Goal: Task Accomplishment & Management: Manage account settings

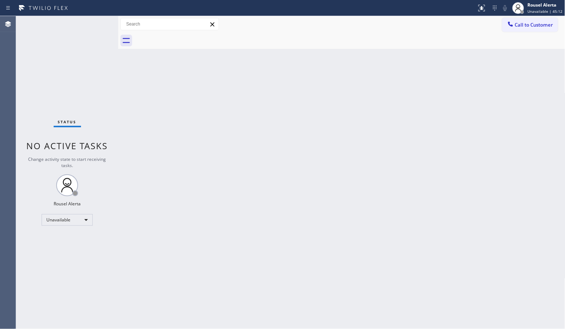
click at [217, 192] on div "Back to Dashboard Change Sender ID Customers Technicians Select a contact Outbo…" at bounding box center [341, 172] width 447 height 313
click at [266, 159] on div "Back to Dashboard Change Sender ID Customers Technicians Select a contact Outbo…" at bounding box center [341, 172] width 447 height 313
click at [165, 142] on div "Back to Dashboard Change Sender ID Customers Technicians Select a contact Outbo…" at bounding box center [341, 172] width 447 height 313
click at [176, 110] on div "Back to Dashboard Change Sender ID Customers Technicians Select a contact Outbo…" at bounding box center [341, 172] width 447 height 313
click at [182, 167] on div "Back to Dashboard Change Sender ID Customers Technicians Select a contact Outbo…" at bounding box center [341, 172] width 447 height 313
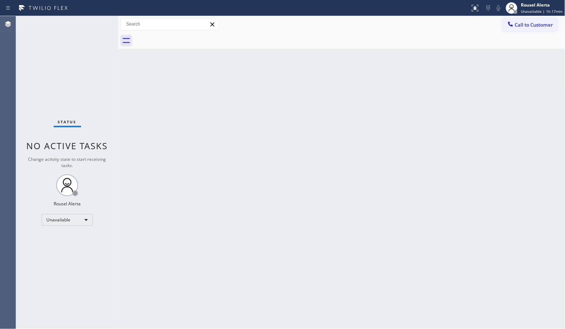
click at [209, 254] on div "Back to Dashboard Change Sender ID Customers Technicians Select a contact Outbo…" at bounding box center [341, 172] width 447 height 313
click at [84, 216] on div "Unavailable" at bounding box center [67, 220] width 51 height 12
click at [77, 238] on li "Available" at bounding box center [67, 239] width 50 height 9
click at [267, 326] on div "Back to Dashboard Change Sender ID Customers Technicians Select a contact Outbo…" at bounding box center [341, 172] width 447 height 313
click at [349, 235] on div "Back to Dashboard Change Sender ID Customers Technicians Select a contact Outbo…" at bounding box center [341, 172] width 447 height 313
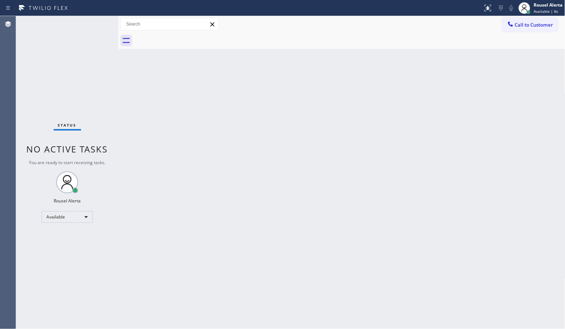
click at [234, 233] on div "Back to Dashboard Change Sender ID Customers Technicians Select a contact Outbo…" at bounding box center [341, 172] width 447 height 313
click at [97, 33] on div "Status No active tasks You are ready to start receiving tasks. Rousel Alerta Av…" at bounding box center [67, 172] width 102 height 313
click at [88, 17] on div "Status No active tasks You are ready to start receiving tasks. Rousel Alerta Av…" at bounding box center [67, 172] width 102 height 313
click at [64, 28] on div "Status No active tasks You are ready to start receiving tasks. Rousel Alerta Av…" at bounding box center [67, 172] width 102 height 313
click at [215, 194] on div "Back to Dashboard Change Sender ID Customers Technicians Select a contact Outbo…" at bounding box center [341, 172] width 447 height 313
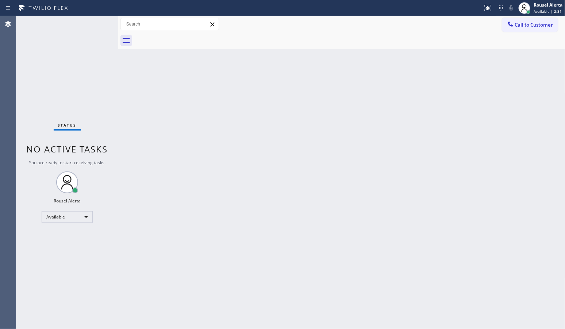
click at [95, 17] on div "Status No active tasks You are ready to start receiving tasks. Rousel Alerta Av…" at bounding box center [67, 172] width 102 height 313
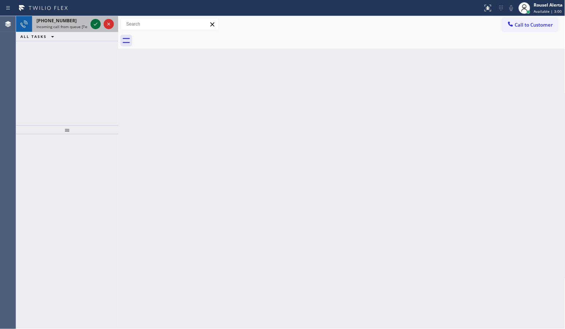
click at [95, 23] on icon at bounding box center [95, 24] width 9 height 9
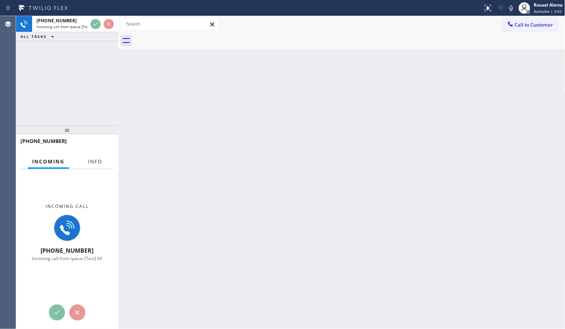
click at [90, 159] on span "Info" at bounding box center [95, 161] width 14 height 7
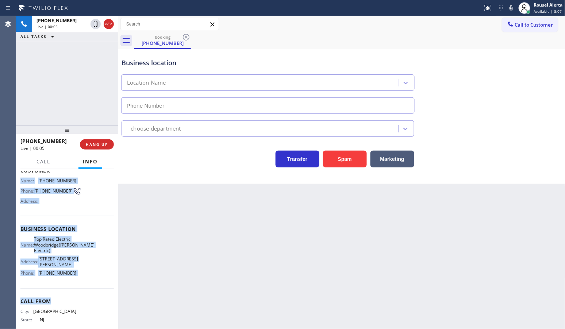
scroll to position [46, 0]
drag, startPoint x: 21, startPoint y: 224, endPoint x: 84, endPoint y: 290, distance: 91.4
click at [84, 290] on div "Context Queue: [Test] All Priority: 1 Customer Name: [PHONE_NUMBER] Phone: [PHO…" at bounding box center [66, 234] width 93 height 217
copy div "Name: [PHONE_NUMBER] Phone: [PHONE_NUMBER] Address: Business location Name: Top…"
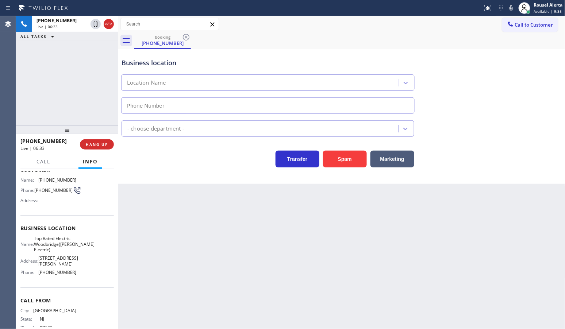
click at [82, 68] on div "[PHONE_NUMBER] Live | 06:33 ALL TASKS ALL TASKS ACTIVE TASKS TASKS IN WRAP UP" at bounding box center [67, 70] width 102 height 109
click at [94, 26] on icon at bounding box center [95, 24] width 9 height 9
click at [512, 8] on icon at bounding box center [511, 8] width 4 height 6
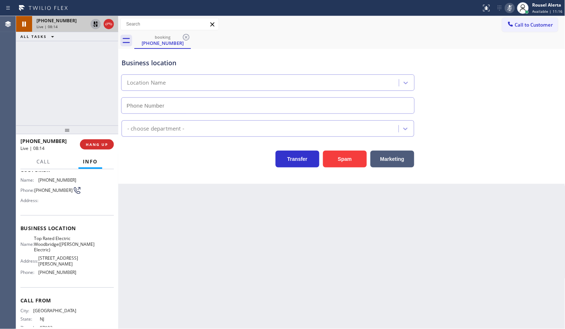
click at [92, 24] on icon at bounding box center [95, 24] width 9 height 9
click at [508, 5] on icon at bounding box center [509, 8] width 9 height 9
drag, startPoint x: 74, startPoint y: 80, endPoint x: 139, endPoint y: 173, distance: 113.3
click at [74, 80] on div "[PHONE_NUMBER] Live | 08:57 ALL TASKS ALL TASKS ACTIVE TASKS TASKS IN WRAP UP" at bounding box center [67, 70] width 102 height 109
click at [231, 277] on div "Back to Dashboard Change Sender ID Customers Technicians Select a contact Outbo…" at bounding box center [341, 172] width 447 height 313
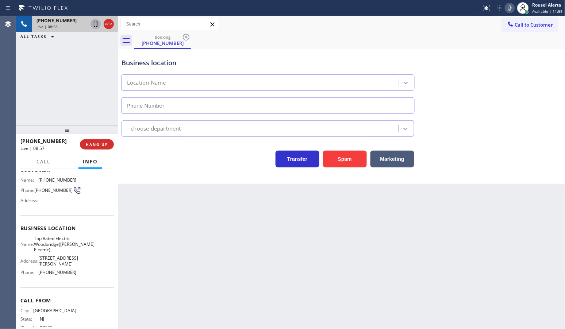
click at [50, 85] on div "[PHONE_NUMBER] Live | 08:58 ALL TASKS ALL TASKS ACTIVE TASKS TASKS IN WRAP UP" at bounding box center [67, 70] width 102 height 109
click at [42, 163] on span "Call" at bounding box center [43, 161] width 14 height 7
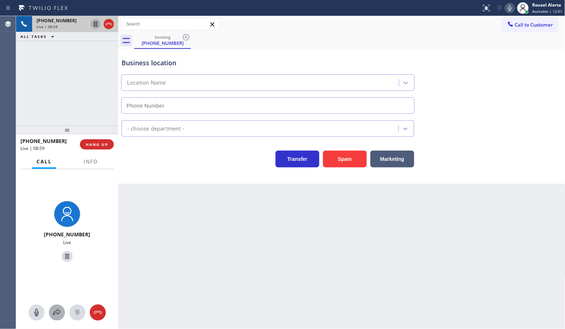
click at [54, 312] on icon at bounding box center [56, 312] width 7 height 6
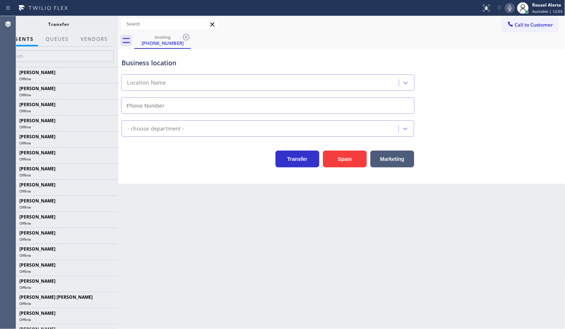
click at [95, 45] on div at bounding box center [94, 45] width 36 height 1
click at [95, 41] on button "Vendors" at bounding box center [94, 39] width 36 height 14
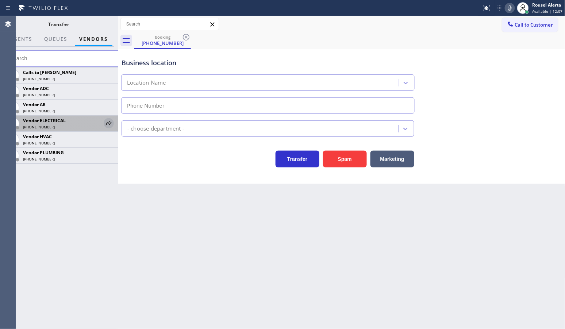
click at [106, 123] on icon at bounding box center [108, 123] width 9 height 9
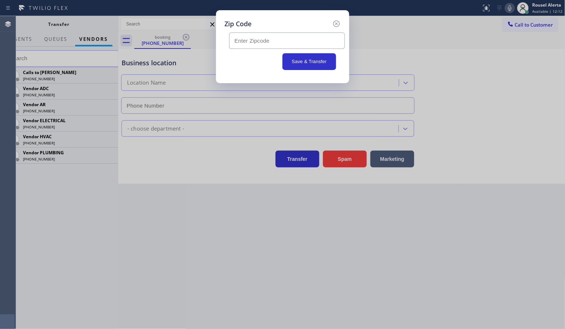
click at [249, 38] on input "text" at bounding box center [287, 40] width 116 height 16
paste input "07095"
type input "07095"
click at [302, 64] on button "Save & Transfer" at bounding box center [309, 61] width 54 height 17
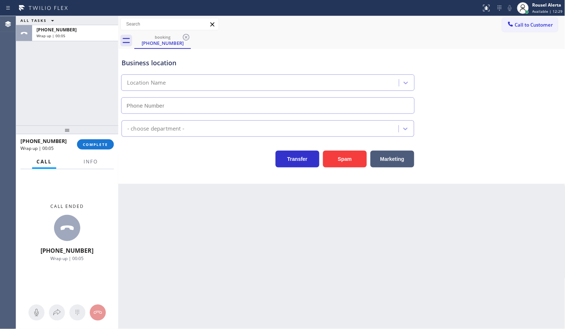
click at [85, 79] on div "ALL TASKS ALL TASKS ACTIVE TASKS TASKS IN WRAP UP [PHONE_NUMBER] Wrap up | 00:05" at bounding box center [67, 70] width 102 height 109
click at [90, 157] on button "Info" at bounding box center [90, 162] width 23 height 14
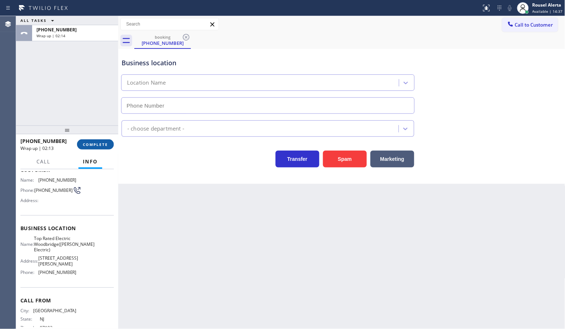
click at [96, 140] on button "COMPLETE" at bounding box center [95, 144] width 37 height 10
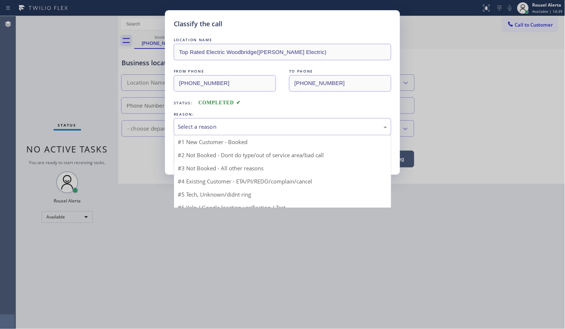
click at [179, 128] on div "Select a reason" at bounding box center [282, 127] width 209 height 8
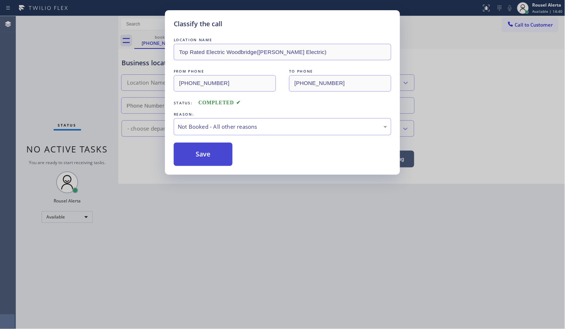
click at [211, 161] on button "Save" at bounding box center [203, 154] width 59 height 23
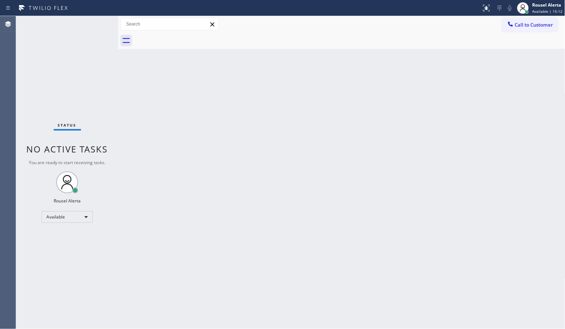
click at [92, 28] on div "Status No active tasks You are ready to start receiving tasks. Rousel Alerta Av…" at bounding box center [67, 172] width 102 height 313
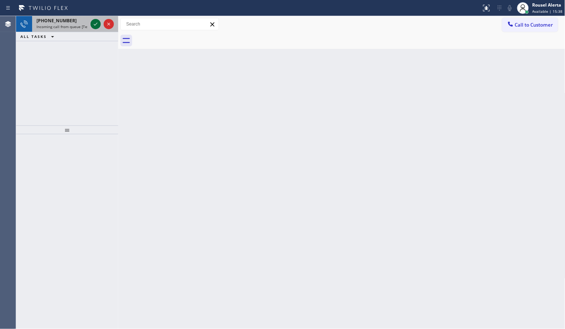
click at [98, 21] on icon at bounding box center [95, 24] width 9 height 9
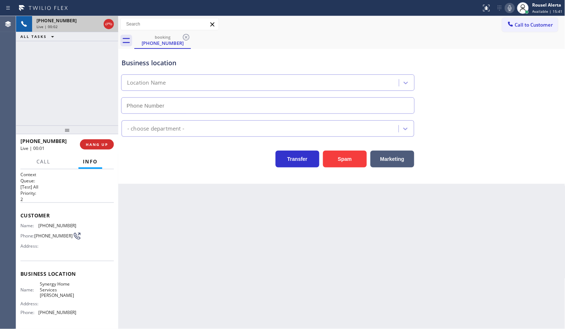
type input "[PHONE_NUMBER]"
click at [103, 142] on span "HANG UP" at bounding box center [97, 144] width 22 height 5
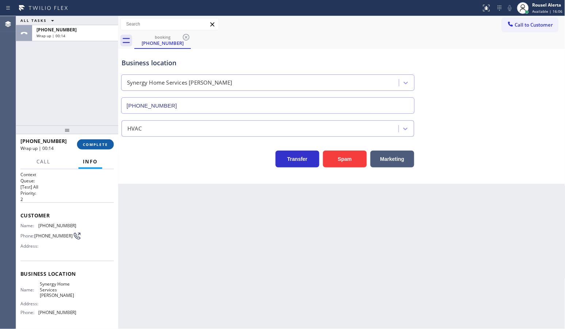
click at [88, 145] on span "COMPLETE" at bounding box center [95, 144] width 25 height 5
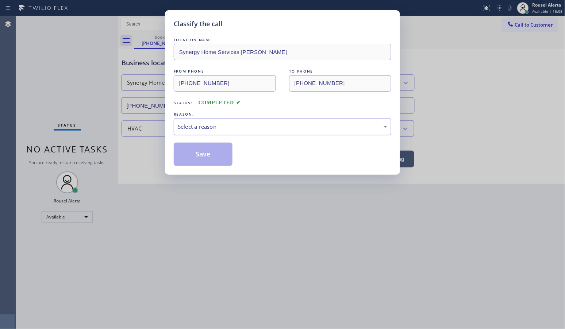
click at [283, 128] on div "Select a reason" at bounding box center [282, 127] width 209 height 8
click at [201, 148] on button "Save" at bounding box center [203, 154] width 59 height 23
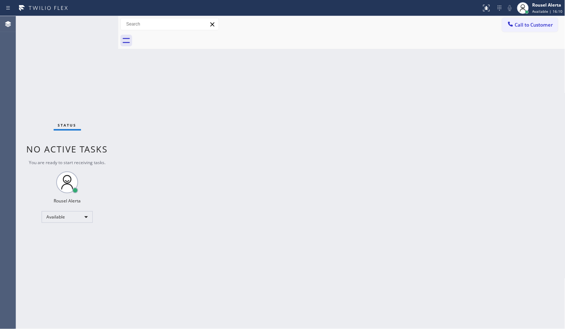
click at [260, 274] on div "Back to Dashboard Change Sender ID Customers Technicians Select a contact Outbo…" at bounding box center [341, 172] width 447 height 313
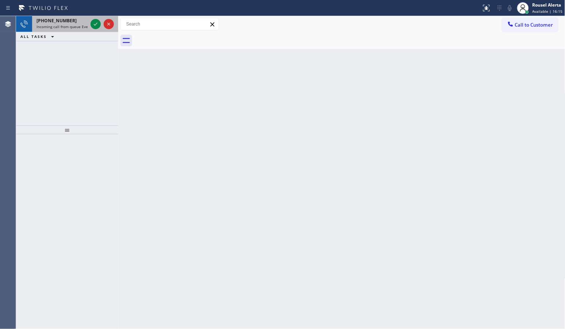
click at [72, 21] on div "[PHONE_NUMBER]" at bounding box center [61, 21] width 51 height 6
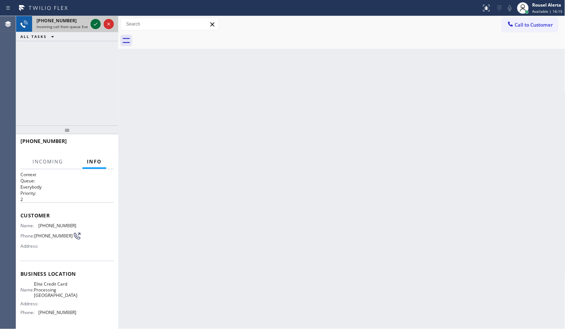
click at [90, 21] on div at bounding box center [95, 24] width 10 height 9
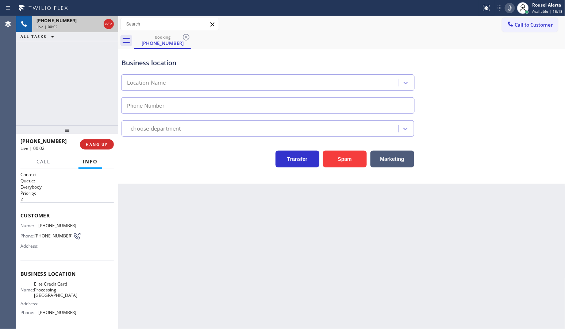
type input "[PHONE_NUMBER]"
click at [180, 256] on div "Back to Dashboard Change Sender ID Customers Technicians Select a contact Outbo…" at bounding box center [341, 172] width 447 height 313
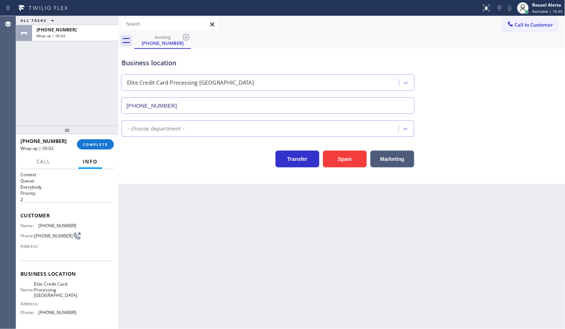
click at [99, 151] on div "[PHONE_NUMBER] Wrap up | 00:02 COMPLETE" at bounding box center [66, 144] width 93 height 19
click at [99, 143] on span "COMPLETE" at bounding box center [95, 144] width 25 height 5
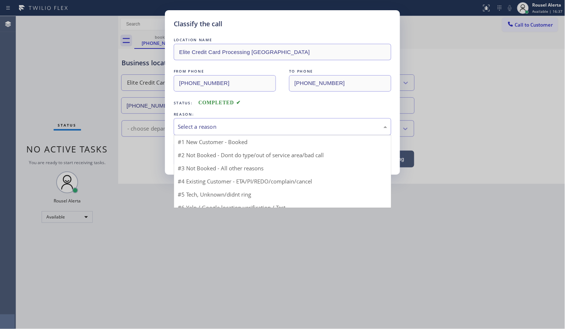
click at [216, 130] on div "Select a reason" at bounding box center [282, 127] width 209 height 8
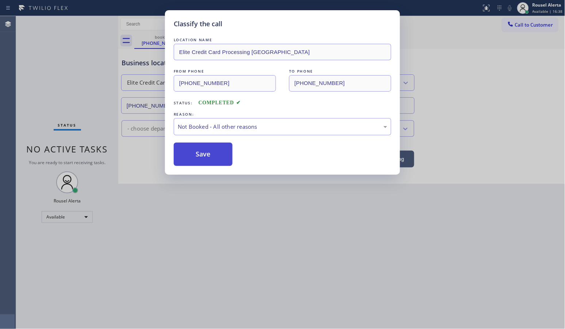
click at [200, 151] on button "Save" at bounding box center [203, 154] width 59 height 23
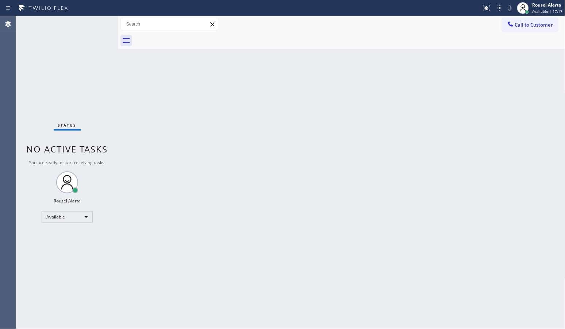
click at [72, 66] on div "Status No active tasks You are ready to start receiving tasks. Rousel Alerta Av…" at bounding box center [67, 172] width 102 height 313
click at [86, 35] on div "Status No active tasks You are ready to start receiving tasks. Rousel Alerta Av…" at bounding box center [67, 172] width 102 height 313
click at [167, 92] on div "Back to Dashboard Change Sender ID Customers Technicians Select a contact Outbo…" at bounding box center [341, 172] width 447 height 313
click at [84, 31] on div "Status No active tasks You are ready to start receiving tasks. Rousel Alerta Av…" at bounding box center [67, 172] width 102 height 313
click at [182, 156] on div "Back to Dashboard Change Sender ID Customers Technicians Select a contact Outbo…" at bounding box center [341, 172] width 447 height 313
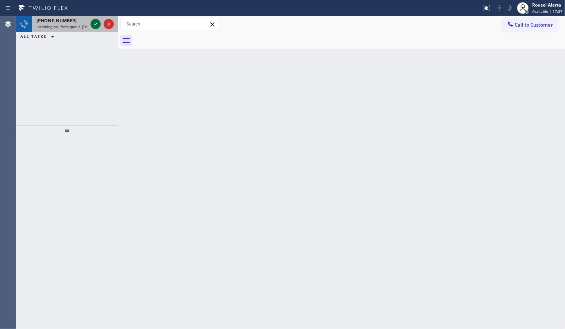
click at [92, 24] on div at bounding box center [95, 24] width 10 height 9
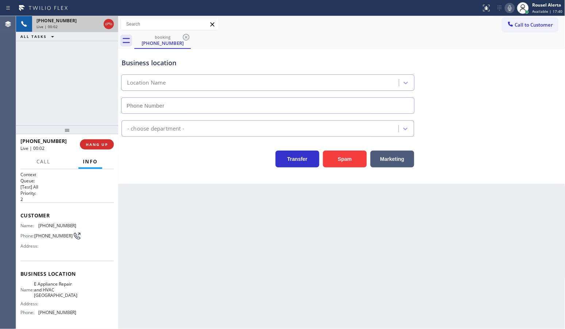
type input "[PHONE_NUMBER]"
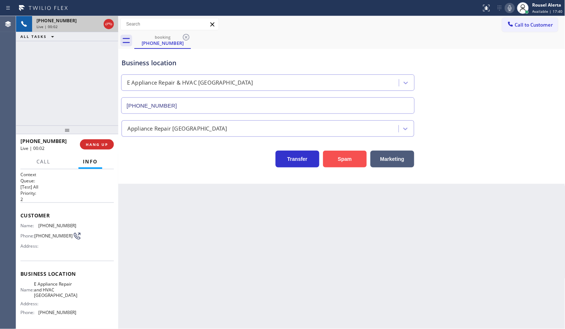
click at [351, 161] on button "Spam" at bounding box center [345, 159] width 44 height 17
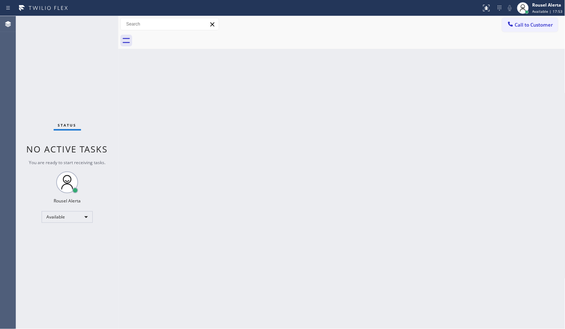
click at [80, 11] on div at bounding box center [240, 8] width 475 height 12
click at [81, 20] on div "Status No active tasks You are ready to start receiving tasks. Rousel Alerta Av…" at bounding box center [67, 172] width 102 height 313
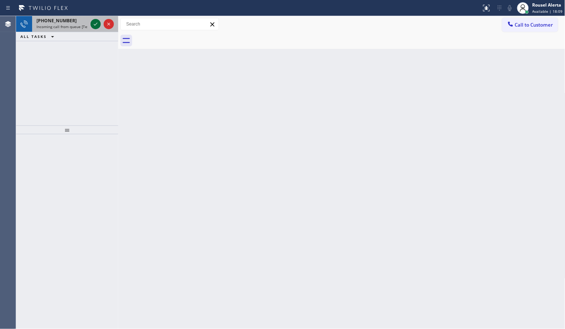
click at [90, 23] on div at bounding box center [95, 24] width 10 height 9
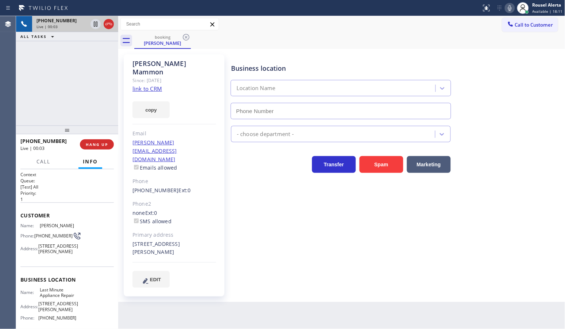
type input "[PHONE_NUMBER]"
click at [148, 85] on link "link to CRM" at bounding box center [147, 88] width 30 height 7
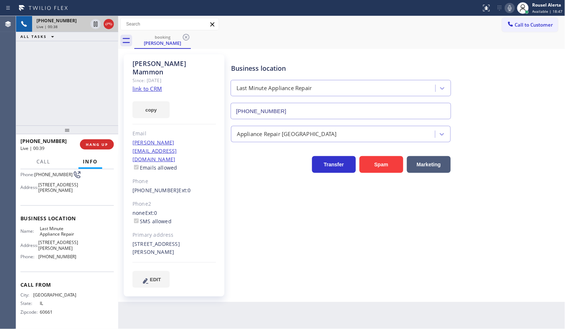
click at [71, 48] on div "[PHONE_NUMBER] Live | 00:38 ALL TASKS ALL TASKS ACTIVE TASKS TASKS IN WRAP UP" at bounding box center [67, 70] width 102 height 109
click at [93, 24] on icon at bounding box center [95, 24] width 9 height 9
click at [512, 10] on icon at bounding box center [509, 8] width 9 height 9
click at [95, 28] on icon at bounding box center [95, 24] width 9 height 9
click at [510, 8] on icon at bounding box center [509, 8] width 9 height 9
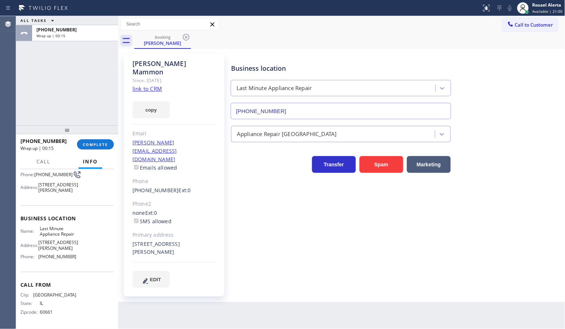
click at [98, 151] on div "[PHONE_NUMBER] Wrap up | 00:15 COMPLETE" at bounding box center [66, 144] width 93 height 19
click at [105, 144] on span "COMPLETE" at bounding box center [95, 144] width 25 height 5
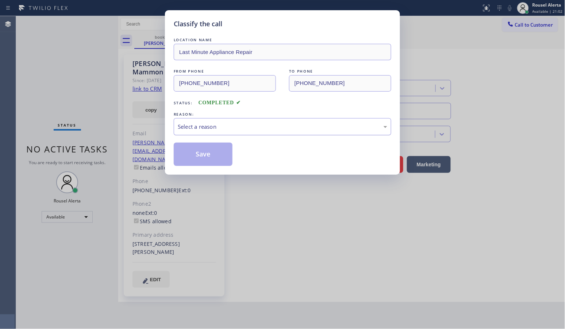
click at [275, 132] on div "Select a reason" at bounding box center [282, 126] width 217 height 17
click at [211, 162] on button "Save" at bounding box center [203, 154] width 59 height 23
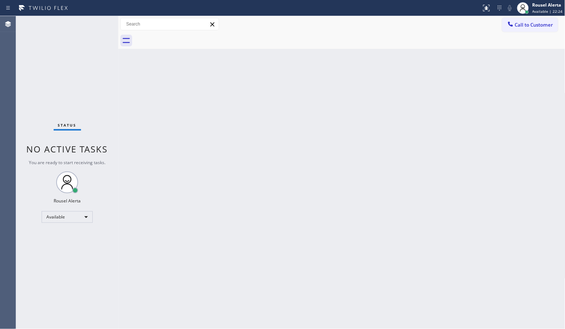
click at [85, 61] on div "Status No active tasks You are ready to start receiving tasks. Rousel Alerta Av…" at bounding box center [67, 172] width 102 height 313
click at [202, 196] on div "Back to Dashboard Change Sender ID Customers Technicians Select a contact Outbo…" at bounding box center [341, 172] width 447 height 313
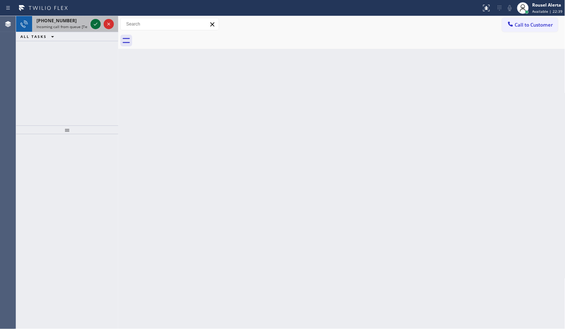
drag, startPoint x: 55, startPoint y: 22, endPoint x: 90, endPoint y: 28, distance: 35.6
click at [55, 22] on span "[PHONE_NUMBER]" at bounding box center [56, 21] width 40 height 6
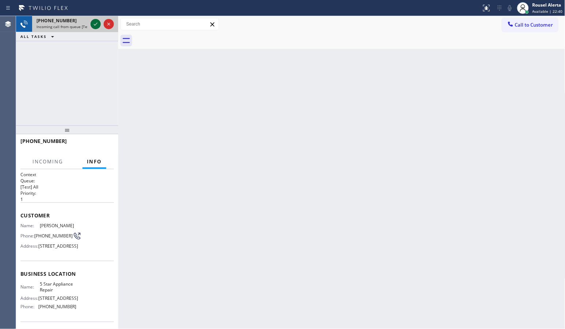
click at [94, 26] on icon at bounding box center [95, 24] width 9 height 9
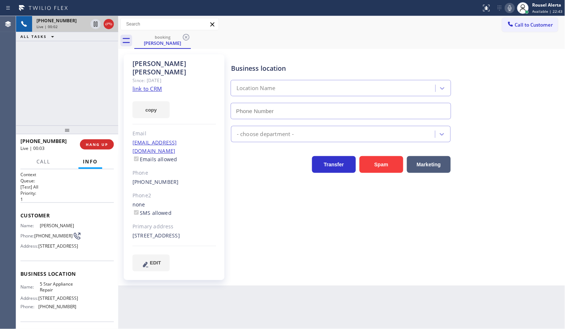
type input "[PHONE_NUMBER]"
click at [157, 85] on link "link to CRM" at bounding box center [147, 88] width 30 height 7
click at [82, 99] on div "[PHONE_NUMBER] Live | 00:32 ALL TASKS ALL TASKS ACTIVE TASKS TASKS IN WRAP UP" at bounding box center [67, 70] width 102 height 109
click at [95, 24] on icon at bounding box center [95, 24] width 9 height 9
click at [510, 8] on icon at bounding box center [510, 8] width 4 height 6
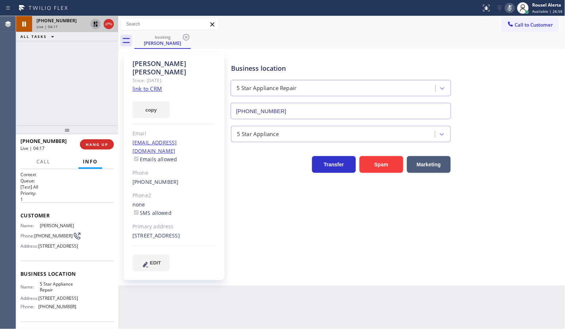
click at [85, 66] on div "[PHONE_NUMBER] Live | 04:17 ALL TASKS ALL TASKS ACTIVE TASKS TASKS IN WRAP UP" at bounding box center [67, 70] width 102 height 109
click at [235, 305] on div "Back to Dashboard Change Sender ID Customers Technicians Select a contact Outbo…" at bounding box center [341, 172] width 447 height 313
click at [64, 57] on div "[PHONE_NUMBER] Live | 04:20 ALL TASKS ALL TASKS ACTIVE TASKS TASKS IN WRAP UP" at bounding box center [67, 70] width 102 height 109
click at [147, 316] on div "Back to Dashboard Change Sender ID Customers Technicians Select a contact Outbo…" at bounding box center [341, 172] width 447 height 313
click at [46, 90] on div "[PHONE_NUMBER] Live | 04:23 ALL TASKS ALL TASKS ACTIVE TASKS TASKS IN WRAP UP" at bounding box center [67, 70] width 102 height 109
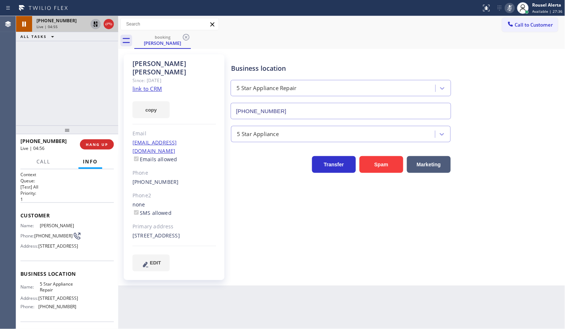
click at [94, 23] on icon at bounding box center [95, 24] width 5 height 5
drag, startPoint x: 511, startPoint y: 4, endPoint x: 507, endPoint y: 15, distance: 11.3
click at [511, 5] on icon at bounding box center [509, 8] width 9 height 9
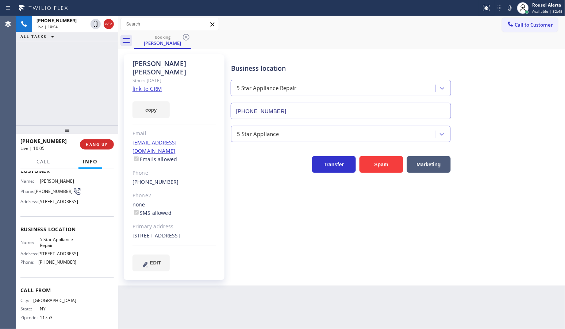
scroll to position [28, 0]
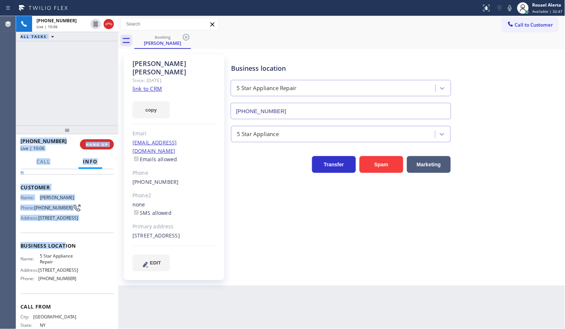
drag, startPoint x: 16, startPoint y: 198, endPoint x: 64, endPoint y: 238, distance: 63.2
click at [64, 252] on div "Agent Desktop Classify the call LOCATION NAME Top Rated Electric Woodbridge([PE…" at bounding box center [282, 172] width 565 height 313
click at [88, 233] on div "Customer Name: [PERSON_NAME] Phone: [PHONE_NUMBER] Address: [STREET_ADDRESS]" at bounding box center [66, 203] width 93 height 58
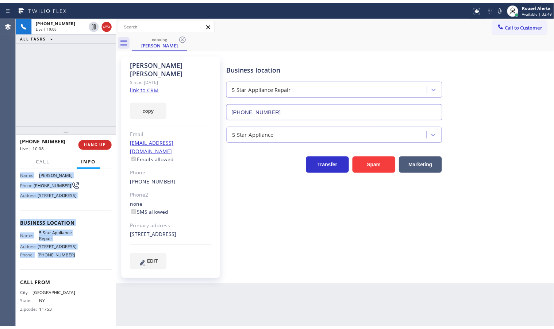
scroll to position [74, 0]
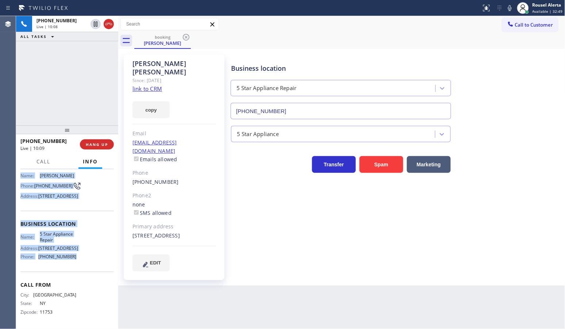
drag, startPoint x: 21, startPoint y: 194, endPoint x: 77, endPoint y: 259, distance: 86.1
click at [77, 259] on div "Context Queue: [Test] All Priority: 1 Customer Name: [PERSON_NAME] Phone: [PHON…" at bounding box center [66, 223] width 93 height 205
copy div "Name: [PERSON_NAME] Phone: [PHONE_NUMBER] Address: [STREET_ADDRESS] Business lo…"
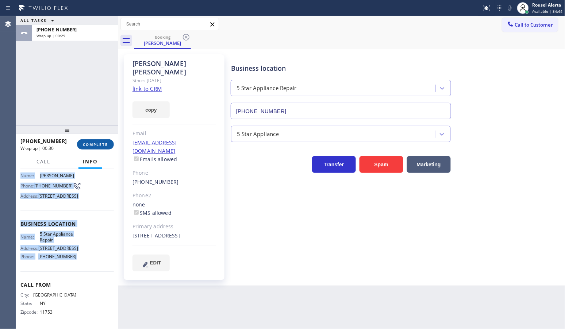
click at [99, 148] on button "COMPLETE" at bounding box center [95, 144] width 37 height 10
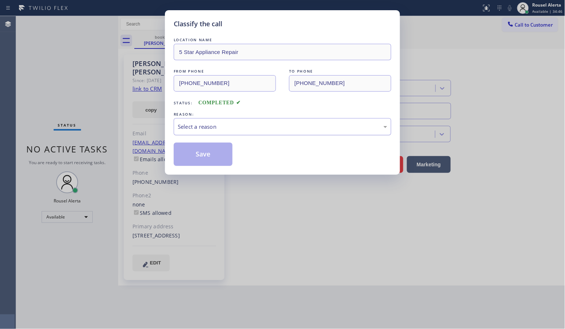
click at [213, 129] on div "Select a reason" at bounding box center [282, 127] width 209 height 8
click at [221, 161] on button "Save" at bounding box center [203, 154] width 59 height 23
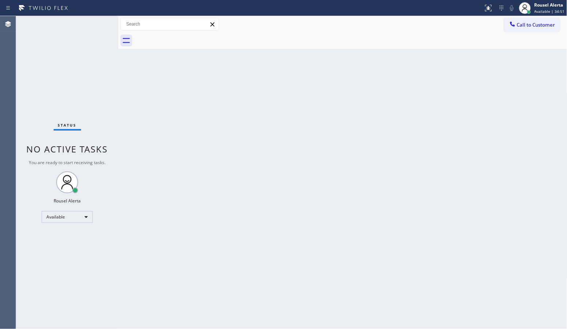
click at [253, 190] on div "Back to Dashboard Change Sender ID Customers Technicians Select a contact Outbo…" at bounding box center [342, 172] width 449 height 313
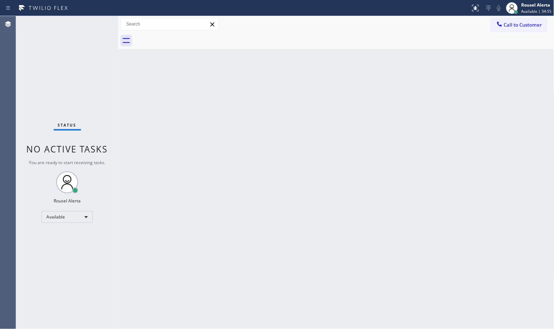
click at [427, 158] on div "Back to Dashboard Change Sender ID Customers Technicians Select a contact Outbo…" at bounding box center [336, 172] width 436 height 313
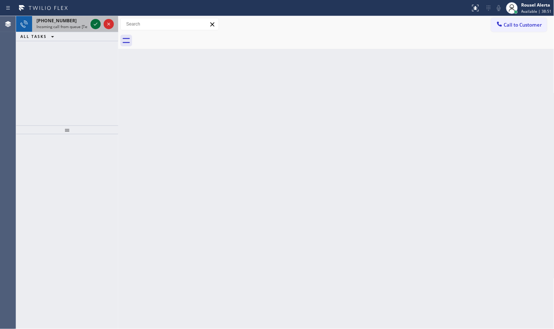
click at [95, 22] on icon at bounding box center [95, 24] width 9 height 9
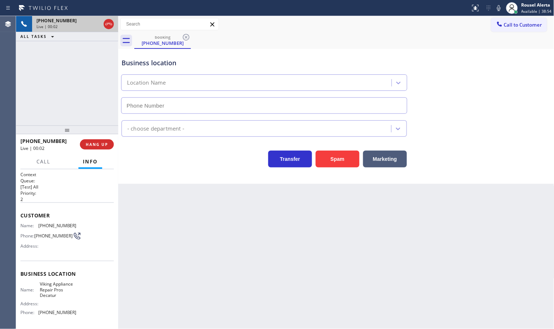
type input "[PHONE_NUMBER]"
click at [324, 163] on button "Spam" at bounding box center [338, 159] width 44 height 17
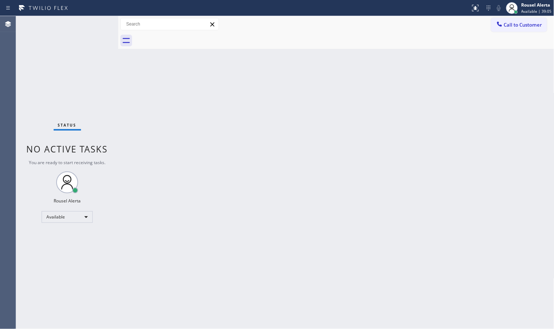
click at [85, 28] on div "Status No active tasks You are ready to start receiving tasks. Rousel Alerta Av…" at bounding box center [67, 172] width 102 height 313
click at [209, 64] on div "Back to Dashboard Change Sender ID Customers Technicians Select a contact Outbo…" at bounding box center [336, 172] width 436 height 313
click at [85, 19] on div "Status No active tasks You are ready to start receiving tasks. Rousel Alerta Av…" at bounding box center [67, 172] width 102 height 313
click at [316, 212] on div "Back to Dashboard Change Sender ID Customers Technicians Select a contact Outbo…" at bounding box center [336, 172] width 436 height 313
click at [373, 75] on div "Back to Dashboard Change Sender ID Customers Technicians Select a contact Outbo…" at bounding box center [336, 172] width 436 height 313
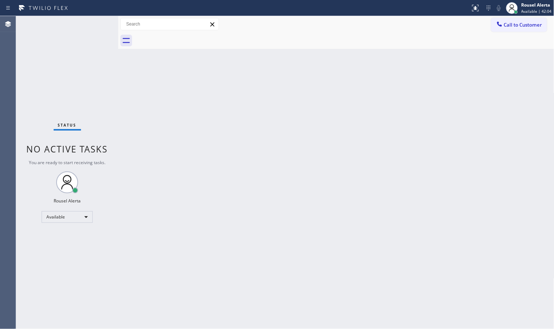
click at [369, 175] on div "Back to Dashboard Change Sender ID Customers Technicians Select a contact Outbo…" at bounding box center [336, 172] width 436 height 313
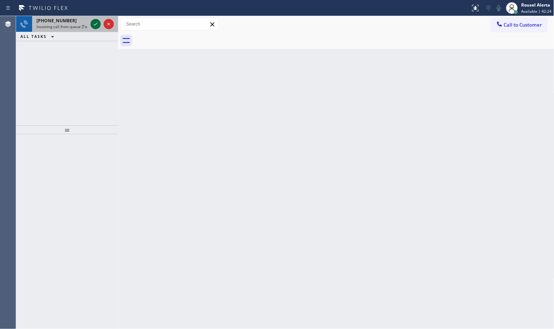
drag, startPoint x: 80, startPoint y: 27, endPoint x: 93, endPoint y: 24, distance: 13.3
click at [80, 27] on span "Incoming call from queue [Test] All" at bounding box center [66, 26] width 61 height 5
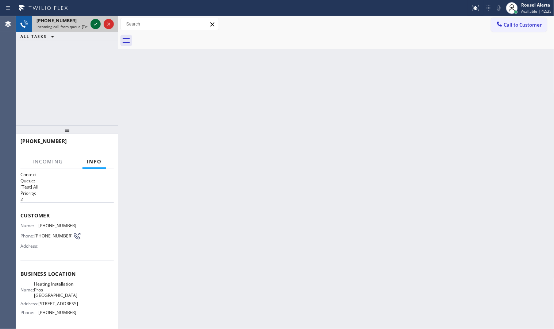
click at [94, 22] on icon at bounding box center [95, 24] width 9 height 9
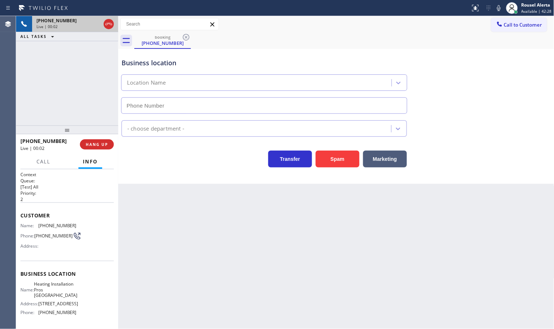
type input "[PHONE_NUMBER]"
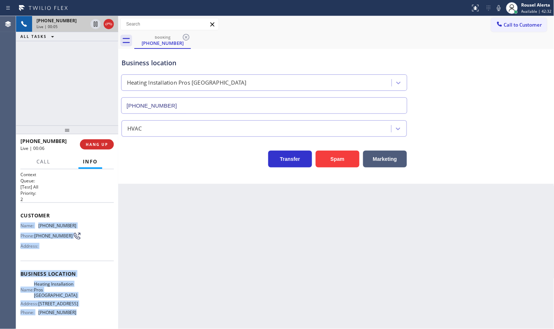
drag, startPoint x: 22, startPoint y: 224, endPoint x: 80, endPoint y: 317, distance: 109.8
click at [80, 317] on div "Context Queue: [Test] All Priority: 2 Customer Name: [PHONE_NUMBER] Phone: [PHO…" at bounding box center [66, 276] width 93 height 211
copy div "Name: [PHONE_NUMBER] Phone: [PHONE_NUMBER] Address: Business location Name: Hea…"
click at [99, 145] on span "HANG UP" at bounding box center [97, 144] width 22 height 5
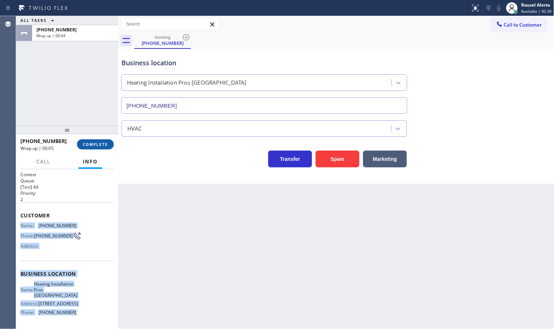
click at [93, 142] on button "COMPLETE" at bounding box center [95, 144] width 37 height 10
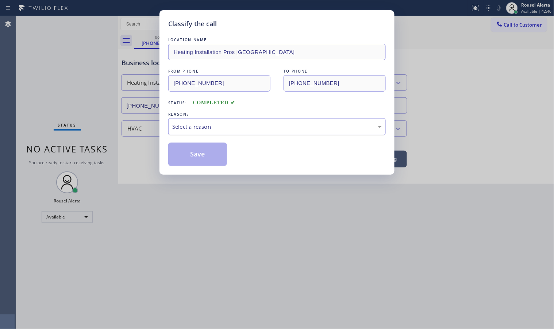
click at [269, 128] on div "Select a reason" at bounding box center [276, 127] width 209 height 8
click at [202, 159] on button "Save" at bounding box center [197, 154] width 59 height 23
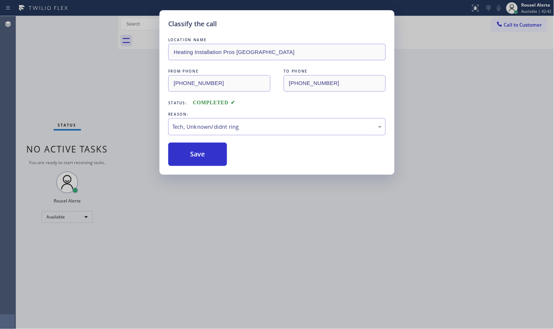
click at [289, 261] on div "Classify the call LOCATION NAME Heating Installation Pros [GEOGRAPHIC_DATA] FRO…" at bounding box center [277, 164] width 554 height 329
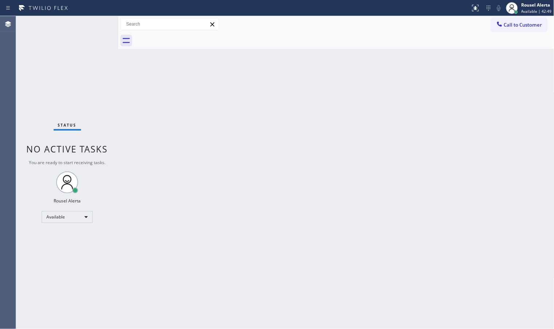
click at [224, 204] on div "Back to Dashboard Change Sender ID Customers Technicians Select a contact Outbo…" at bounding box center [336, 172] width 436 height 313
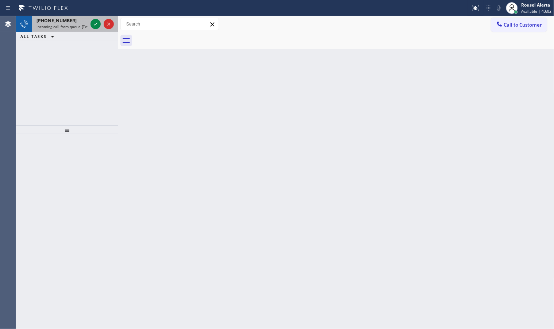
click at [81, 26] on span "Incoming call from queue [Test] All" at bounding box center [66, 26] width 61 height 5
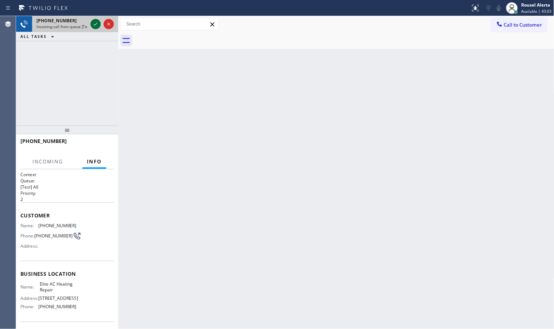
click at [93, 26] on icon at bounding box center [95, 24] width 9 height 9
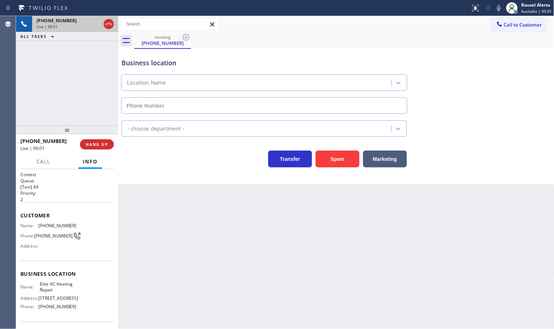
type input "[PHONE_NUMBER]"
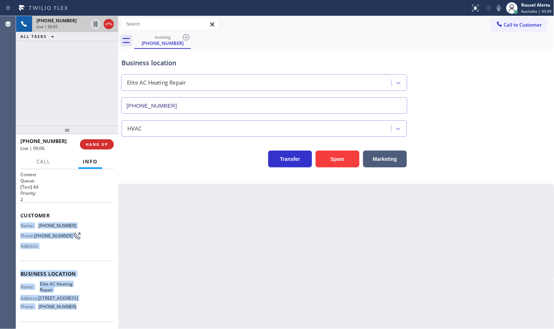
drag, startPoint x: 19, startPoint y: 227, endPoint x: 73, endPoint y: 316, distance: 104.0
click at [73, 316] on div "Context Queue: [Test] All Priority: 2 Customer Name: [PHONE_NUMBER] Phone: [PHO…" at bounding box center [67, 249] width 102 height 160
copy div "Name: [PHONE_NUMBER] Phone: [PHONE_NUMBER] Address: Business location Name: Eli…"
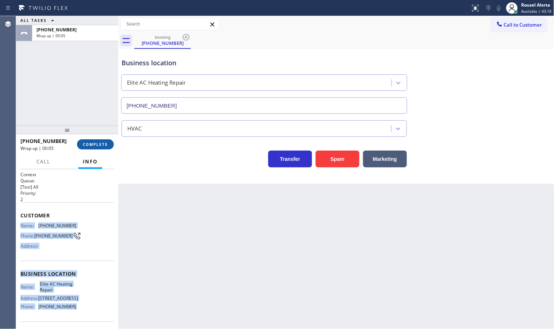
click at [96, 147] on button "COMPLETE" at bounding box center [95, 144] width 37 height 10
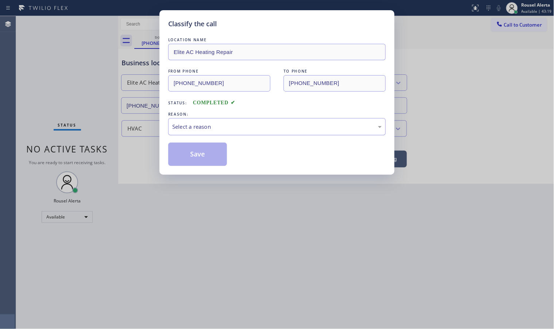
click at [233, 128] on div "Select a reason" at bounding box center [276, 127] width 209 height 8
click at [211, 160] on button "Save" at bounding box center [197, 154] width 59 height 23
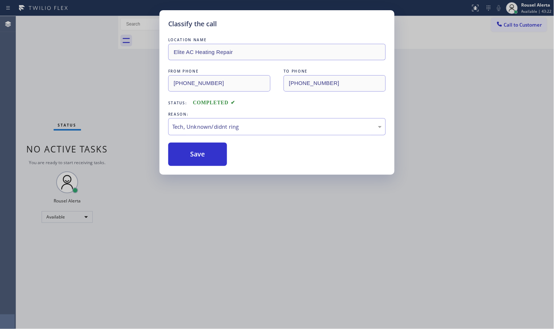
click at [248, 219] on div "Classify the call LOCATION NAME Elite AC Heating Repair FROM PHONE [PHONE_NUMBE…" at bounding box center [277, 164] width 554 height 329
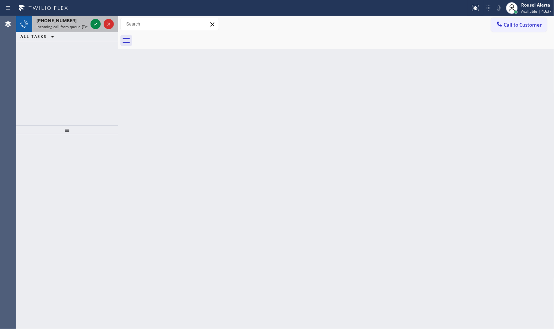
drag, startPoint x: 69, startPoint y: 23, endPoint x: 79, endPoint y: 23, distance: 10.6
click at [69, 23] on div "[PHONE_NUMBER]" at bounding box center [61, 21] width 51 height 6
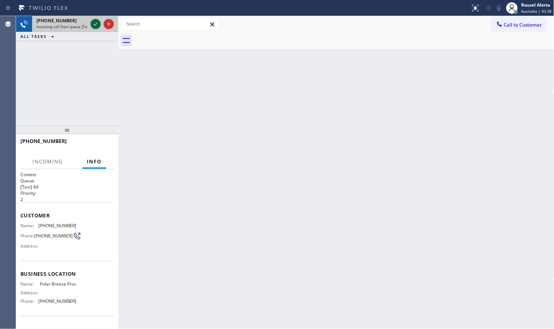
click at [92, 27] on icon at bounding box center [95, 24] width 9 height 9
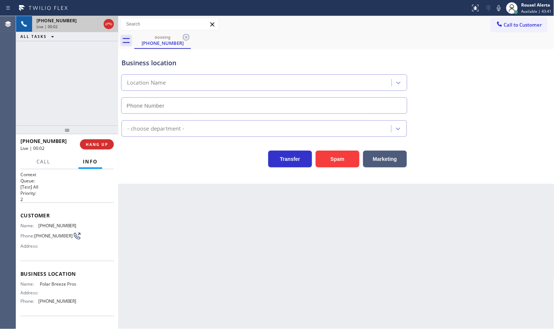
type input "[PHONE_NUMBER]"
click at [329, 165] on button "Spam" at bounding box center [338, 159] width 44 height 17
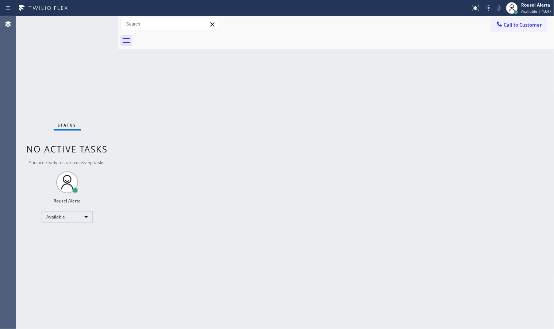
click at [263, 66] on div "Back to Dashboard Change Sender ID Customers Technicians Select a contact Outbo…" at bounding box center [336, 172] width 436 height 313
click at [324, 168] on div "Back to Dashboard Change Sender ID Customers Technicians Select a contact Outbo…" at bounding box center [336, 172] width 436 height 313
click at [97, 19] on div "Status No active tasks You are ready to start receiving tasks. Rousel Alerta Av…" at bounding box center [67, 172] width 102 height 313
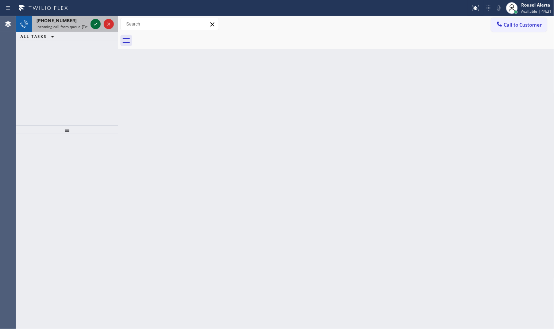
click at [92, 26] on icon at bounding box center [95, 24] width 9 height 9
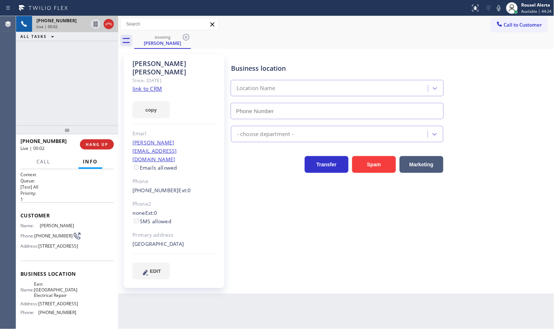
type input "[PHONE_NUMBER]"
click at [151, 85] on link "link to CRM" at bounding box center [147, 88] width 30 height 7
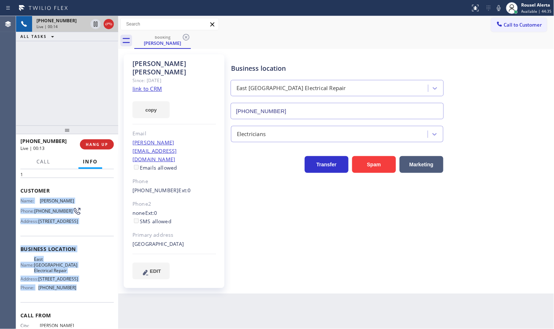
scroll to position [46, 0]
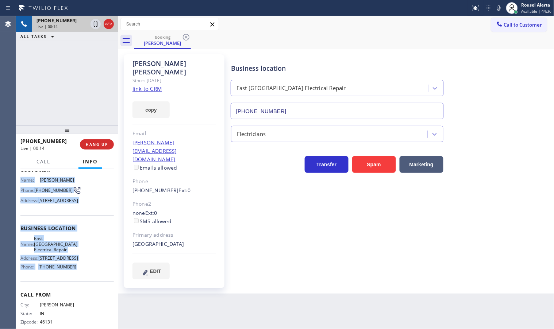
drag, startPoint x: 19, startPoint y: 221, endPoint x: 72, endPoint y: 292, distance: 88.3
click at [72, 292] on div "Context Queue: [Test] All Priority: 1 Customer Name: [PERSON_NAME] Phone: [PHON…" at bounding box center [67, 249] width 102 height 160
copy div "Name: [PERSON_NAME] Phone: [PHONE_NUMBER] Address: [STREET_ADDRESS] Business lo…"
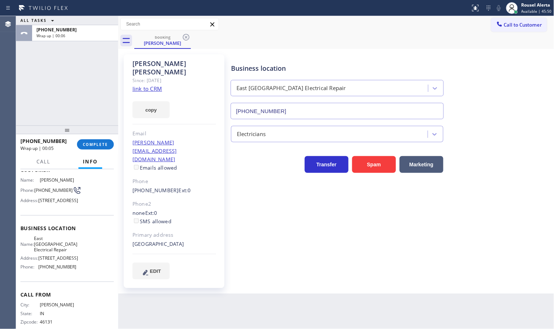
click at [379, 281] on div "Back to Dashboard Change Sender ID Customers Technicians Select a contact Outbo…" at bounding box center [336, 172] width 436 height 313
click at [83, 148] on button "COMPLETE" at bounding box center [95, 144] width 37 height 10
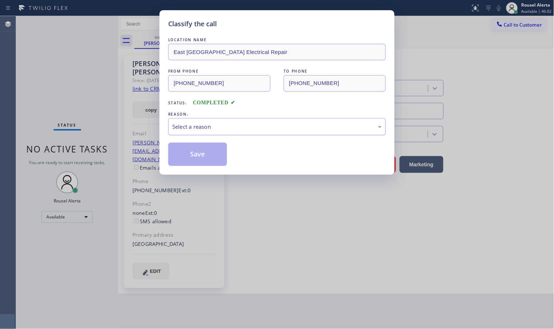
click at [221, 130] on div "Select a reason" at bounding box center [276, 127] width 209 height 8
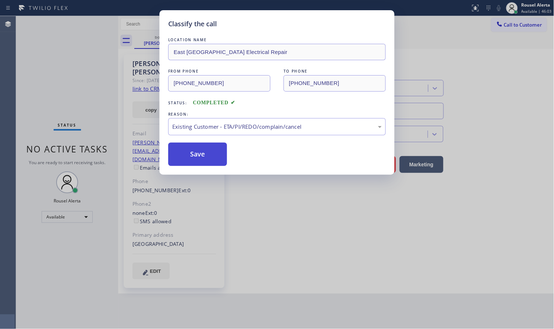
click at [210, 157] on button "Save" at bounding box center [197, 154] width 59 height 23
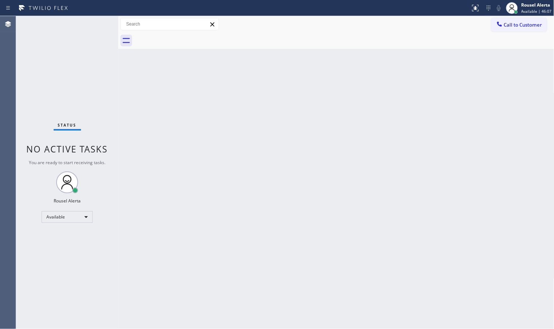
click at [213, 244] on div "Back to Dashboard Change Sender ID Customers Technicians Select a contact Outbo…" at bounding box center [336, 172] width 436 height 313
click at [82, 45] on div "Status No active tasks You are ready to start receiving tasks. Rousel Alerta Av…" at bounding box center [67, 172] width 102 height 313
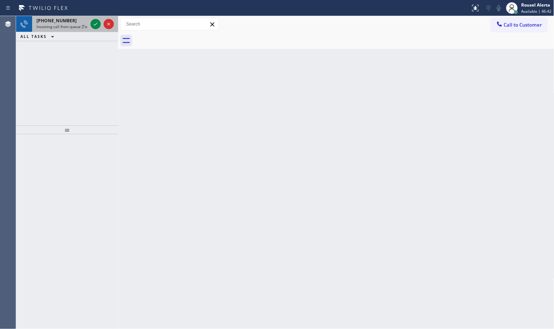
click at [82, 26] on span "Incoming call from queue [Test] All" at bounding box center [66, 26] width 61 height 5
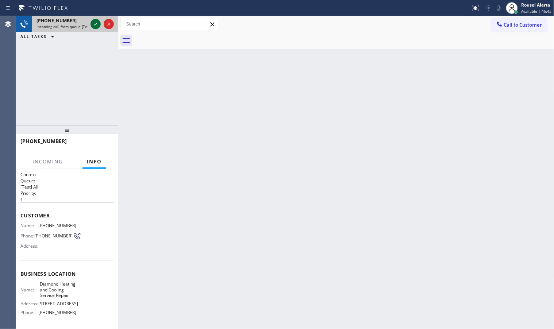
click at [91, 26] on icon at bounding box center [95, 24] width 9 height 9
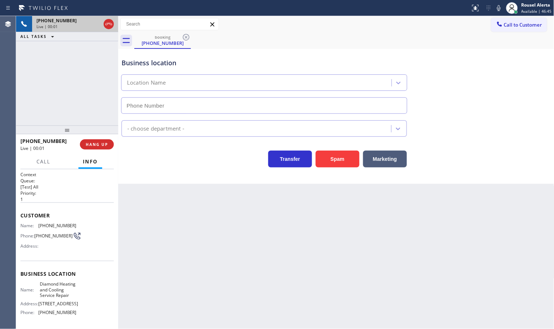
type input "[PHONE_NUMBER]"
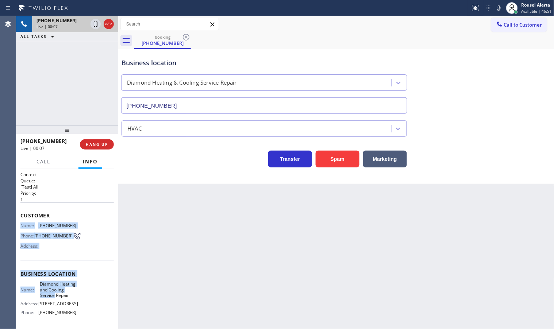
scroll to position [46, 0]
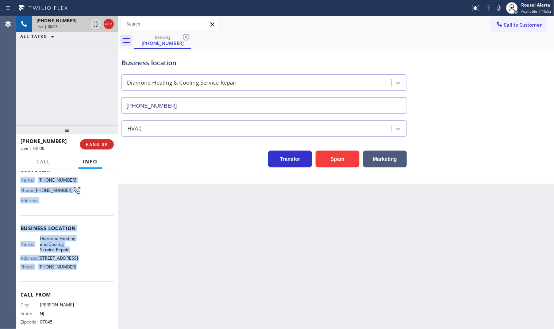
drag, startPoint x: 17, startPoint y: 227, endPoint x: 72, endPoint y: 294, distance: 86.9
click at [72, 294] on div "Context Queue: [Test] All Priority: 1 Customer Name: [PHONE_NUMBER] Phone: [PHO…" at bounding box center [67, 249] width 102 height 160
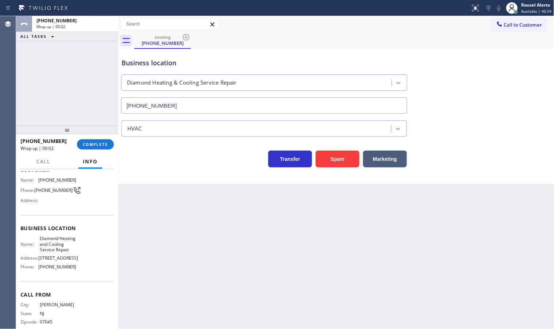
click at [176, 286] on div "Back to Dashboard Change Sender ID Customers Technicians Select a contact Outbo…" at bounding box center [336, 172] width 436 height 313
click at [83, 142] on span "COMPLETE" at bounding box center [95, 144] width 25 height 5
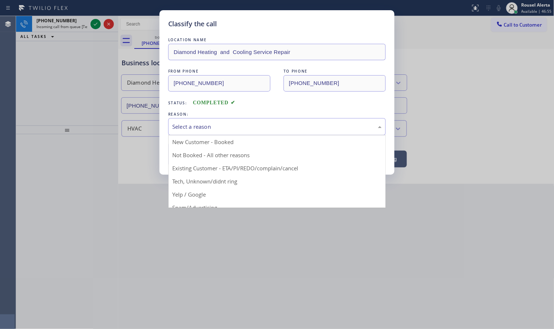
click at [223, 128] on div "Select a reason" at bounding box center [276, 127] width 209 height 8
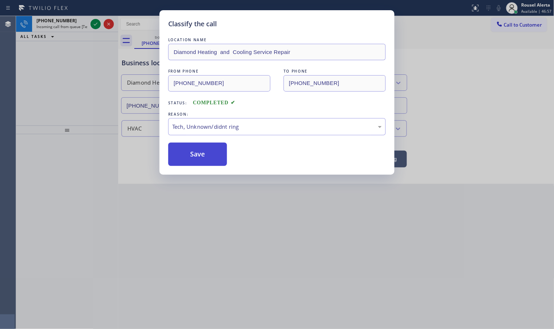
click at [203, 163] on button "Save" at bounding box center [197, 154] width 59 height 23
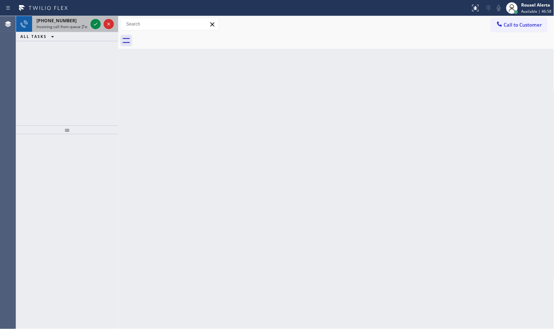
click at [77, 30] on div "[PHONE_NUMBER] Incoming call from queue [Test] All" at bounding box center [60, 24] width 57 height 16
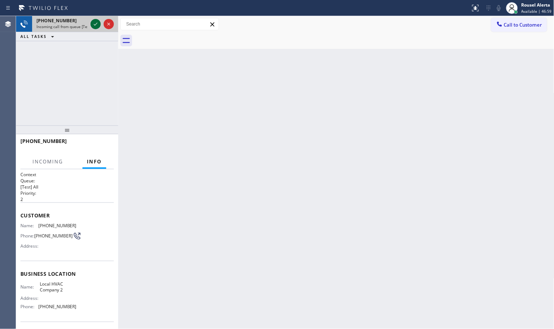
click at [92, 24] on icon at bounding box center [95, 24] width 9 height 9
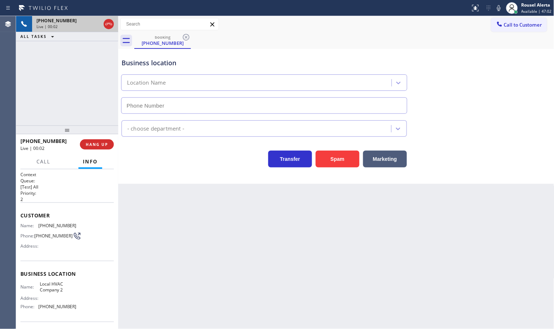
type input "[PHONE_NUMBER]"
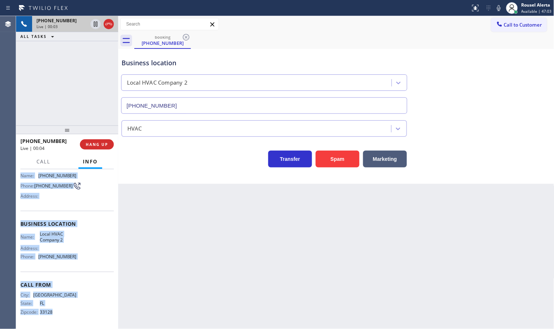
scroll to position [51, 0]
drag, startPoint x: 17, startPoint y: 223, endPoint x: 98, endPoint y: 256, distance: 86.9
click at [98, 256] on div "Context Queue: [Test] All Priority: 2 Customer Name: [PHONE_NUMBER] Phone: [PHO…" at bounding box center [67, 249] width 102 height 160
copy div "Name: [PHONE_NUMBER] Phone: [PHONE_NUMBER] Address: Business location Name: Loc…"
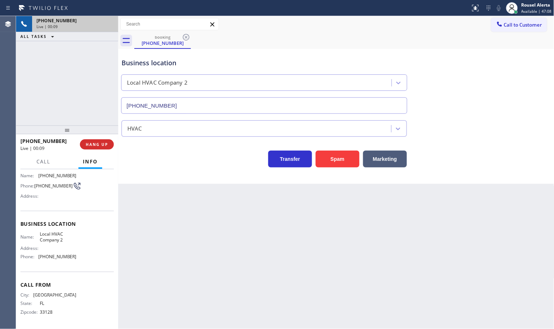
drag, startPoint x: 244, startPoint y: 243, endPoint x: 236, endPoint y: 243, distance: 8.4
click at [244, 243] on div "Back to Dashboard Change Sender ID Customers Technicians Select a contact Outbo…" at bounding box center [336, 172] width 436 height 313
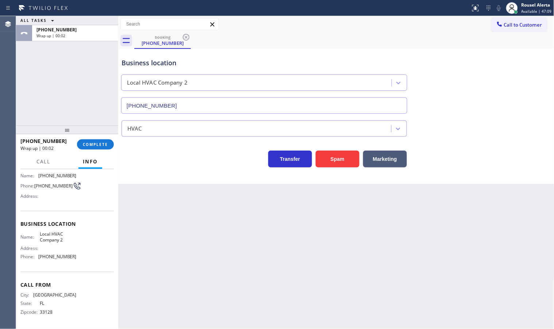
click at [106, 150] on div "[PHONE_NUMBER] Wrap up | 00:02 COMPLETE" at bounding box center [66, 144] width 93 height 19
click at [373, 260] on div "Back to Dashboard Change Sender ID Customers Technicians Select a contact Outbo…" at bounding box center [336, 172] width 436 height 313
click at [107, 117] on div "ALL TASKS ALL TASKS ACTIVE TASKS TASKS IN WRAP UP [PHONE_NUMBER] Wrap up | 00:10" at bounding box center [67, 70] width 102 height 109
click at [170, 227] on div "Back to Dashboard Change Sender ID Customers Technicians Select a contact Outbo…" at bounding box center [336, 172] width 436 height 313
click at [106, 146] on span "COMPLETE" at bounding box center [95, 144] width 25 height 5
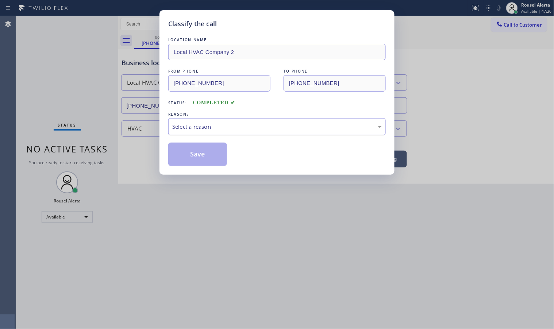
click at [189, 135] on div "Select a reason" at bounding box center [276, 126] width 217 height 17
click at [209, 161] on button "Save" at bounding box center [197, 154] width 59 height 23
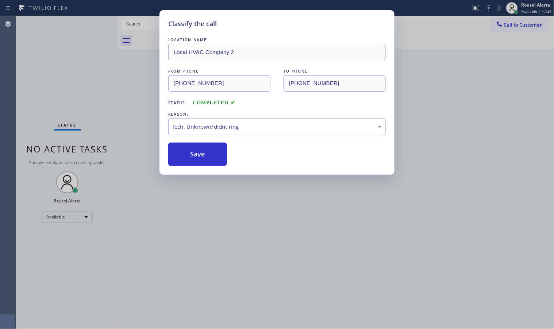
click at [281, 269] on div "Classify the call LOCATION NAME Local HVAC Company 2 FROM PHONE [PHONE_NUMBER] …" at bounding box center [277, 164] width 554 height 329
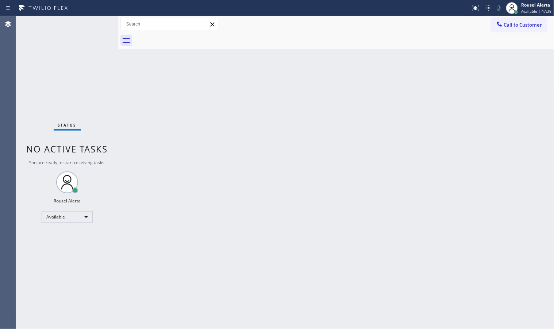
click at [86, 24] on div "Status No active tasks You are ready to start receiving tasks. Rousel Alerta Av…" at bounding box center [67, 172] width 102 height 313
click at [197, 162] on div "Back to Dashboard Change Sender ID Customers Technicians Select a contact Outbo…" at bounding box center [336, 172] width 436 height 313
click at [90, 20] on div "Status No active tasks You are ready to start receiving tasks. Rousel Alerta Av…" at bounding box center [67, 172] width 102 height 313
click at [467, 232] on div "Back to Dashboard Change Sender ID Customers Technicians Select a contact Outbo…" at bounding box center [336, 172] width 436 height 313
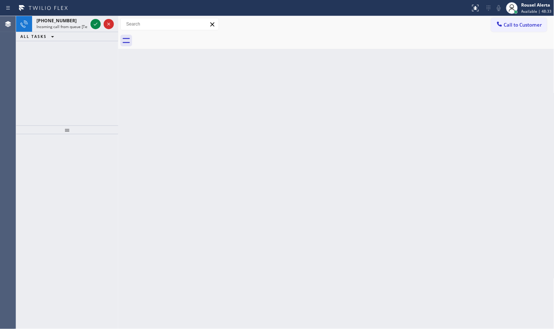
click at [132, 86] on div "Back to Dashboard Change Sender ID Customers Technicians Select a contact Outbo…" at bounding box center [336, 172] width 436 height 313
click at [92, 24] on icon at bounding box center [95, 24] width 9 height 9
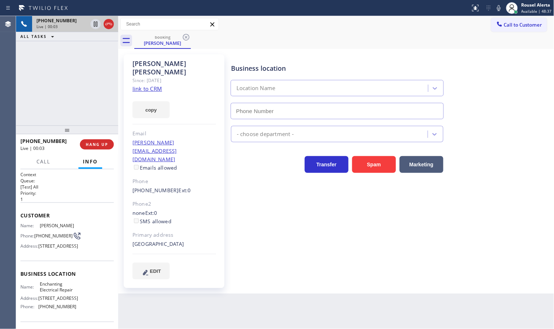
type input "[PHONE_NUMBER]"
click at [148, 85] on link "link to CRM" at bounding box center [147, 88] width 30 height 7
click at [54, 75] on div "[PHONE_NUMBER] Live | 00:12 ALL TASKS ALL TASKS ACTIVE TASKS TASKS IN WRAP UP" at bounding box center [67, 70] width 102 height 109
drag, startPoint x: 204, startPoint y: 322, endPoint x: 170, endPoint y: 260, distance: 71.0
click at [204, 321] on div "Back to Dashboard Change Sender ID Customers Technicians Select a contact Outbo…" at bounding box center [336, 172] width 436 height 313
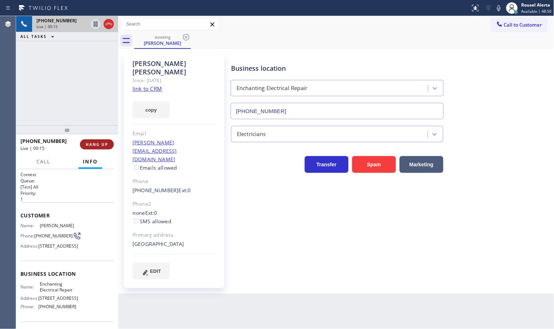
click at [93, 147] on span "HANG UP" at bounding box center [97, 144] width 22 height 5
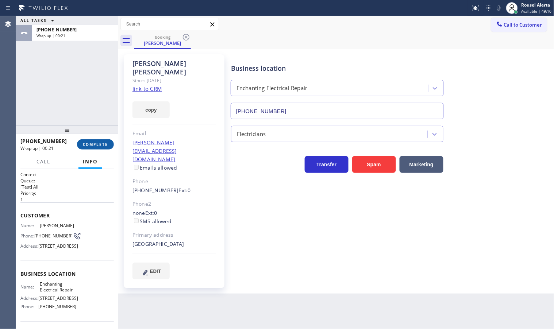
click at [96, 146] on span "COMPLETE" at bounding box center [95, 144] width 25 height 5
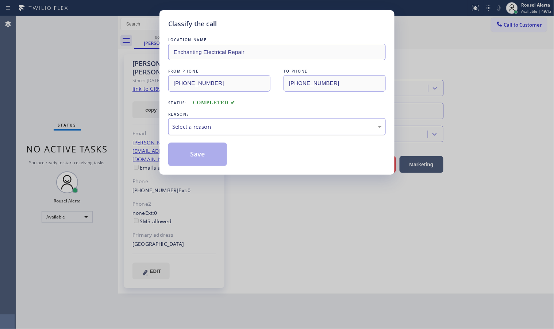
click at [199, 129] on div "Select a reason" at bounding box center [276, 127] width 209 height 8
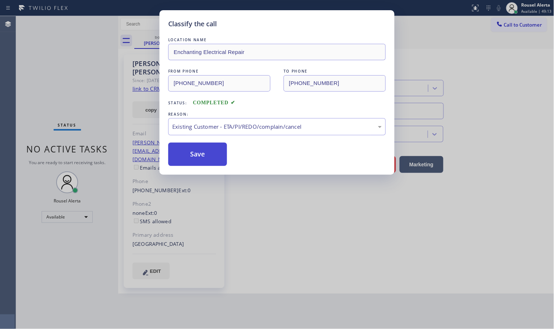
click at [216, 159] on button "Save" at bounding box center [197, 154] width 59 height 23
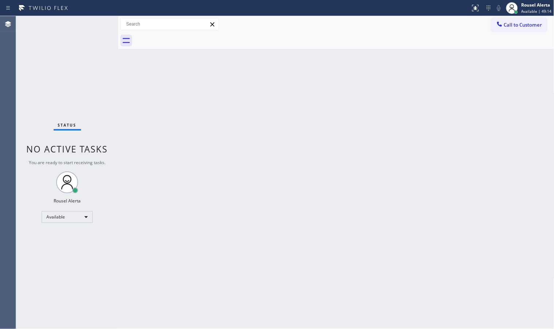
click at [255, 240] on div "Back to Dashboard Change Sender ID Customers Technicians Select a contact Outbo…" at bounding box center [336, 172] width 436 height 313
drag, startPoint x: 81, startPoint y: 36, endPoint x: 84, endPoint y: 50, distance: 14.5
click at [81, 36] on div "Status No active tasks You are ready to start receiving tasks. Rousel Alerta Av…" at bounding box center [67, 172] width 102 height 313
click at [161, 138] on div "Back to Dashboard Change Sender ID Customers Technicians Select a contact Outbo…" at bounding box center [336, 172] width 436 height 313
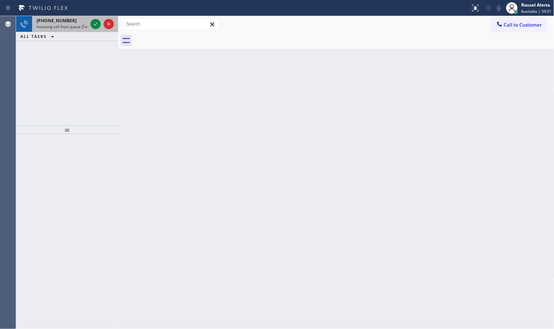
click at [65, 28] on span "Incoming call from queue [Test] All" at bounding box center [66, 26] width 61 height 5
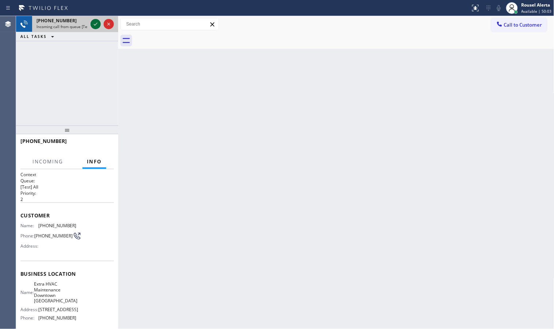
click at [90, 24] on div at bounding box center [95, 24] width 10 height 9
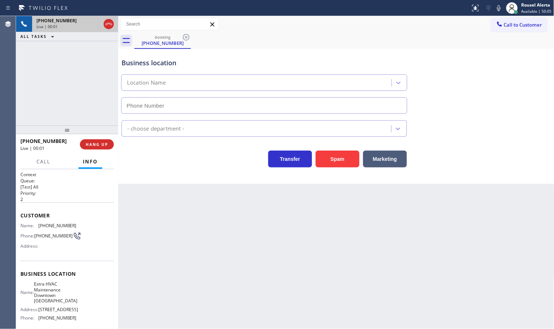
type input "[PHONE_NUMBER]"
click at [83, 111] on div "[PHONE_NUMBER] Live | 00:44 ALL TASKS ALL TASKS ACTIVE TASKS TASKS IN WRAP UP" at bounding box center [67, 70] width 102 height 109
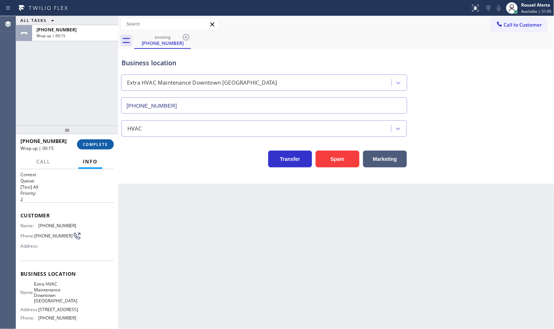
click at [96, 143] on button "COMPLETE" at bounding box center [95, 144] width 37 height 10
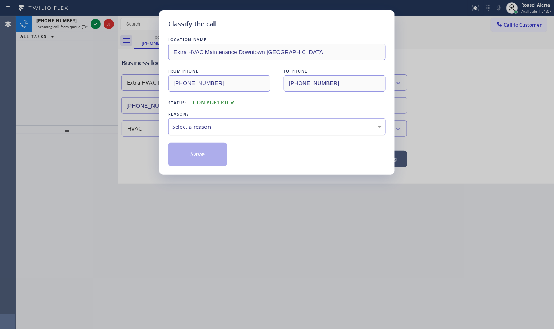
click at [275, 129] on div "Select a reason" at bounding box center [276, 127] width 209 height 8
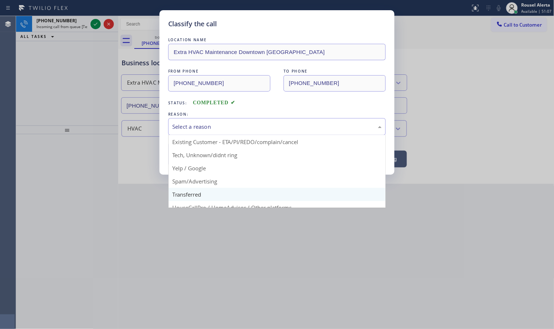
scroll to position [50, 0]
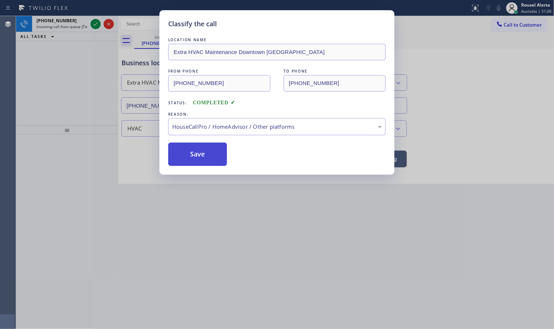
click at [183, 161] on button "Save" at bounding box center [197, 154] width 59 height 23
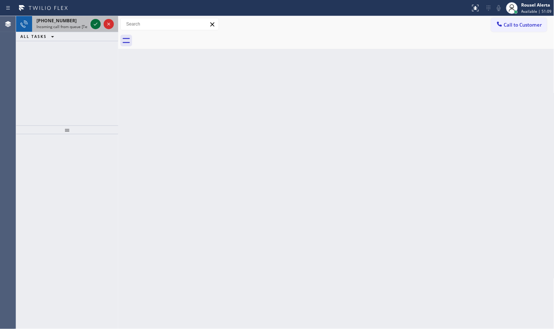
click at [95, 27] on icon at bounding box center [95, 24] width 9 height 9
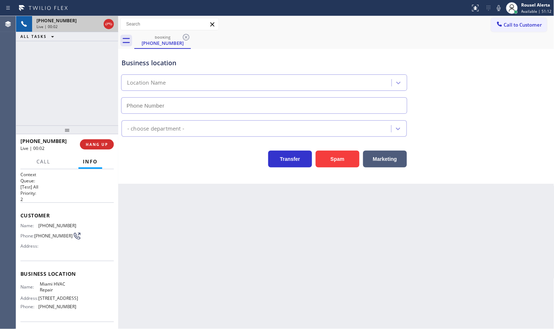
type input "[PHONE_NUMBER]"
click at [162, 217] on div "Back to Dashboard Change Sender ID Customers Technicians Select a contact Outbo…" at bounding box center [336, 172] width 436 height 313
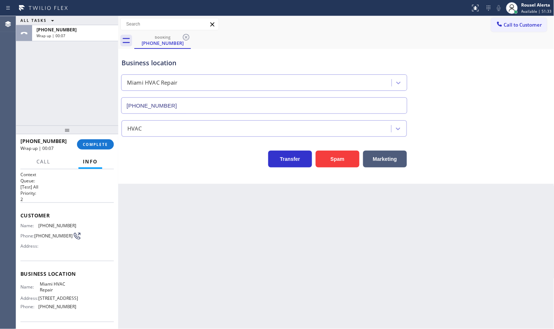
drag, startPoint x: 54, startPoint y: 67, endPoint x: 58, endPoint y: 71, distance: 5.2
click at [55, 66] on div "ALL TASKS ALL TASKS ACTIVE TASKS TASKS IN WRAP UP [PHONE_NUMBER] Wrap up | 00:07" at bounding box center [67, 70] width 102 height 109
click at [91, 148] on button "COMPLETE" at bounding box center [95, 144] width 37 height 10
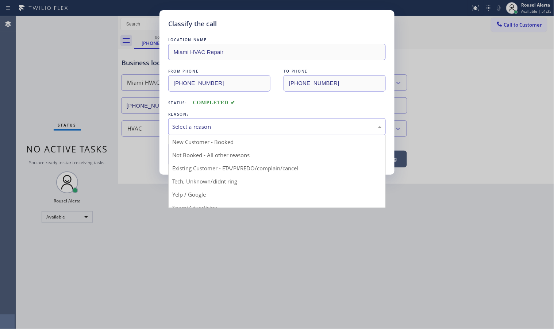
click at [197, 124] on div "Select a reason" at bounding box center [276, 127] width 209 height 8
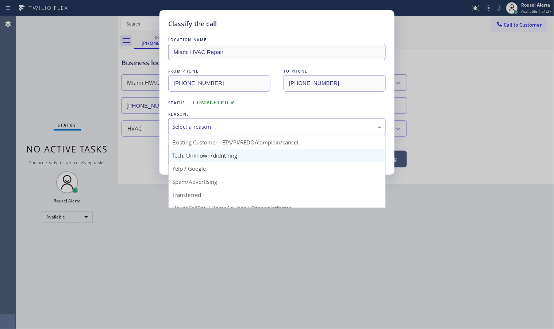
scroll to position [50, 0]
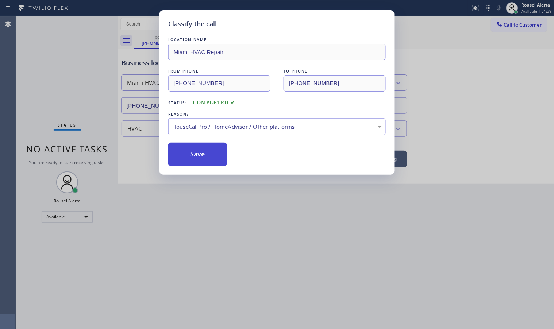
click at [202, 163] on button "Save" at bounding box center [197, 154] width 59 height 23
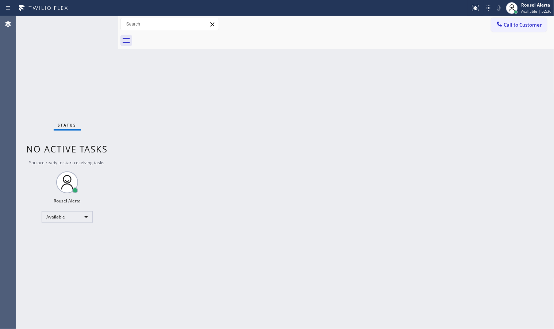
drag, startPoint x: 328, startPoint y: 74, endPoint x: 403, endPoint y: 53, distance: 77.5
click at [328, 74] on div "Back to Dashboard Change Sender ID Customers Technicians Select a contact Outbo…" at bounding box center [336, 172] width 436 height 313
click at [531, 9] on span "Available | 52:37" at bounding box center [536, 11] width 30 height 5
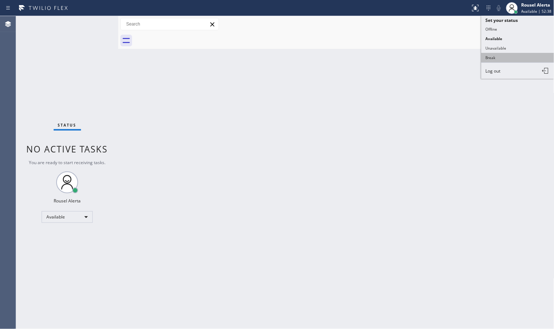
click at [516, 55] on button "Break" at bounding box center [517, 57] width 73 height 9
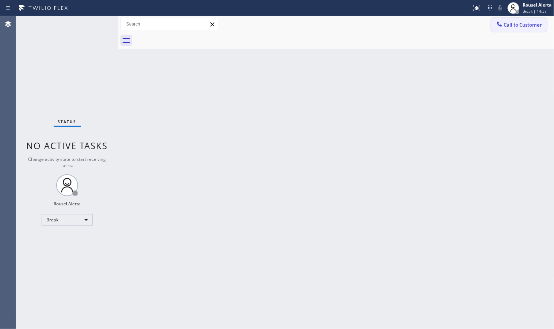
click at [512, 20] on button "Call to Customer" at bounding box center [519, 25] width 56 height 14
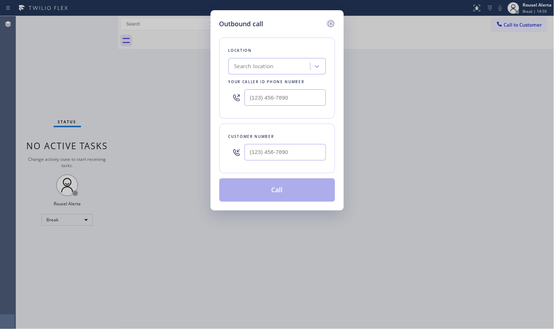
click at [332, 24] on icon at bounding box center [330, 23] width 7 height 7
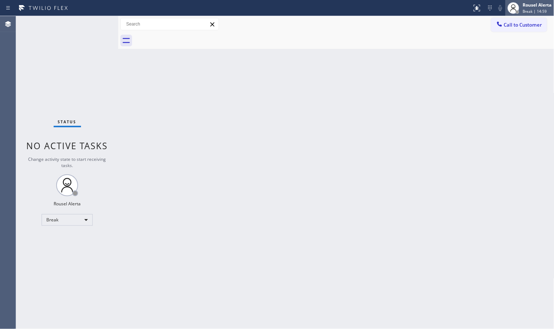
click at [533, 4] on div "Rousel Alerta" at bounding box center [537, 5] width 29 height 6
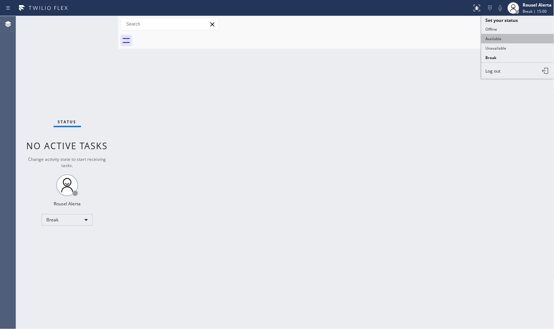
click at [517, 35] on button "Available" at bounding box center [517, 38] width 73 height 9
click at [426, 185] on div "Back to Dashboard Change Sender ID Customers Technicians Select a contact Outbo…" at bounding box center [336, 172] width 436 height 313
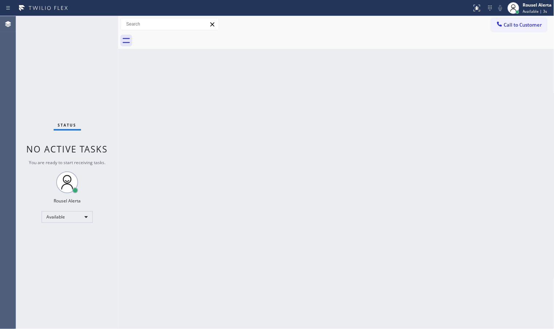
click at [188, 192] on div "Back to Dashboard Change Sender ID Customers Technicians Select a contact Outbo…" at bounding box center [336, 172] width 436 height 313
click at [59, 52] on div "Status No active tasks You are ready to start receiving tasks. Rousel Alerta Av…" at bounding box center [67, 172] width 102 height 313
click at [300, 206] on div "Back to Dashboard Change Sender ID Customers Technicians Select a contact Outbo…" at bounding box center [336, 172] width 436 height 313
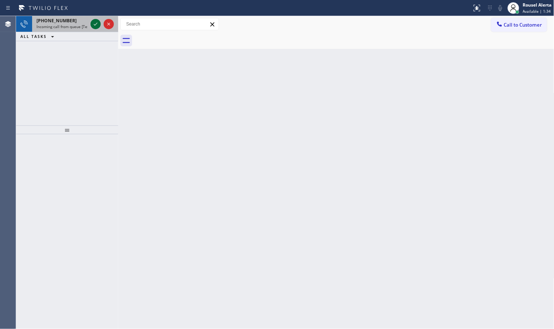
click at [92, 28] on icon at bounding box center [95, 24] width 9 height 9
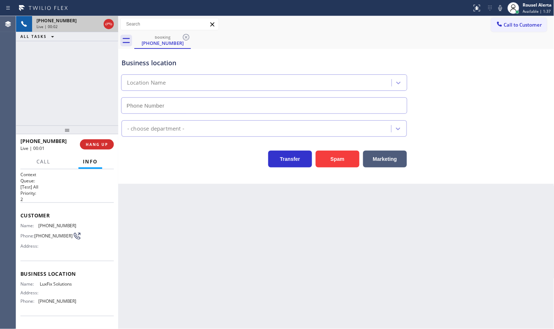
type input "[PHONE_NUMBER]"
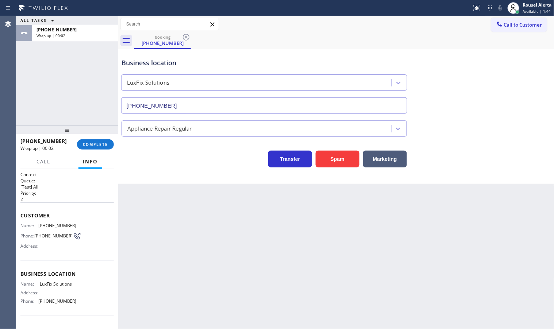
drag, startPoint x: 44, startPoint y: 58, endPoint x: 58, endPoint y: 88, distance: 33.5
click at [44, 58] on div "ALL TASKS ALL TASKS ACTIVE TASKS TASKS IN WRAP UP [PHONE_NUMBER] Wrap up | 00:02" at bounding box center [67, 70] width 102 height 109
click at [97, 144] on span "COMPLETE" at bounding box center [95, 144] width 25 height 5
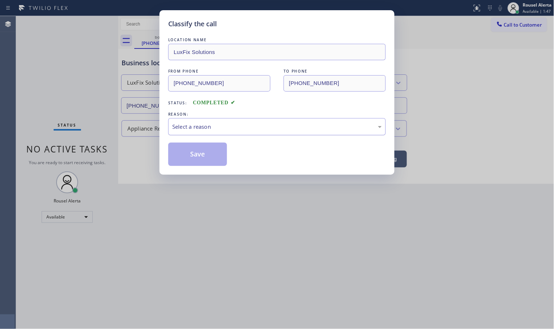
click at [246, 128] on div "Select a reason" at bounding box center [276, 127] width 209 height 8
click at [203, 159] on button "Save" at bounding box center [197, 154] width 59 height 23
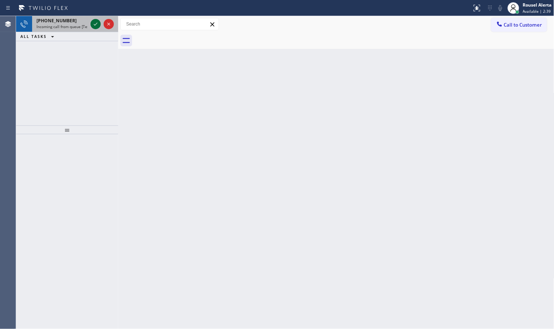
click at [95, 24] on icon at bounding box center [95, 24] width 9 height 9
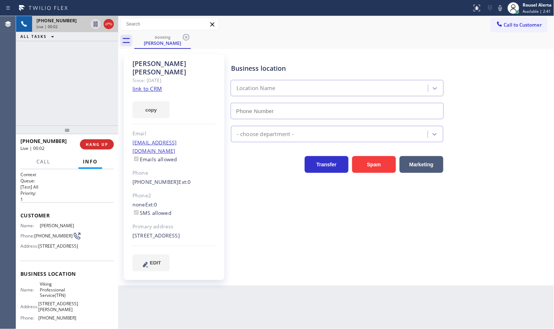
type input "[PHONE_NUMBER]"
click at [150, 85] on link "link to CRM" at bounding box center [147, 88] width 30 height 7
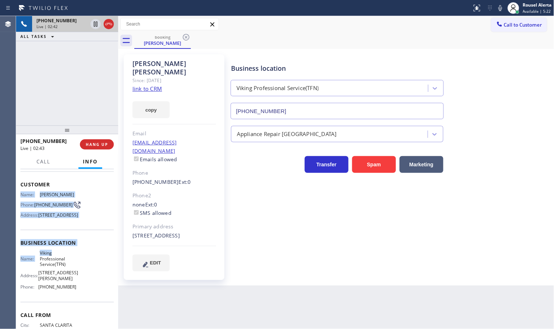
scroll to position [46, 0]
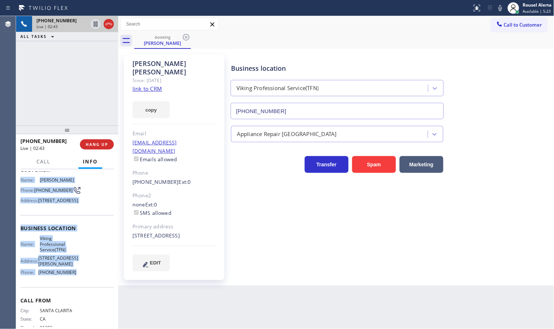
drag, startPoint x: 16, startPoint y: 223, endPoint x: 89, endPoint y: 294, distance: 102.2
click at [89, 294] on div "Context Queue: [Test] All Priority: 1 Customer Name: [PERSON_NAME] Phone: [PHON…" at bounding box center [67, 249] width 102 height 160
copy div "Name: [PERSON_NAME] Phone: [PHONE_NUMBER] Address: [STREET_ADDRESS] Business lo…"
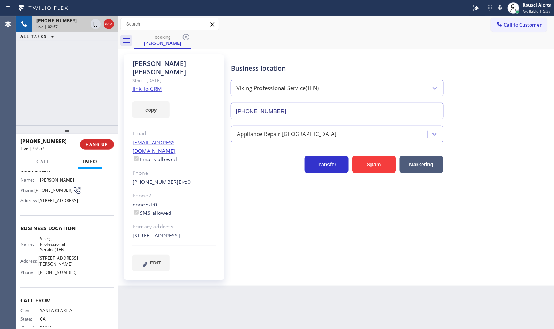
click at [76, 87] on div "[PHONE_NUMBER] Live | 02:57 ALL TASKS ALL TASKS ACTIVE TASKS TASKS IN WRAP UP" at bounding box center [67, 70] width 102 height 109
click at [93, 26] on icon at bounding box center [95, 24] width 9 height 9
click at [503, 10] on icon at bounding box center [500, 8] width 9 height 9
click at [93, 25] on icon at bounding box center [95, 24] width 9 height 9
click at [499, 6] on icon at bounding box center [500, 8] width 4 height 6
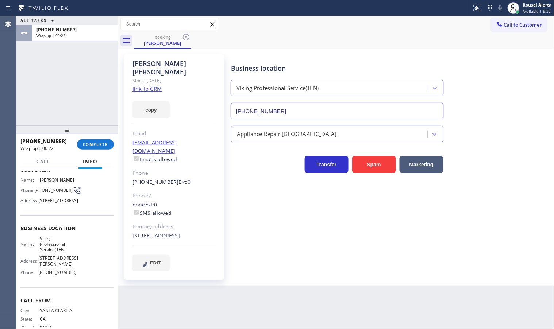
click at [97, 81] on div "ALL TASKS ALL TASKS ACTIVE TASKS TASKS IN WRAP UP [PHONE_NUMBER] Wrap up | 00:22" at bounding box center [67, 70] width 102 height 109
click at [90, 144] on span "COMPLETE" at bounding box center [95, 144] width 25 height 5
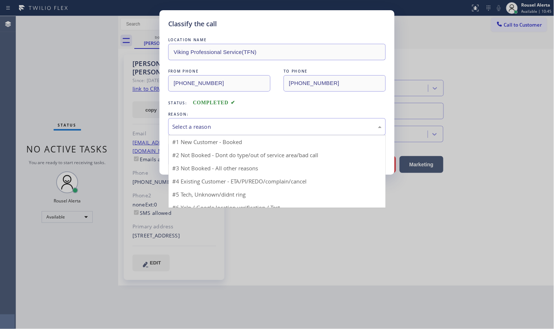
click at [203, 125] on div "Select a reason" at bounding box center [276, 127] width 209 height 8
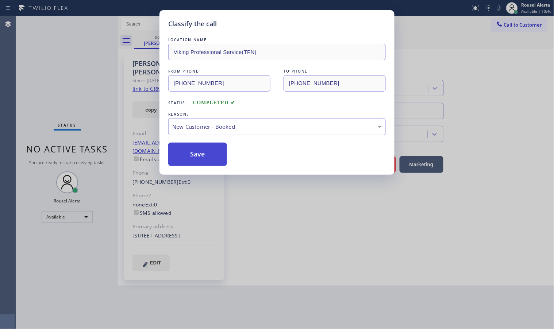
click at [199, 155] on button "Save" at bounding box center [197, 154] width 59 height 23
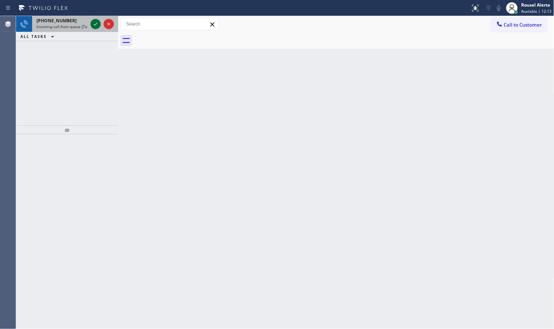
click at [92, 22] on icon at bounding box center [95, 24] width 9 height 9
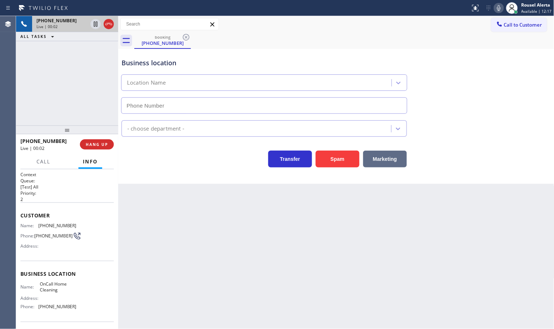
type input "[PHONE_NUMBER]"
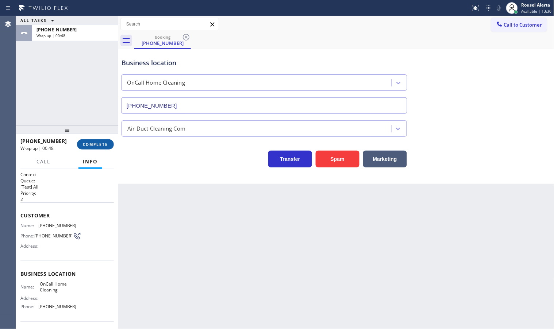
click at [86, 148] on button "COMPLETE" at bounding box center [95, 144] width 37 height 10
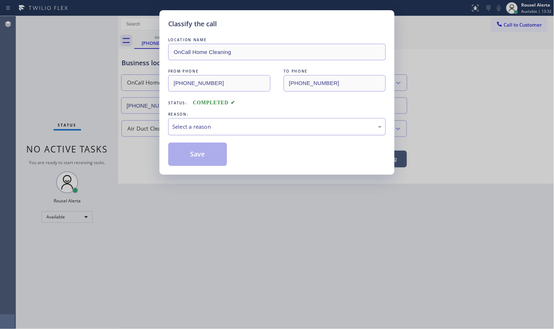
click at [215, 124] on div "Select a reason" at bounding box center [276, 127] width 209 height 8
click at [239, 123] on div "Tech, Unknown/didnt ring" at bounding box center [276, 127] width 209 height 8
click at [207, 153] on button "Save" at bounding box center [197, 154] width 59 height 23
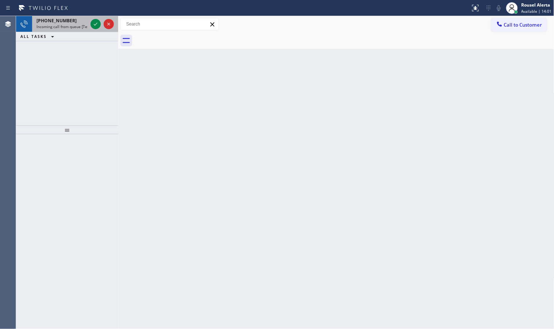
click at [79, 26] on span "Incoming call from queue [Test] All" at bounding box center [66, 26] width 61 height 5
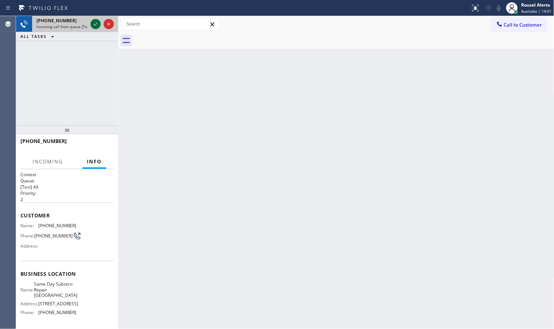
click at [92, 24] on icon at bounding box center [95, 24] width 9 height 9
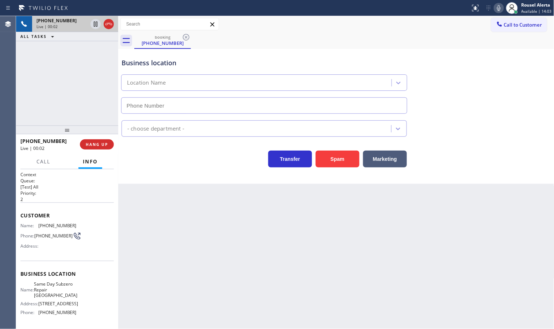
type input "[PHONE_NUMBER]"
click at [344, 159] on button "Spam" at bounding box center [338, 159] width 44 height 17
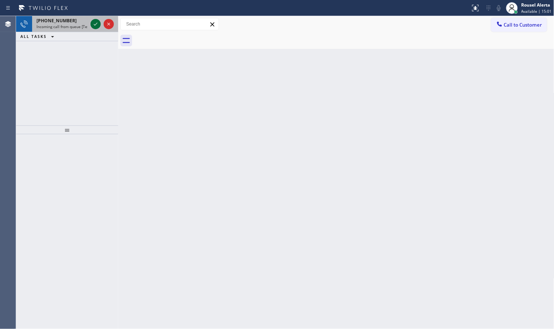
click at [94, 24] on icon at bounding box center [96, 24] width 4 height 3
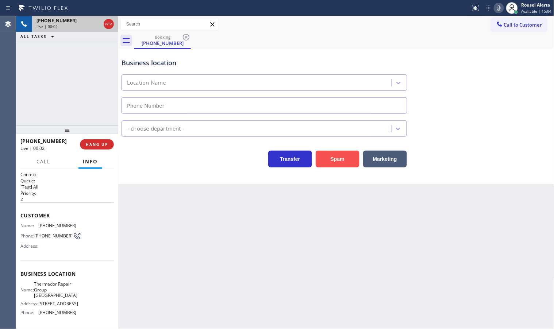
type input "[PHONE_NUMBER]"
click at [345, 150] on div "Spam" at bounding box center [335, 157] width 47 height 20
click at [344, 156] on button "Spam" at bounding box center [338, 159] width 44 height 17
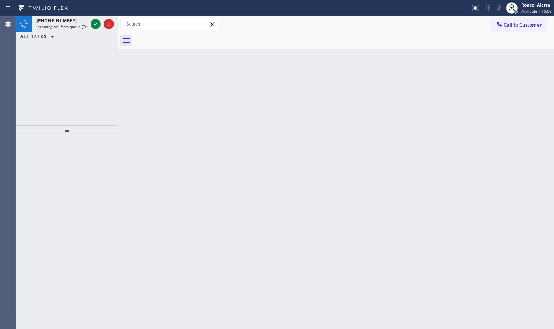
click at [87, 23] on div "[PHONE_NUMBER]" at bounding box center [61, 21] width 51 height 6
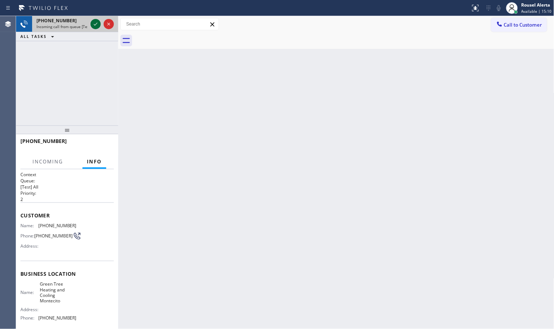
click at [92, 22] on icon at bounding box center [95, 24] width 9 height 9
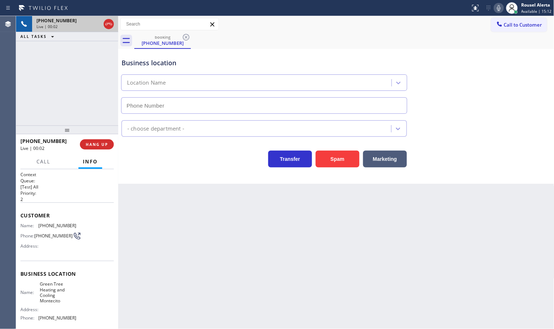
type input "[PHONE_NUMBER]"
click at [341, 160] on button "Spam" at bounding box center [338, 159] width 44 height 17
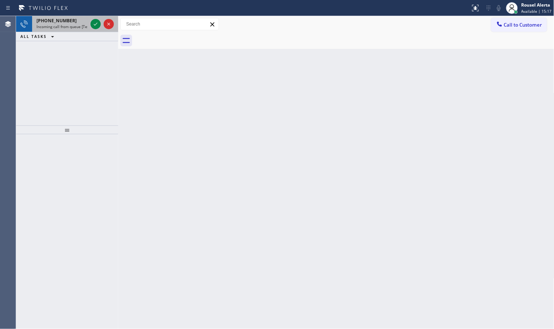
click at [79, 22] on div "[PHONE_NUMBER]" at bounding box center [61, 21] width 51 height 6
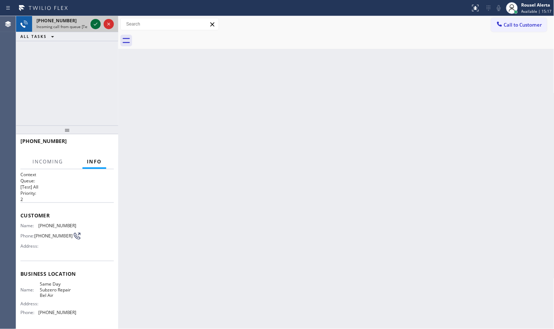
click at [97, 24] on icon at bounding box center [95, 24] width 9 height 9
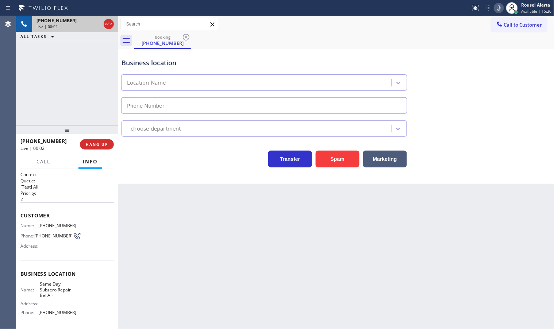
type input "[PHONE_NUMBER]"
click at [336, 154] on button "Spam" at bounding box center [338, 159] width 44 height 17
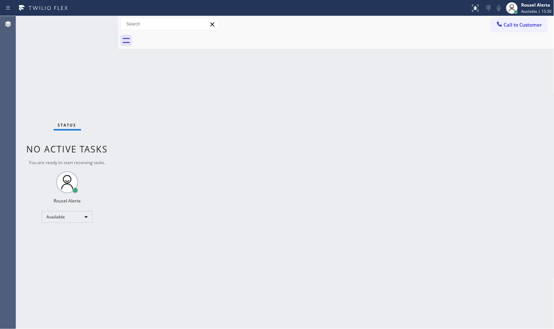
click at [89, 22] on div "Status No active tasks You are ready to start receiving tasks. Rousel Alerta Av…" at bounding box center [67, 172] width 102 height 313
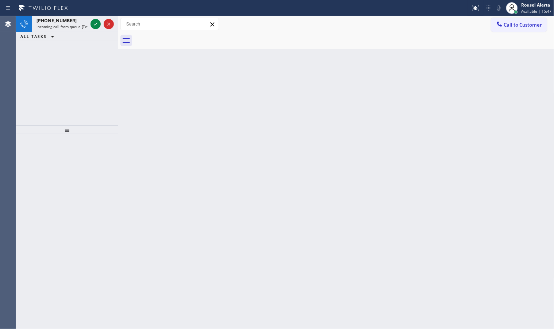
click at [89, 22] on div at bounding box center [102, 24] width 26 height 16
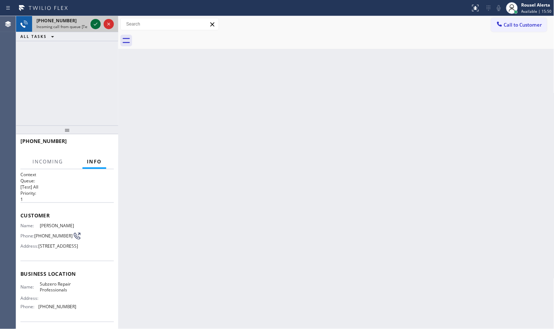
click at [92, 23] on icon at bounding box center [95, 24] width 9 height 9
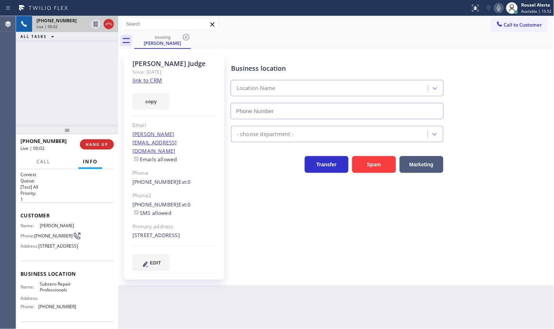
type input "[PHONE_NUMBER]"
click at [152, 79] on link "link to CRM" at bounding box center [147, 80] width 30 height 7
click at [76, 67] on div "[PHONE_NUMBER] Live | 01:20 ALL TASKS ALL TASKS ACTIVE TASKS TASKS IN WRAP UP" at bounding box center [67, 70] width 102 height 109
click at [93, 26] on icon at bounding box center [95, 24] width 9 height 9
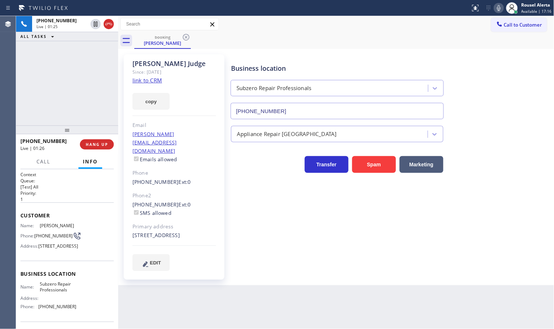
click at [502, 10] on icon at bounding box center [498, 8] width 9 height 9
click at [91, 51] on icon at bounding box center [95, 49] width 9 height 9
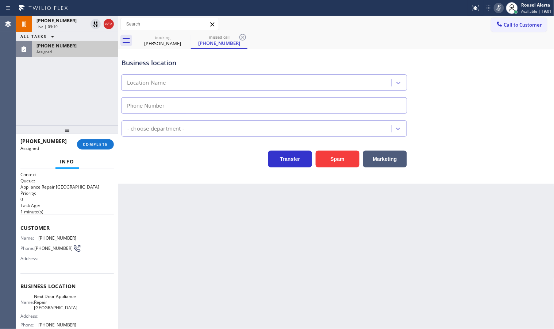
type input "[PHONE_NUMBER]"
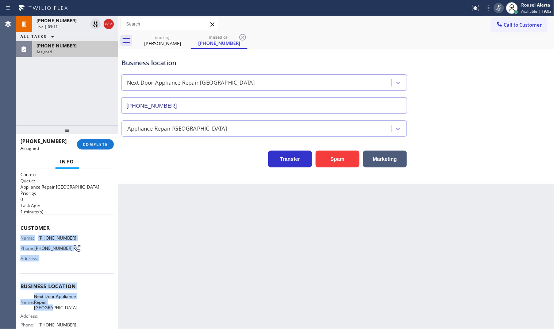
scroll to position [46, 0]
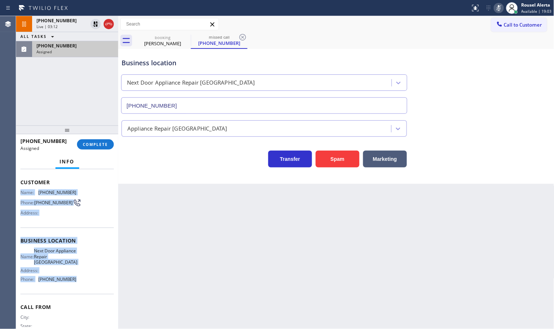
drag, startPoint x: 20, startPoint y: 236, endPoint x: 83, endPoint y: 296, distance: 86.7
click at [83, 296] on div "Context Queue: Appliance Repair High End Priority: 0 Task Age: [DEMOGRAPHIC_DAT…" at bounding box center [66, 238] width 93 height 224
copy div "Name: [PHONE_NUMBER] Phone: [PHONE_NUMBER] Address: Business location Name: Nex…"
click at [75, 51] on div "Assigned" at bounding box center [74, 51] width 77 height 5
click at [96, 144] on span "COMPLETE" at bounding box center [95, 144] width 25 height 5
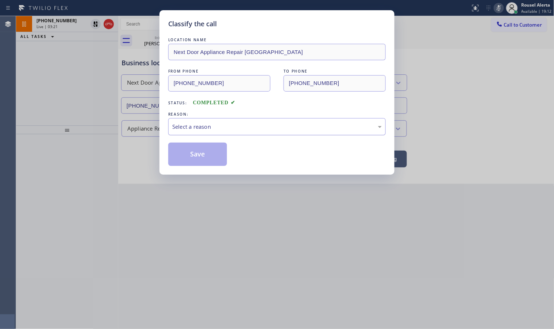
click at [209, 128] on div "Select a reason" at bounding box center [276, 127] width 209 height 8
click at [200, 154] on button "Save" at bounding box center [197, 154] width 59 height 23
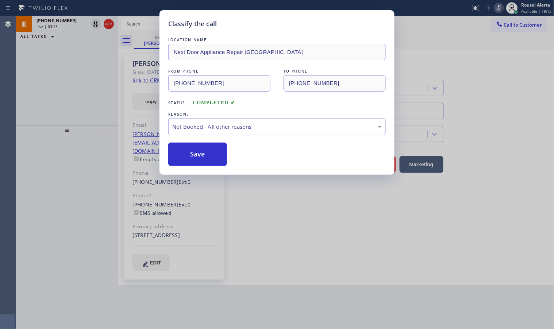
click at [75, 27] on div "Classify the call LOCATION NAME Next Door Appliance Repair [GEOGRAPHIC_DATA] FR…" at bounding box center [277, 164] width 554 height 329
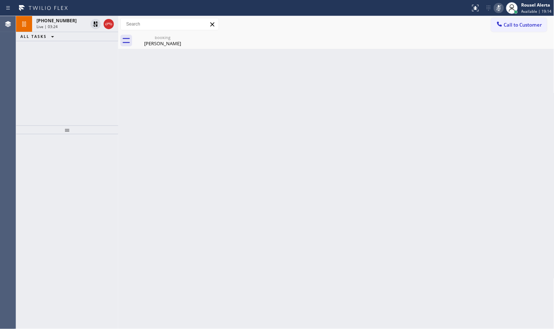
click at [96, 30] on div at bounding box center [102, 24] width 26 height 16
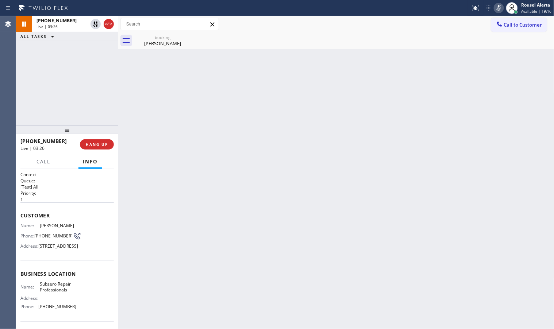
click at [500, 5] on icon at bounding box center [499, 8] width 4 height 6
click at [91, 22] on icon at bounding box center [95, 24] width 9 height 9
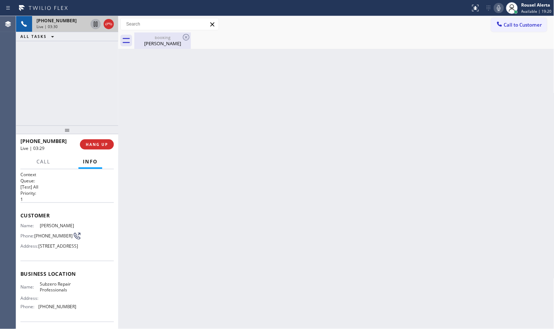
click at [159, 46] on div "[PERSON_NAME]" at bounding box center [162, 43] width 55 height 7
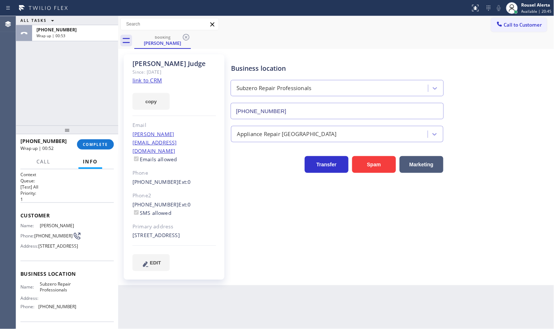
click at [93, 81] on div "ALL TASKS ALL TASKS ACTIVE TASKS TASKS IN WRAP UP [PHONE_NUMBER] Wrap up | 00:53" at bounding box center [67, 70] width 102 height 109
click at [230, 302] on div "Back to Dashboard Change Sender ID Customers Technicians Select a contact Outbo…" at bounding box center [336, 172] width 436 height 313
click at [95, 143] on span "COMPLETE" at bounding box center [95, 144] width 25 height 5
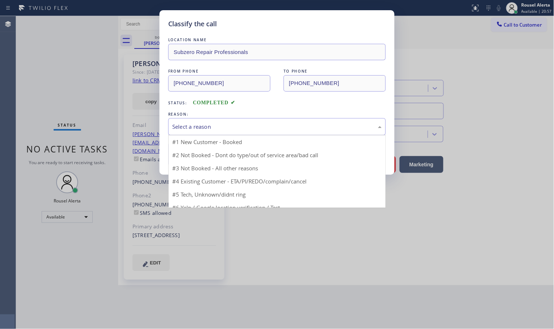
click at [221, 126] on div "Select a reason" at bounding box center [276, 127] width 209 height 8
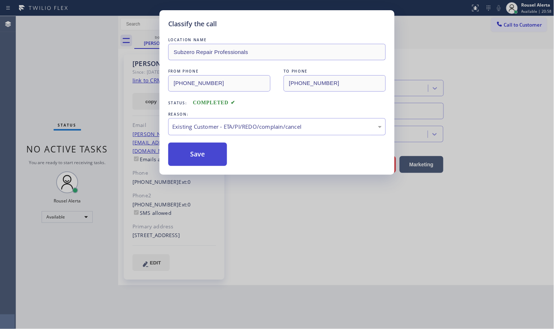
click at [210, 158] on button "Save" at bounding box center [197, 154] width 59 height 23
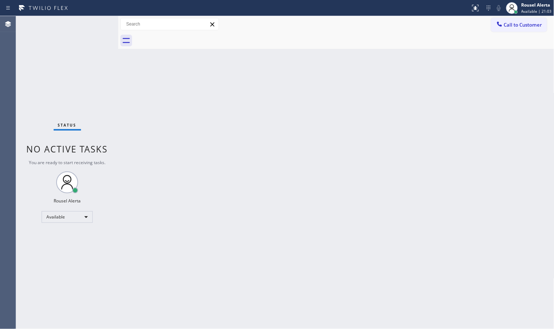
drag, startPoint x: 280, startPoint y: 157, endPoint x: 287, endPoint y: 156, distance: 6.6
click at [280, 157] on div "Back to Dashboard Change Sender ID Customers Technicians Select a contact Outbo…" at bounding box center [336, 172] width 436 height 313
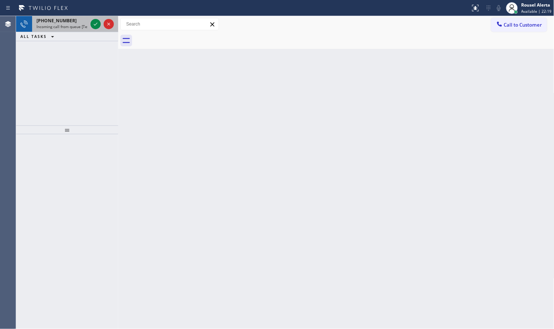
click at [77, 30] on div "[PHONE_NUMBER] Incoming call from queue [Test] All" at bounding box center [60, 24] width 57 height 16
click at [78, 30] on div "[PHONE_NUMBER] Incoming call from queue [Test] All" at bounding box center [60, 24] width 57 height 16
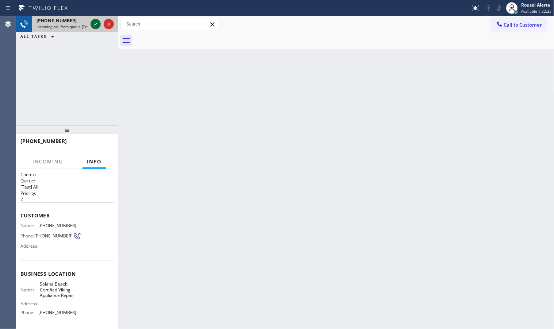
click at [94, 26] on icon at bounding box center [95, 24] width 9 height 9
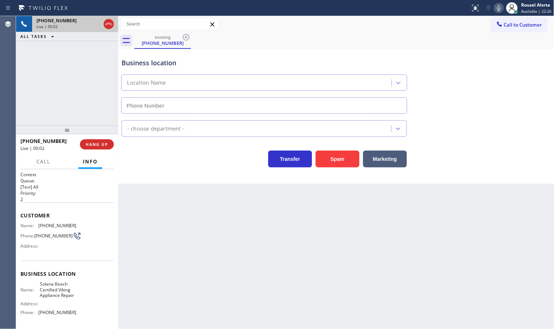
type input "[PHONE_NUMBER]"
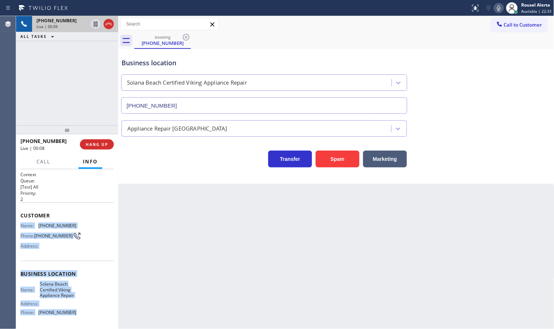
drag, startPoint x: 21, startPoint y: 220, endPoint x: 80, endPoint y: 317, distance: 113.4
click at [80, 317] on div "Context Queue: [Test] All Priority: 2 Customer Name: [PHONE_NUMBER] Phone: [PHO…" at bounding box center [66, 276] width 93 height 211
copy div "Name: [PHONE_NUMBER] Phone: [PHONE_NUMBER] Address: Business location Name: [GE…"
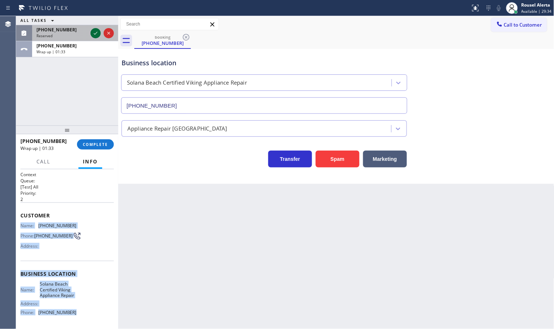
click at [97, 33] on icon at bounding box center [95, 33] width 9 height 9
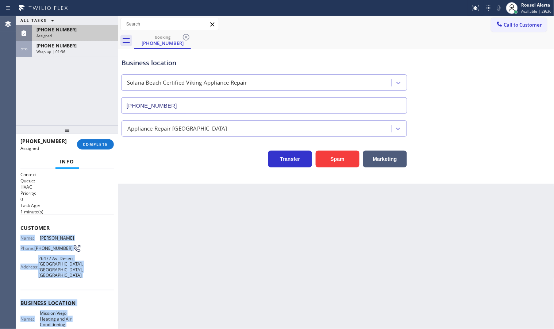
click at [40, 240] on div "Name: [PERSON_NAME] Phone: [PHONE_NUMBER] Address: [STREET_ADDRESS] Deseo, [GEO…" at bounding box center [48, 258] width 56 height 46
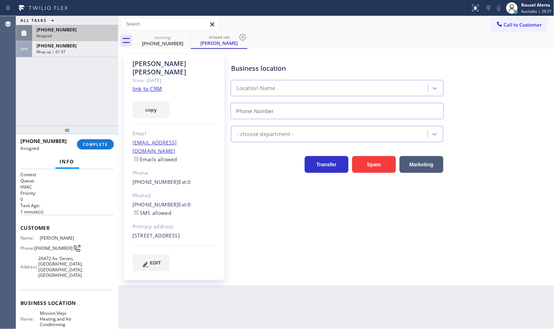
type input "[PHONE_NUMBER]"
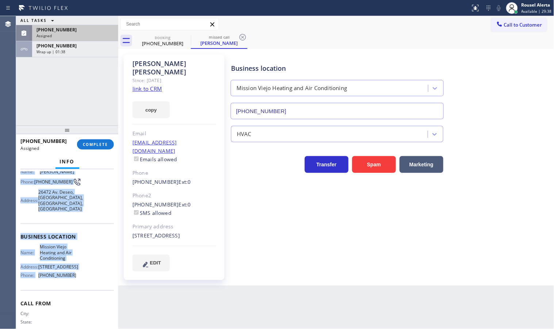
scroll to position [91, 0]
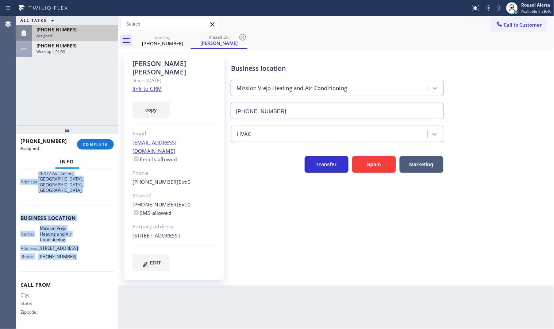
drag, startPoint x: 19, startPoint y: 235, endPoint x: 76, endPoint y: 263, distance: 63.6
click at [76, 263] on div "Context Queue: HVAC Priority: 0 Task Age: [DEMOGRAPHIC_DATA] minute(s) Customer…" at bounding box center [67, 249] width 102 height 160
copy div "Name: [PERSON_NAME] Phone: [PHONE_NUMBER] Address: [STREET_ADDRESS] Deseo, [GEO…"
click at [95, 145] on span "COMPLETE" at bounding box center [95, 144] width 25 height 5
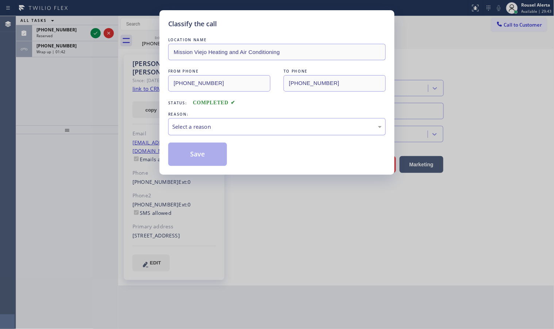
click at [241, 133] on div "Select a reason" at bounding box center [276, 126] width 217 height 17
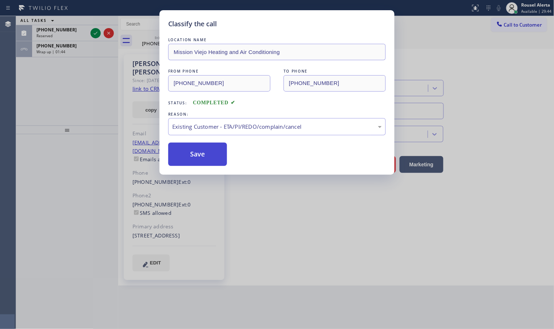
click at [204, 161] on button "Save" at bounding box center [197, 154] width 59 height 23
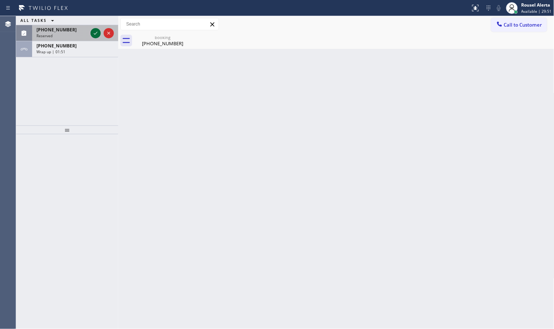
click at [97, 31] on icon at bounding box center [95, 33] width 9 height 9
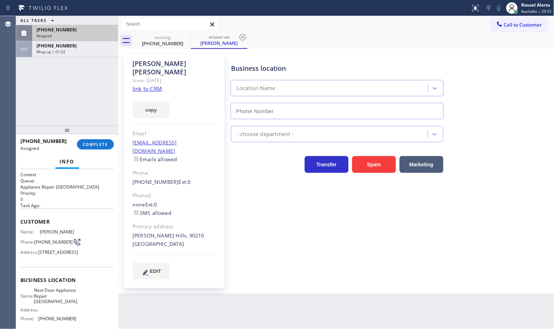
type input "[PHONE_NUMBER]"
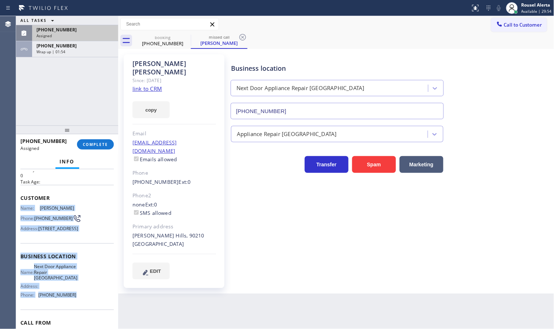
scroll to position [46, 0]
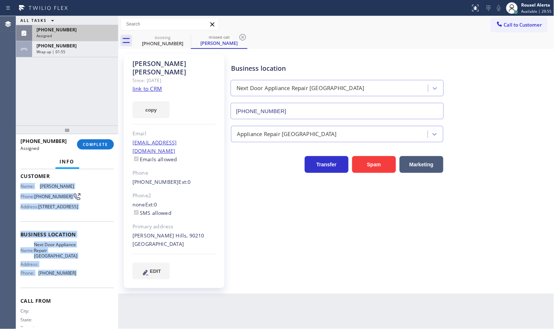
drag, startPoint x: 21, startPoint y: 232, endPoint x: 86, endPoint y: 292, distance: 88.3
click at [86, 292] on div "Context Queue: Appliance Repair High End Priority: 0 Task Age: Customer Name: […" at bounding box center [66, 234] width 93 height 217
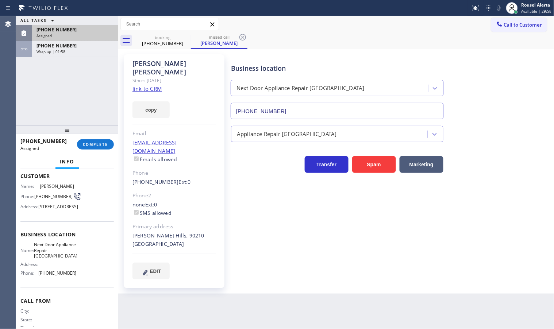
click at [75, 64] on div "ALL TASKS ALL TASKS ACTIVE TASKS TASKS IN WRAP UP [PHONE_NUMBER] Assigned [PHON…" at bounding box center [67, 70] width 102 height 109
click at [74, 55] on div "[PHONE_NUMBER] Wrap up | 01:59" at bounding box center [73, 49] width 83 height 16
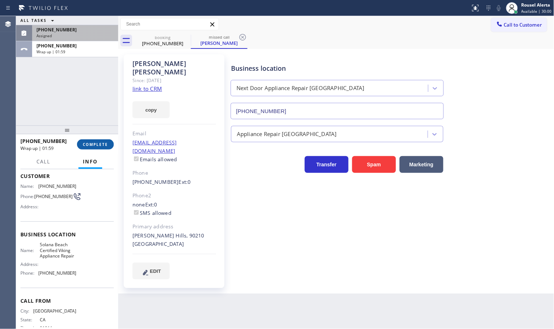
click at [90, 147] on button "COMPLETE" at bounding box center [95, 144] width 37 height 10
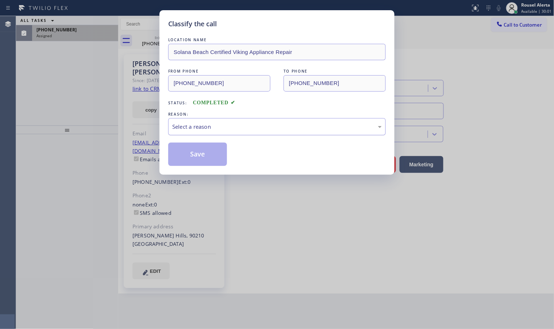
click at [192, 132] on div "Select a reason" at bounding box center [276, 126] width 217 height 17
click at [196, 149] on button "Save" at bounding box center [197, 154] width 59 height 23
click at [82, 28] on div "[PHONE_NUMBER]" at bounding box center [74, 30] width 77 height 6
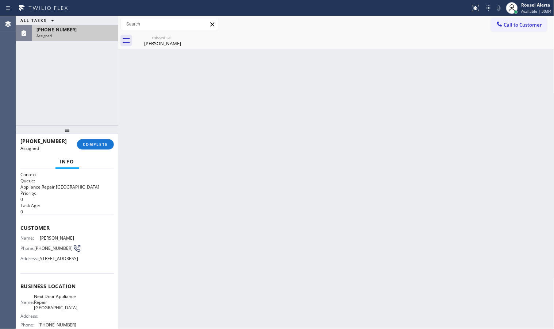
click at [82, 28] on div "[PHONE_NUMBER]" at bounding box center [74, 30] width 77 height 6
click at [96, 145] on span "COMPLETE" at bounding box center [95, 144] width 25 height 5
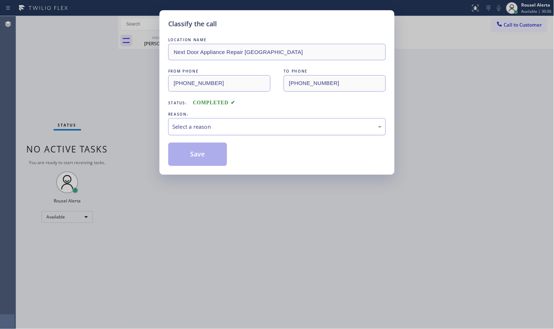
click at [220, 128] on div "Select a reason" at bounding box center [276, 127] width 209 height 8
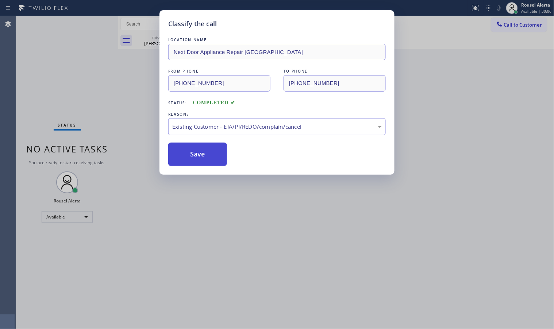
click at [202, 150] on button "Save" at bounding box center [197, 154] width 59 height 23
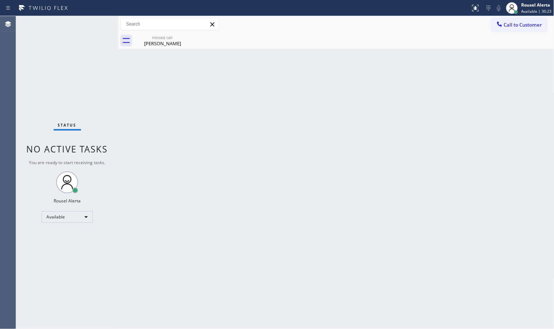
drag, startPoint x: 449, startPoint y: 77, endPoint x: 402, endPoint y: 79, distance: 47.1
click at [449, 77] on div "Back to Dashboard Change Sender ID Customers Technicians Select a contact Outbo…" at bounding box center [336, 172] width 436 height 313
click at [182, 37] on icon at bounding box center [186, 37] width 9 height 9
click at [163, 44] on div "[PERSON_NAME]" at bounding box center [162, 43] width 55 height 7
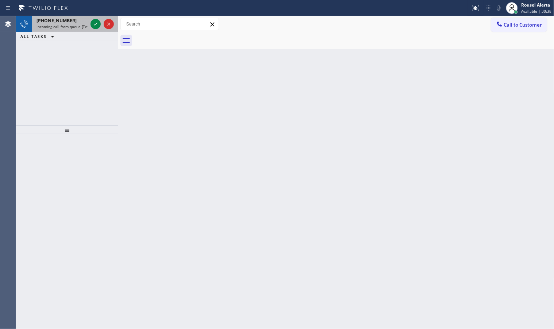
click at [77, 23] on div "[PHONE_NUMBER]" at bounding box center [61, 21] width 51 height 6
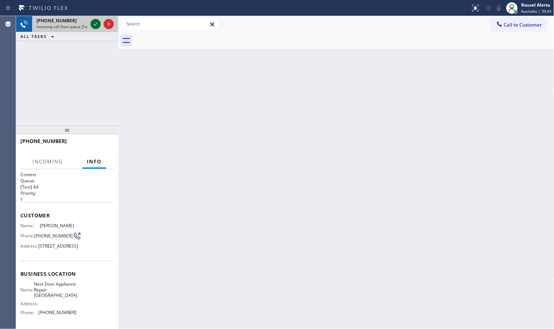
click at [92, 24] on icon at bounding box center [95, 24] width 9 height 9
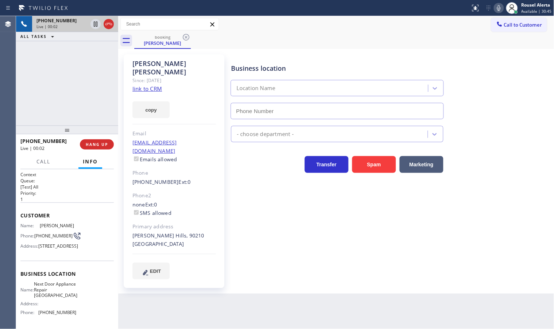
type input "[PHONE_NUMBER]"
click at [147, 85] on link "link to CRM" at bounding box center [147, 88] width 30 height 7
click at [91, 25] on icon at bounding box center [95, 24] width 9 height 9
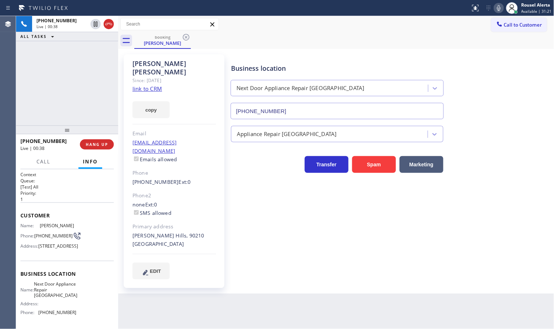
click at [500, 7] on icon at bounding box center [498, 8] width 9 height 9
click at [38, 165] on span "Call" at bounding box center [43, 161] width 14 height 7
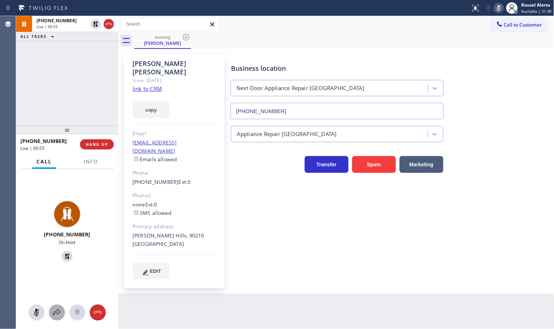
click at [50, 316] on div at bounding box center [57, 312] width 16 height 9
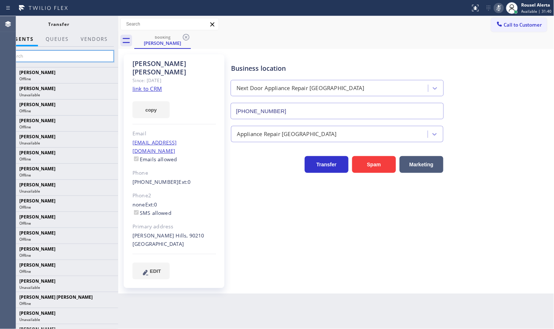
click at [50, 56] on input "text" at bounding box center [59, 56] width 110 height 12
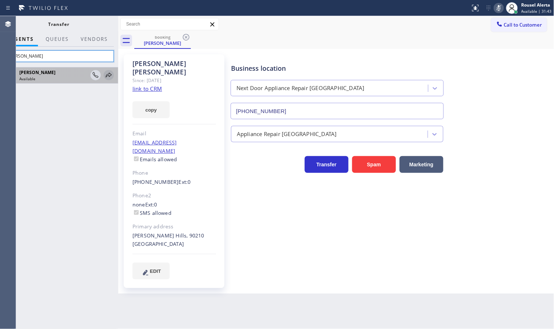
type input "[PERSON_NAME]"
click at [108, 75] on icon at bounding box center [108, 75] width 9 height 9
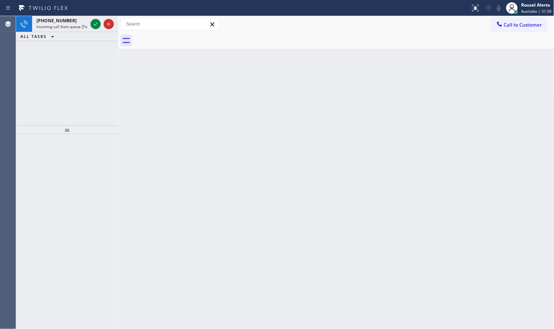
click at [376, 75] on div "Back to Dashboard Change Sender ID Customers Technicians Select a contact Outbo…" at bounding box center [336, 172] width 436 height 313
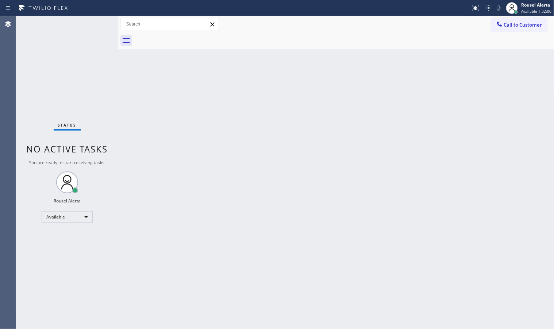
click at [242, 174] on div "Back to Dashboard Change Sender ID Customers Technicians Select a contact Outbo…" at bounding box center [336, 172] width 436 height 313
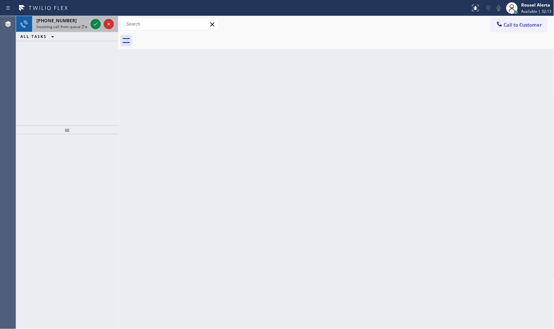
click at [77, 30] on div "[PHONE_NUMBER] Incoming call from queue [Test] All" at bounding box center [60, 24] width 57 height 16
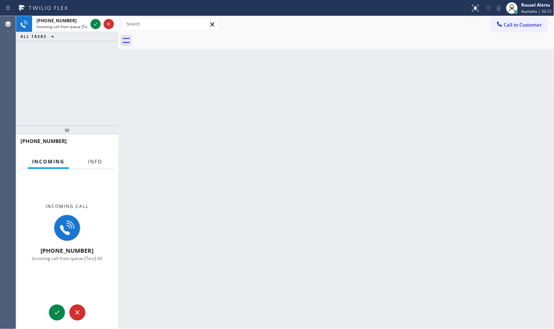
click at [99, 156] on button "Info" at bounding box center [95, 162] width 23 height 14
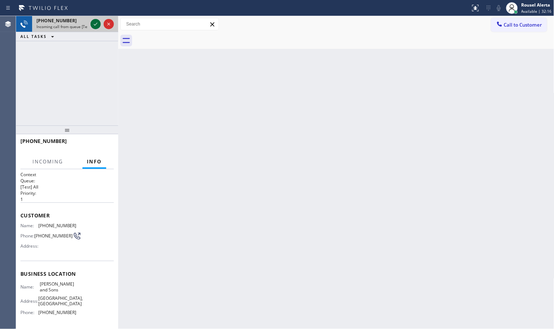
click at [94, 22] on icon at bounding box center [95, 24] width 9 height 9
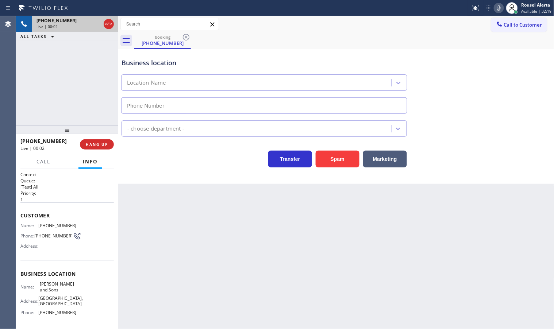
type input "[PHONE_NUMBER]"
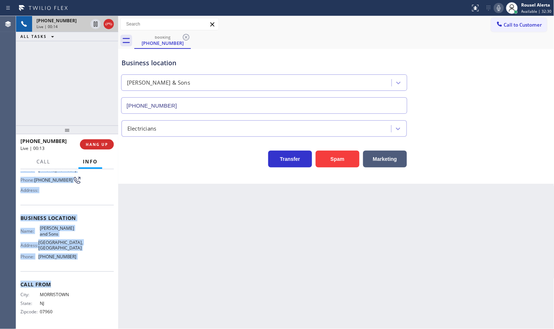
scroll to position [74, 0]
drag, startPoint x: 19, startPoint y: 224, endPoint x: 82, endPoint y: 263, distance: 74.3
click at [82, 263] on div "Context Queue: [Test] All Priority: 1 Customer Name: [PHONE_NUMBER] Phone: [PHO…" at bounding box center [67, 249] width 102 height 160
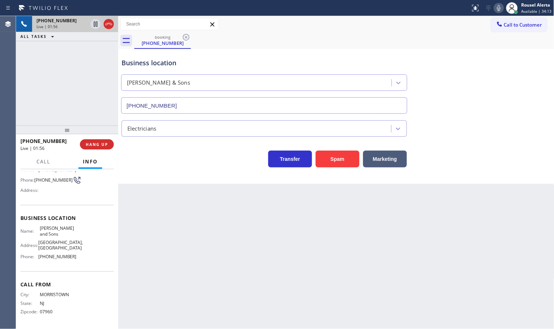
click at [236, 240] on div "Back to Dashboard Change Sender ID Customers Technicians Select a contact Outbo…" at bounding box center [336, 172] width 436 height 313
click at [68, 96] on div "[PHONE_NUMBER] Live | 01:57 ALL TASKS ALL TASKS ACTIVE TASKS TASKS IN WRAP UP" at bounding box center [67, 70] width 102 height 109
click at [199, 220] on div "Back to Dashboard Change Sender ID Customers Technicians Select a contact Outbo…" at bounding box center [336, 172] width 436 height 313
click at [97, 81] on div "[PHONE_NUMBER] Live | 01:58 ALL TASKS ALL TASKS ACTIVE TASKS TASKS IN WRAP UP" at bounding box center [67, 70] width 102 height 109
click at [93, 28] on icon at bounding box center [95, 24] width 9 height 9
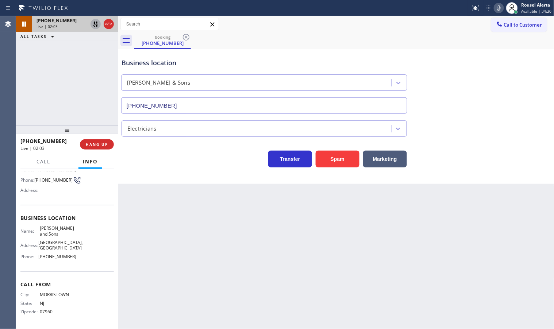
click at [500, 11] on icon at bounding box center [498, 8] width 9 height 9
click at [93, 47] on icon at bounding box center [95, 49] width 9 height 9
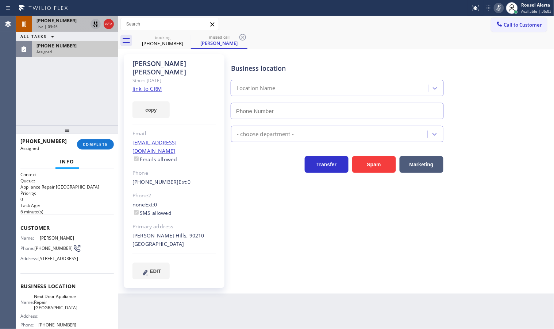
type input "[PHONE_NUMBER]"
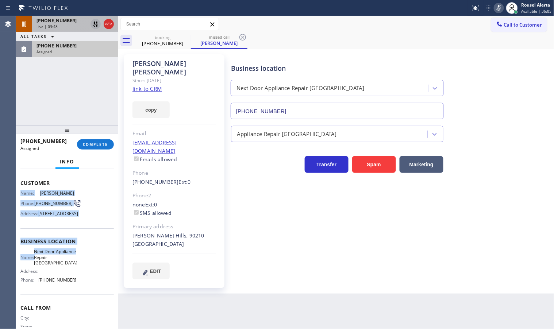
scroll to position [46, 0]
drag, startPoint x: 18, startPoint y: 237, endPoint x: 80, endPoint y: 298, distance: 87.2
click at [80, 298] on div "Context Queue: Appliance Repair High End Priority: 0 Task Age: [DEMOGRAPHIC_DAT…" at bounding box center [67, 249] width 102 height 160
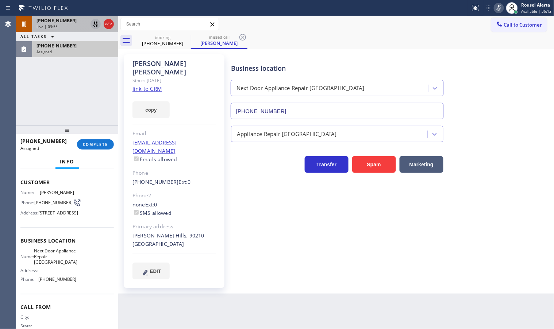
click at [78, 39] on div "ALL TASKS ALL TASKS ACTIVE TASKS TASKS IN WRAP UP" at bounding box center [67, 36] width 102 height 9
click at [76, 44] on div "[PHONE_NUMBER]" at bounding box center [74, 46] width 77 height 6
click at [76, 52] on div "Assigned" at bounding box center [74, 51] width 77 height 5
click at [86, 143] on span "COMPLETE" at bounding box center [95, 144] width 25 height 5
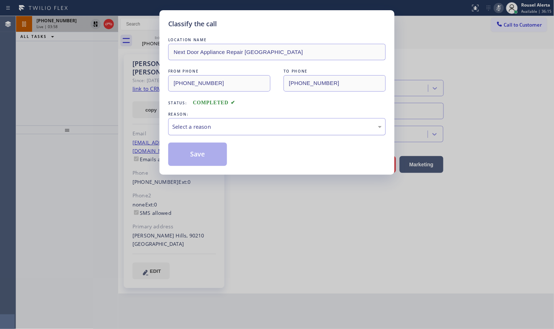
click at [183, 126] on div "Select a reason" at bounding box center [276, 127] width 209 height 8
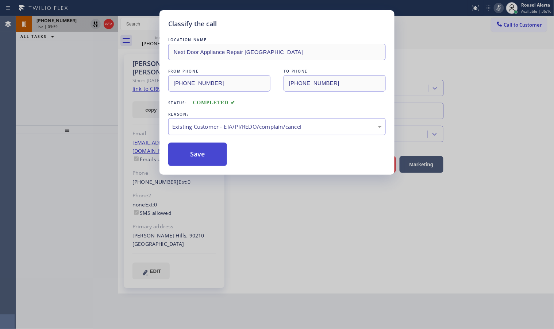
click at [188, 154] on button "Save" at bounding box center [197, 154] width 59 height 23
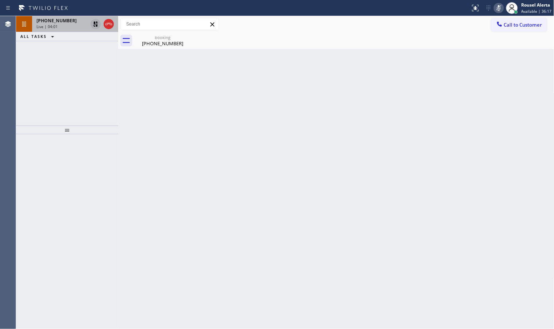
click at [67, 26] on div "Live | 04:01" at bounding box center [61, 26] width 51 height 5
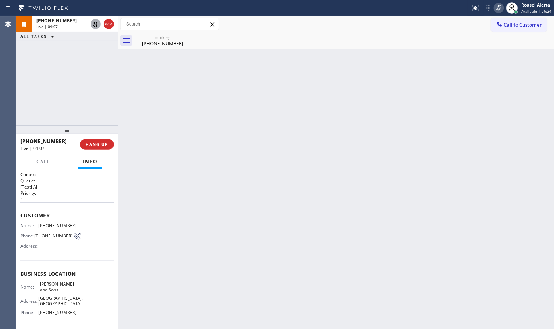
click at [93, 22] on icon at bounding box center [95, 24] width 9 height 9
click at [498, 6] on icon at bounding box center [498, 8] width 9 height 9
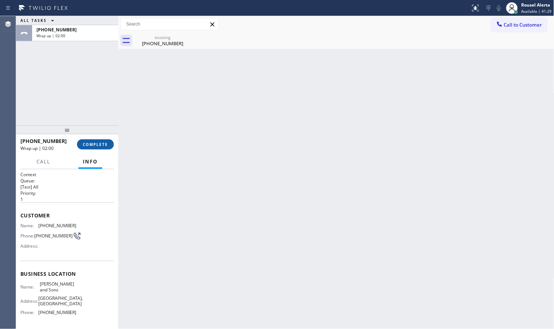
click at [92, 143] on span "COMPLETE" at bounding box center [95, 144] width 25 height 5
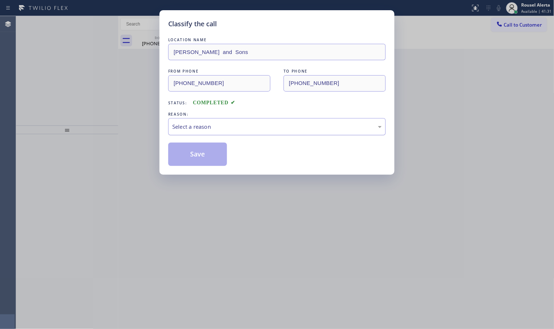
click at [196, 121] on div "Select a reason" at bounding box center [276, 126] width 217 height 17
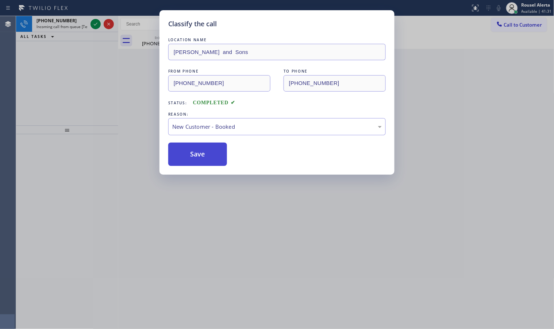
click at [198, 151] on button "Save" at bounding box center [197, 154] width 59 height 23
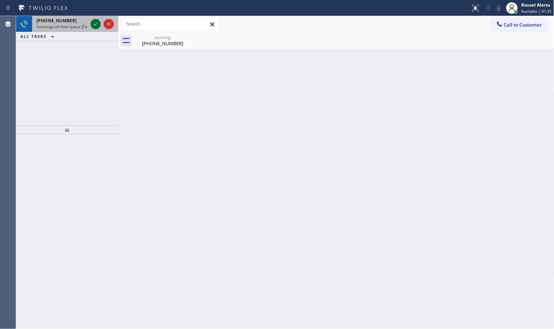
click at [93, 21] on icon at bounding box center [95, 24] width 9 height 9
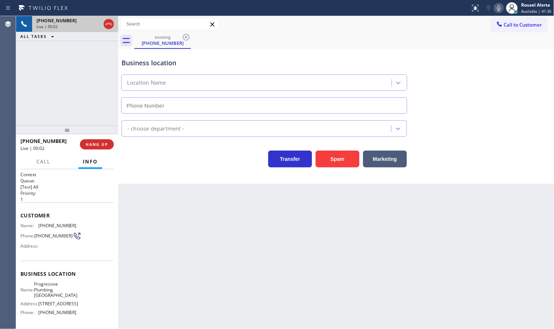
type input "[PHONE_NUMBER]"
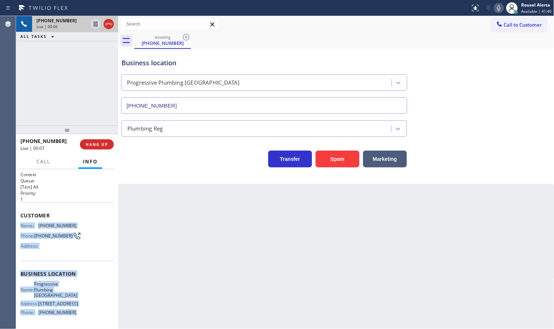
drag, startPoint x: 19, startPoint y: 225, endPoint x: 85, endPoint y: 316, distance: 112.1
click at [85, 316] on div "Context Queue: [Test] All Priority: 1 Customer Name: [PHONE_NUMBER] Phone: [PHO…" at bounding box center [67, 249] width 102 height 160
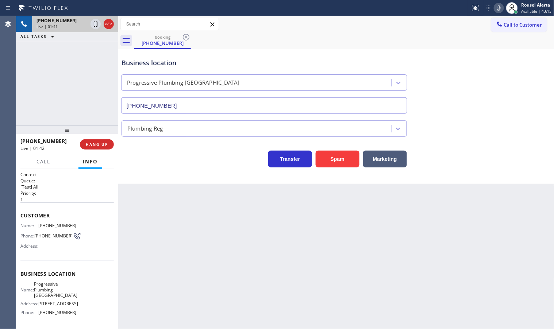
click at [70, 54] on div "[PHONE_NUMBER] Live | 01:41 ALL TASKS ALL TASKS ACTIVE TASKS TASKS IN WRAP UP" at bounding box center [67, 70] width 102 height 109
click at [92, 26] on icon at bounding box center [95, 24] width 9 height 9
click at [497, 8] on icon at bounding box center [498, 8] width 9 height 9
click at [84, 64] on div "[PHONE_NUMBER] Live | 04:55 ALL TASKS ALL TASKS ACTIVE TASKS TASKS IN WRAP UP" at bounding box center [67, 70] width 102 height 109
drag, startPoint x: 97, startPoint y: 22, endPoint x: 107, endPoint y: 21, distance: 10.0
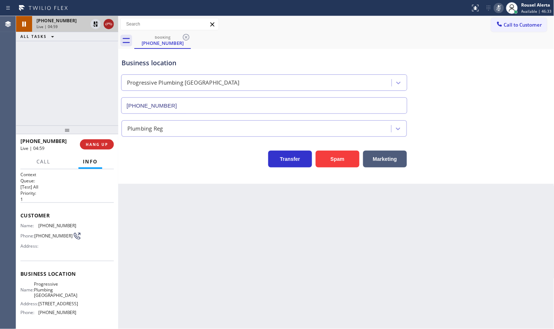
click at [97, 22] on icon at bounding box center [95, 24] width 5 height 5
click at [501, 10] on icon at bounding box center [498, 8] width 9 height 9
click at [81, 115] on div "[PHONE_NUMBER] Live | 09:11 ALL TASKS ALL TASKS ACTIVE TASKS TASKS IN WRAP UP" at bounding box center [67, 70] width 102 height 109
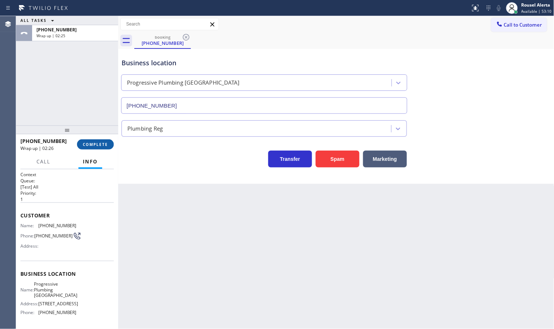
click at [86, 150] on button "COMPLETE" at bounding box center [95, 144] width 37 height 10
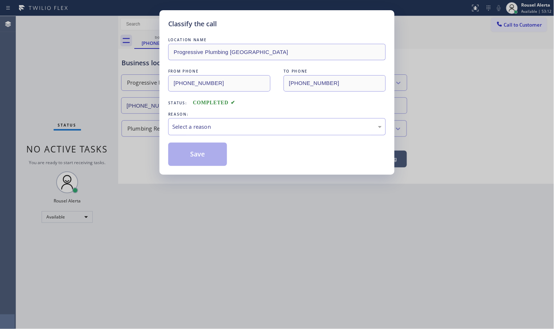
click at [192, 131] on div "Select a reason" at bounding box center [276, 127] width 209 height 8
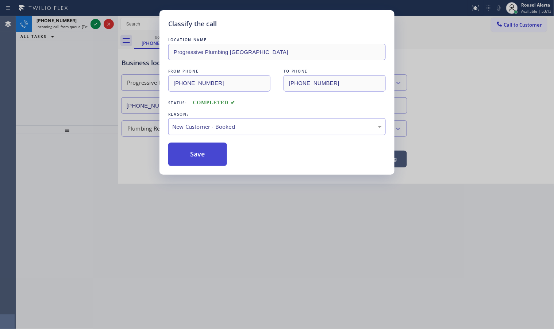
click at [199, 158] on button "Save" at bounding box center [197, 154] width 59 height 23
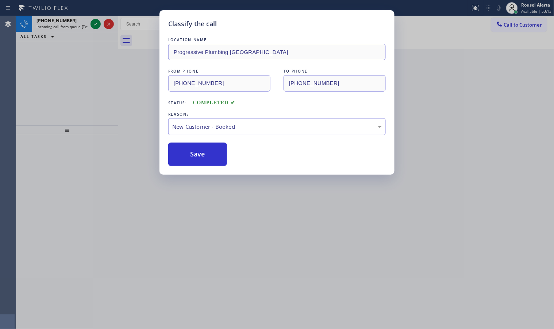
click at [69, 21] on div "Classify the call LOCATION NAME Progressive Plumbing [GEOGRAPHIC_DATA] FROM PHO…" at bounding box center [277, 164] width 554 height 329
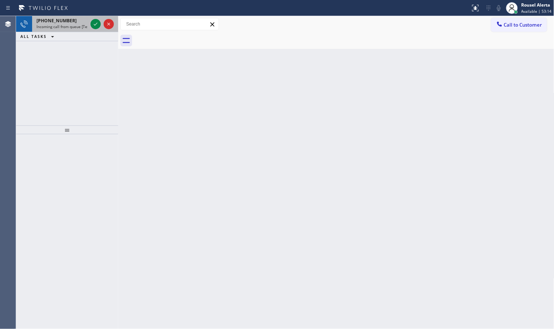
drag, startPoint x: 74, startPoint y: 24, endPoint x: 86, endPoint y: 24, distance: 12.1
click at [74, 24] on span "Incoming call from queue [Test] All" at bounding box center [66, 26] width 61 height 5
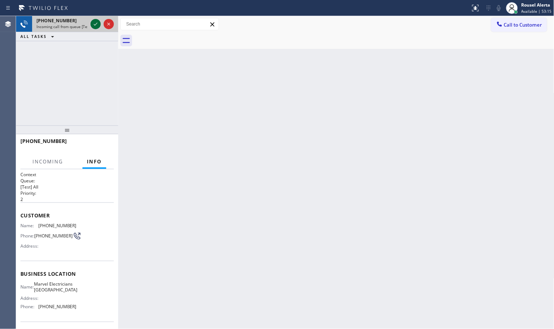
click at [92, 26] on icon at bounding box center [95, 24] width 9 height 9
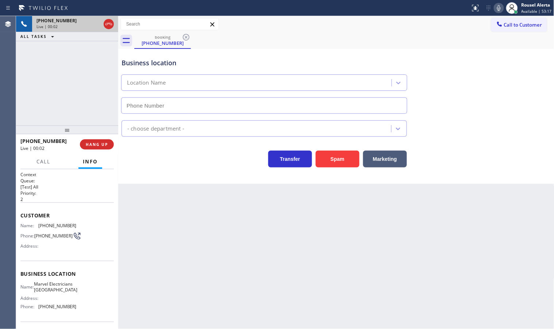
type input "[PHONE_NUMBER]"
click at [339, 165] on button "Spam" at bounding box center [338, 159] width 44 height 17
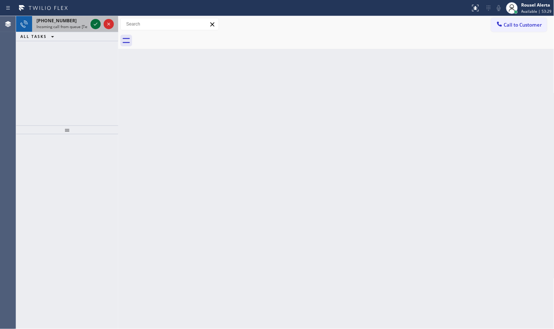
click at [90, 26] on div at bounding box center [95, 24] width 10 height 9
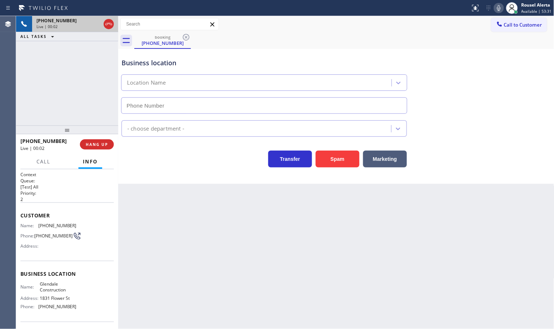
type input "[PHONE_NUMBER]"
click at [223, 300] on div "Back to Dashboard Change Sender ID Customers Technicians Select a contact Outbo…" at bounding box center [336, 172] width 436 height 313
click at [82, 144] on button "HANG UP" at bounding box center [97, 144] width 34 height 10
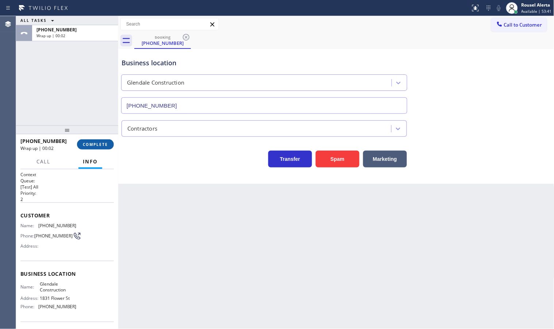
click at [102, 139] on button "COMPLETE" at bounding box center [95, 144] width 37 height 10
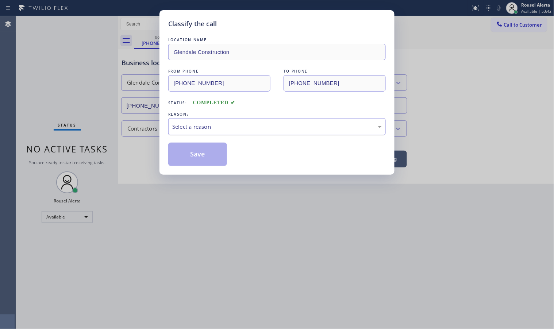
click at [206, 134] on div "Select a reason" at bounding box center [276, 126] width 217 height 17
click at [196, 157] on button "Save" at bounding box center [197, 154] width 59 height 23
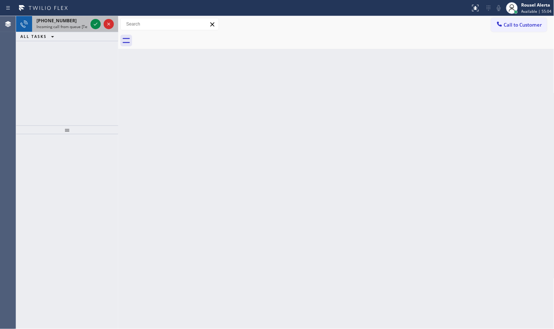
drag, startPoint x: 73, startPoint y: 26, endPoint x: 83, endPoint y: 24, distance: 9.7
click at [74, 25] on span "Incoming call from queue [Test] All" at bounding box center [66, 26] width 61 height 5
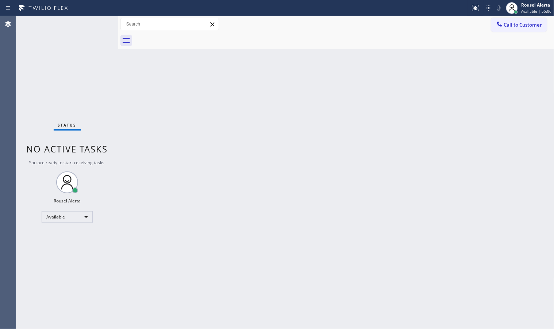
click at [93, 23] on div "Status No active tasks You are ready to start receiving tasks. Rousel Alerta Av…" at bounding box center [67, 172] width 102 height 313
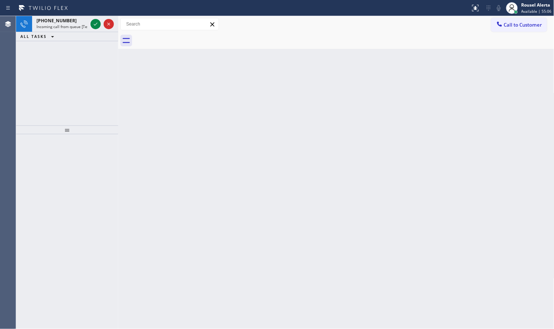
click at [93, 23] on icon at bounding box center [95, 24] width 9 height 9
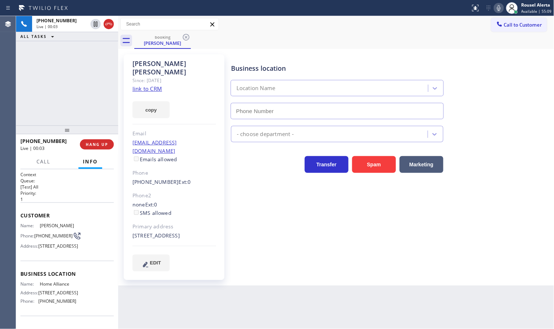
type input "[PHONE_NUMBER]"
click at [153, 85] on link "link to CRM" at bounding box center [147, 88] width 30 height 7
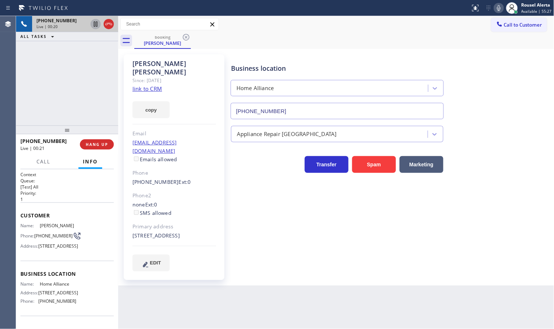
click at [93, 23] on icon at bounding box center [95, 24] width 9 height 9
click at [502, 10] on icon at bounding box center [498, 8] width 9 height 9
click at [65, 62] on div "[PHONE_NUMBER] Live | 00:36 ALL TASKS ALL TASKS ACTIVE TASKS TASKS IN WRAP UP" at bounding box center [67, 70] width 102 height 109
click at [94, 26] on icon at bounding box center [95, 24] width 5 height 5
click at [496, 10] on icon at bounding box center [498, 8] width 9 height 9
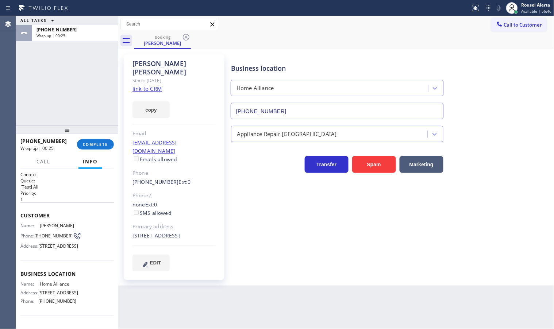
click at [63, 73] on div "ALL TASKS ALL TASKS ACTIVE TASKS TASKS IN WRAP UP [PHONE_NUMBER] Wrap up | 00:25" at bounding box center [67, 70] width 102 height 109
click at [88, 149] on button "COMPLETE" at bounding box center [95, 144] width 37 height 10
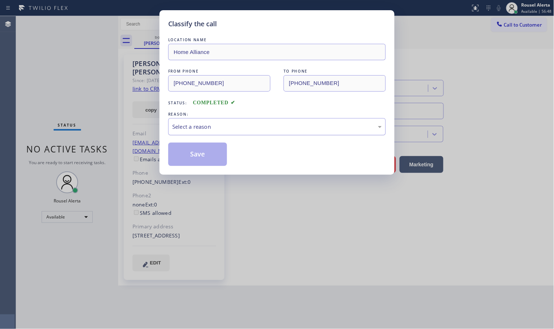
click at [210, 134] on div "Select a reason" at bounding box center [276, 126] width 217 height 17
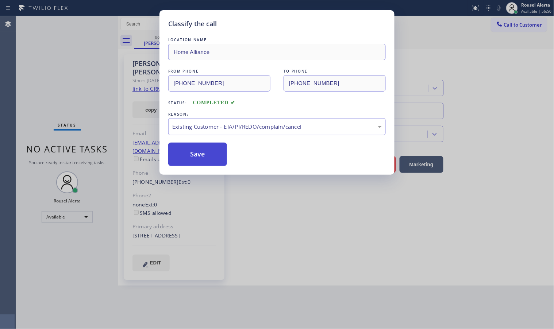
click at [190, 158] on button "Save" at bounding box center [197, 154] width 59 height 23
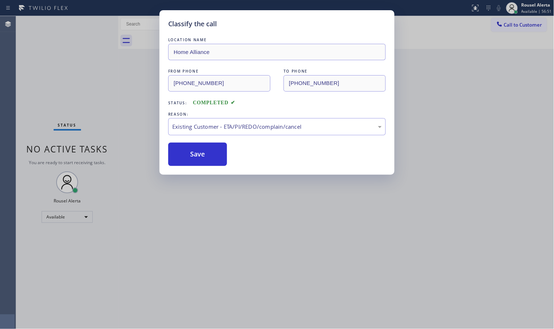
click at [242, 252] on div "Classify the call LOCATION NAME Home Alliance FROM PHONE [PHONE_NUMBER] TO PHON…" at bounding box center [277, 164] width 554 height 329
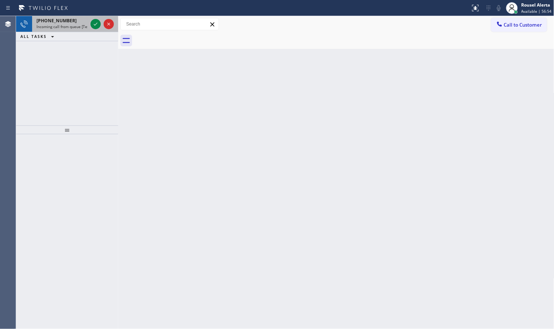
click at [56, 24] on span "Incoming call from queue [Test] All" at bounding box center [66, 26] width 61 height 5
drag, startPoint x: 64, startPoint y: 24, endPoint x: 74, endPoint y: 22, distance: 10.0
click at [64, 24] on span "Incoming call from queue [Test] All" at bounding box center [66, 26] width 61 height 5
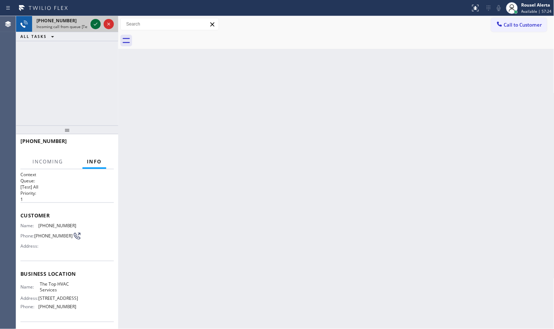
click at [95, 26] on icon at bounding box center [95, 24] width 9 height 9
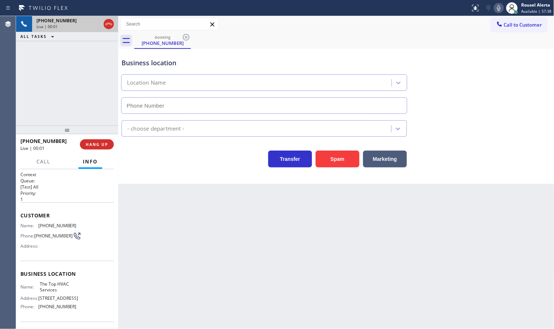
type input "[PHONE_NUMBER]"
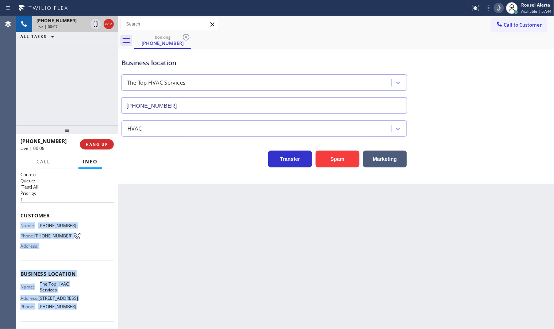
drag, startPoint x: 90, startPoint y: 316, endPoint x: 21, endPoint y: 223, distance: 116.1
click at [21, 223] on div "Context Queue: [Test] All Priority: 1 Customer Name: [PHONE_NUMBER] Phone: [PHO…" at bounding box center [66, 273] width 93 height 205
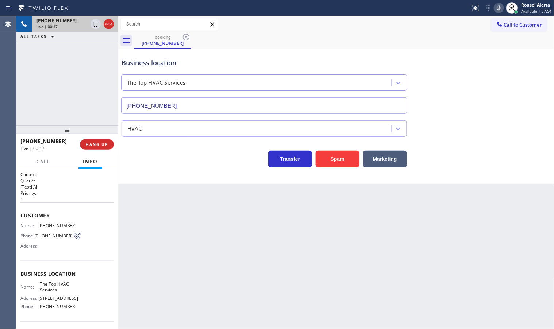
click at [17, 219] on div "Context Queue: [Test] All Priority: 1 Customer Name: [PHONE_NUMBER] Phone: [PHO…" at bounding box center [67, 249] width 102 height 160
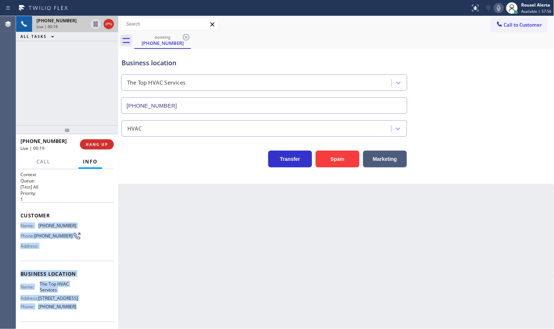
drag, startPoint x: 18, startPoint y: 223, endPoint x: 70, endPoint y: 309, distance: 101.0
click at [70, 309] on div "Context Queue: [Test] All Priority: 1 Customer Name: [PHONE_NUMBER] Phone: [PHO…" at bounding box center [67, 249] width 102 height 160
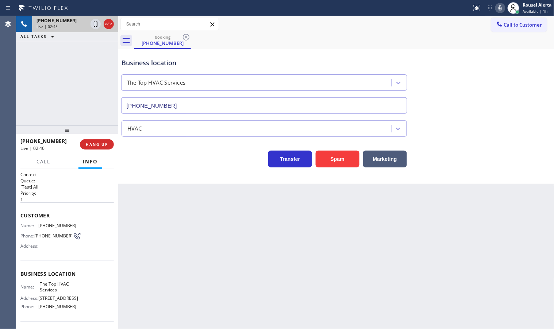
click at [67, 44] on div "[PHONE_NUMBER] Live | 02:45 ALL TASKS ALL TASKS ACTIVE TASKS TASKS IN WRAP UP" at bounding box center [67, 70] width 102 height 109
click at [93, 24] on icon at bounding box center [95, 24] width 9 height 9
click at [498, 7] on icon at bounding box center [500, 8] width 9 height 9
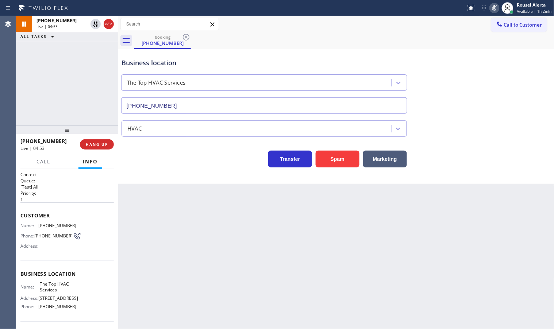
drag, startPoint x: 83, startPoint y: 75, endPoint x: 78, endPoint y: 61, distance: 14.5
click at [83, 75] on div "[PHONE_NUMBER] Live | 04:53 ALL TASKS ALL TASKS ACTIVE TASKS TASKS IN WRAP UP" at bounding box center [67, 70] width 102 height 109
click at [95, 24] on icon at bounding box center [95, 24] width 9 height 9
click at [495, 7] on icon at bounding box center [495, 8] width 4 height 6
click at [104, 70] on div "[PHONE_NUMBER] Live | 05:55 ALL TASKS ALL TASKS ACTIVE TASKS TASKS IN WRAP UP" at bounding box center [67, 70] width 102 height 109
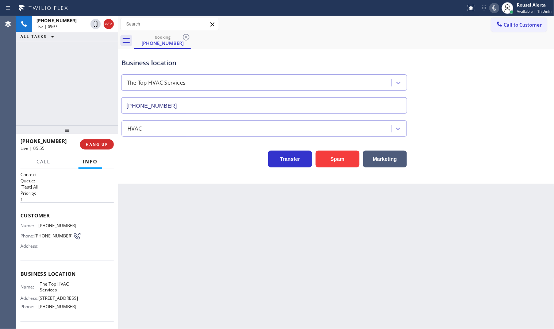
click at [209, 314] on div "Back to Dashboard Change Sender ID Customers Technicians Select a contact Outbo…" at bounding box center [336, 172] width 436 height 313
click at [36, 161] on button "Call" at bounding box center [43, 162] width 23 height 14
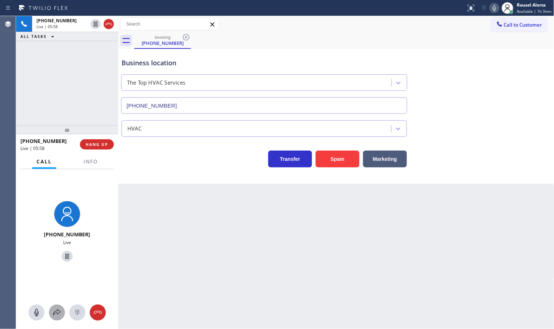
click at [59, 314] on icon at bounding box center [57, 312] width 9 height 9
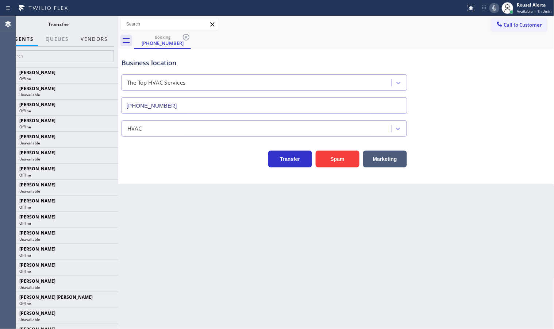
click at [96, 32] on button "Vendors" at bounding box center [94, 39] width 36 height 14
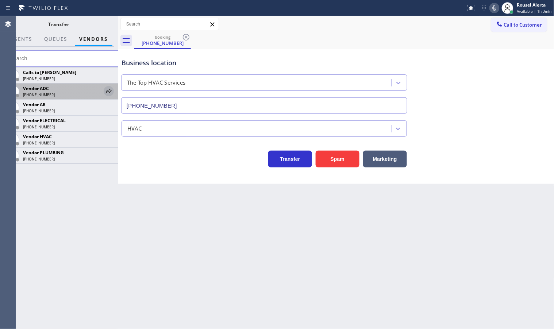
click at [104, 93] on icon at bounding box center [108, 91] width 9 height 9
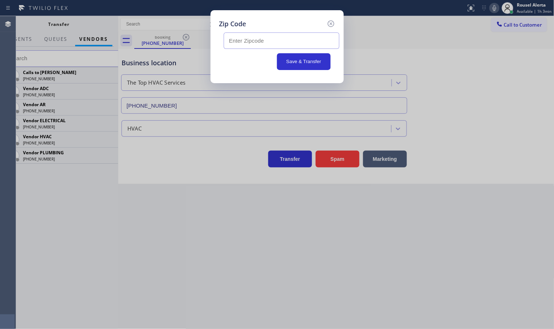
click at [294, 43] on input "text" at bounding box center [282, 40] width 116 height 16
paste input "33132"
type input "33132"
click at [301, 61] on button "Save & Transfer" at bounding box center [304, 61] width 54 height 17
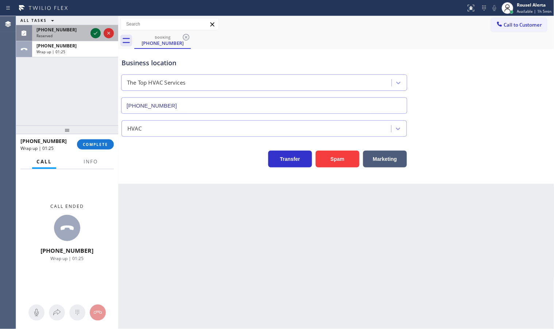
click at [93, 35] on icon at bounding box center [95, 33] width 9 height 9
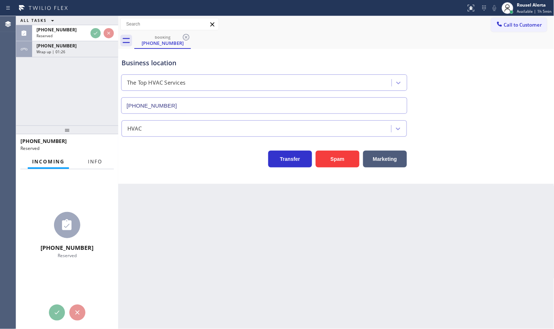
click at [87, 161] on div "Incoming Info" at bounding box center [66, 162] width 93 height 15
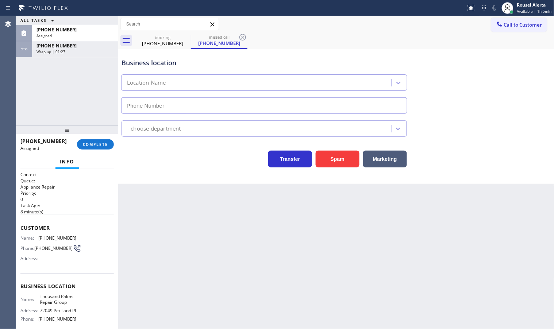
type input "[PHONE_NUMBER]"
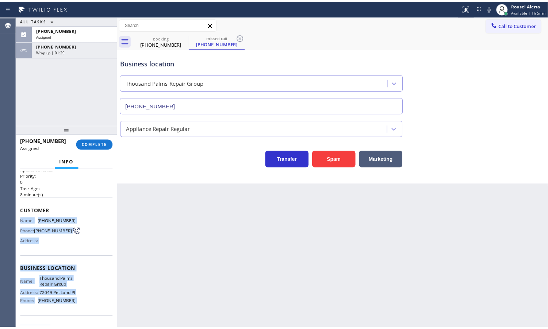
scroll to position [46, 0]
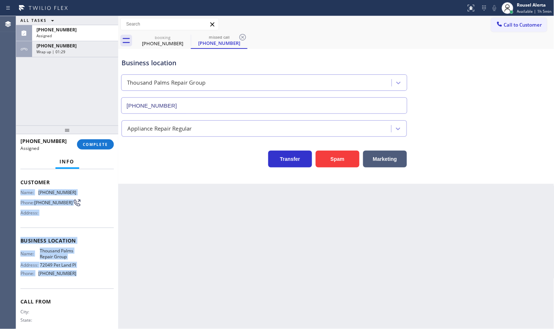
drag, startPoint x: 19, startPoint y: 234, endPoint x: 81, endPoint y: 290, distance: 84.5
click at [81, 290] on div "Context Queue: Appliance Repair Priority: 0 Task Age: [DEMOGRAPHIC_DATA] minute…" at bounding box center [67, 249] width 102 height 160
click at [76, 30] on div "[PHONE_NUMBER]" at bounding box center [74, 30] width 77 height 6
click at [89, 148] on button "COMPLETE" at bounding box center [95, 144] width 37 height 10
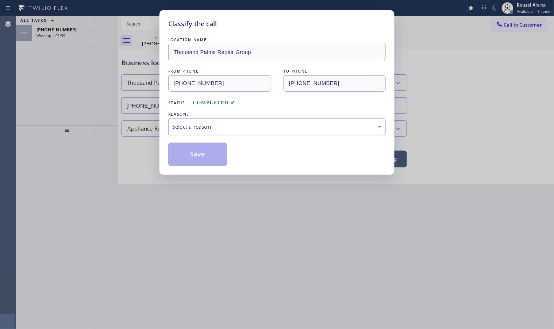
click at [184, 131] on div "Select a reason" at bounding box center [276, 127] width 209 height 8
drag, startPoint x: 194, startPoint y: 153, endPoint x: 178, endPoint y: 137, distance: 22.2
click at [194, 153] on button "Save" at bounding box center [197, 154] width 59 height 23
click at [70, 33] on div "Classify the call LOCATION NAME Thousand Palms Repair Group FROM PHONE [PHONE_N…" at bounding box center [277, 164] width 554 height 329
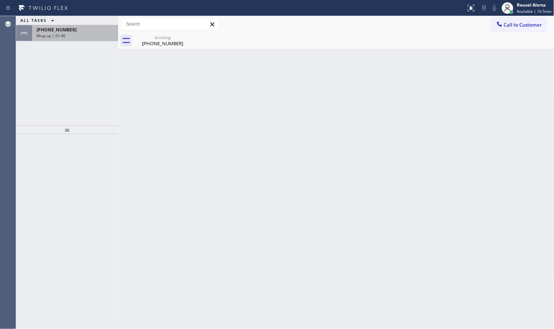
click at [71, 28] on div "[PHONE_NUMBER]" at bounding box center [74, 30] width 77 height 6
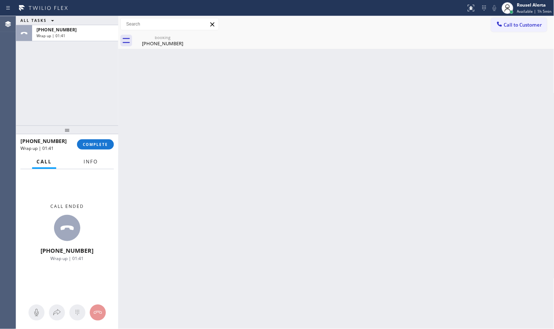
click at [89, 158] on span "Info" at bounding box center [91, 161] width 14 height 7
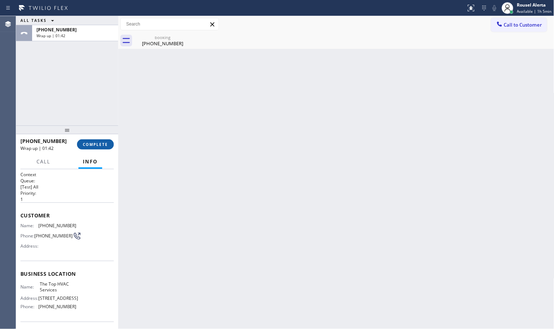
click at [94, 139] on button "COMPLETE" at bounding box center [95, 144] width 37 height 10
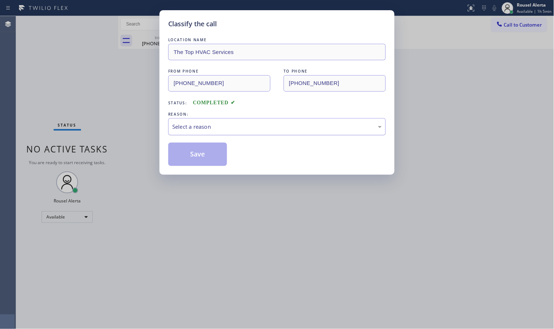
click at [191, 134] on div "Select a reason" at bounding box center [276, 126] width 217 height 17
click at [189, 154] on button "Save" at bounding box center [197, 154] width 59 height 23
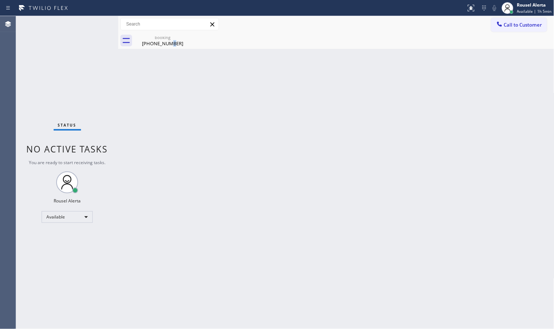
click at [170, 41] on div "[PHONE_NUMBER]" at bounding box center [162, 43] width 55 height 7
drag, startPoint x: 175, startPoint y: 166, endPoint x: 212, endPoint y: 256, distance: 96.7
click at [176, 167] on div "Back to Dashboard Change Sender ID Customers Technicians Select a contact Outbo…" at bounding box center [336, 172] width 436 height 313
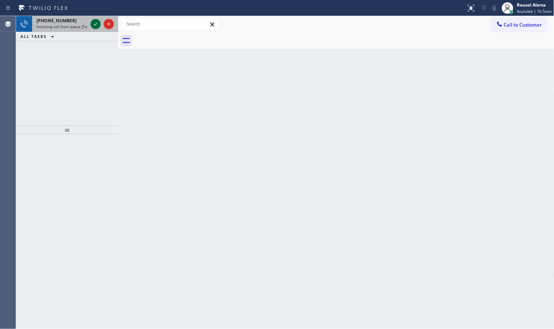
click at [96, 28] on button at bounding box center [95, 24] width 10 height 10
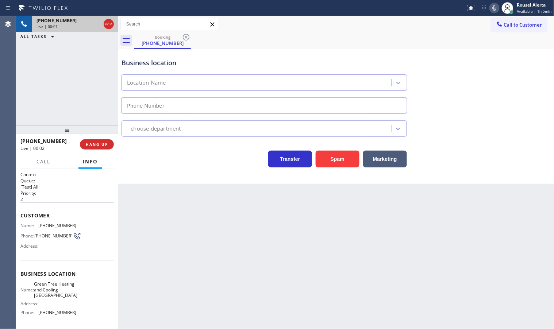
type input "[PHONE_NUMBER]"
click at [341, 166] on button "Spam" at bounding box center [338, 159] width 44 height 17
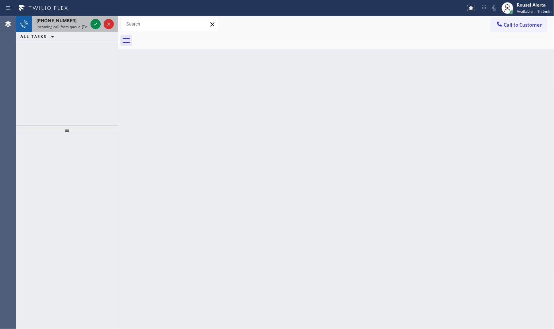
click at [81, 28] on span "Incoming call from queue [Test] All" at bounding box center [66, 26] width 61 height 5
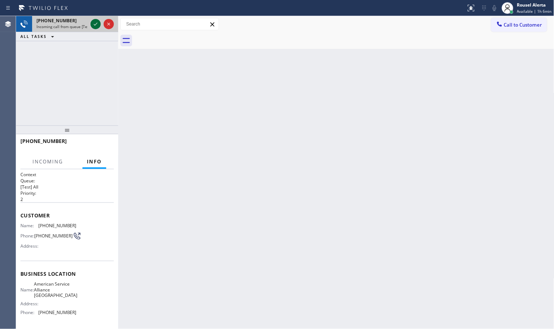
click at [93, 28] on icon at bounding box center [95, 24] width 9 height 9
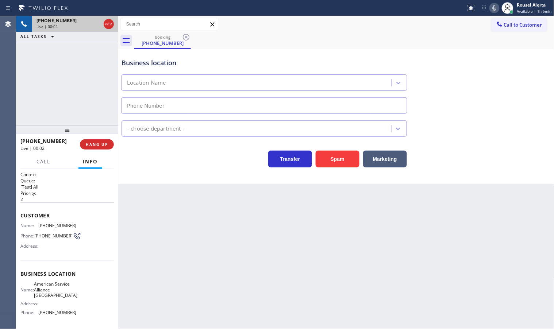
type input "[PHONE_NUMBER]"
click at [339, 163] on button "Spam" at bounding box center [338, 159] width 44 height 17
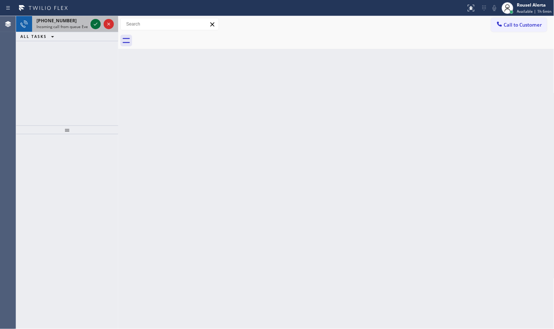
click at [97, 24] on icon at bounding box center [95, 24] width 9 height 9
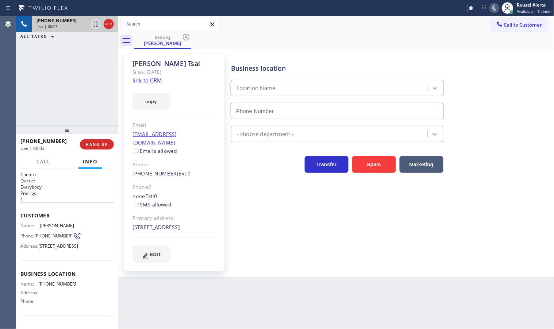
click at [155, 78] on link "link to CRM" at bounding box center [147, 80] width 30 height 7
click at [50, 86] on div "[PHONE_NUMBER] Live | 00:13 ALL TASKS ALL TASKS ACTIVE TASKS TASKS IN WRAP UP" at bounding box center [67, 70] width 102 height 109
click at [205, 310] on div "Back to Dashboard Change Sender ID Customers Technicians Select a contact Outbo…" at bounding box center [336, 172] width 436 height 313
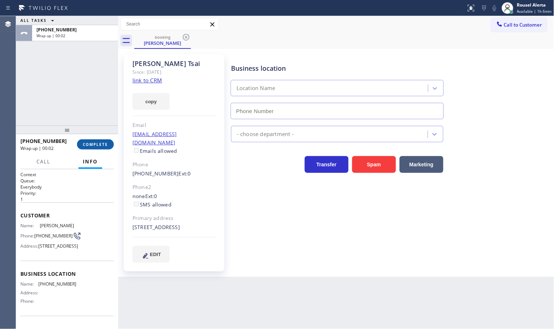
click at [90, 148] on button "COMPLETE" at bounding box center [95, 144] width 37 height 10
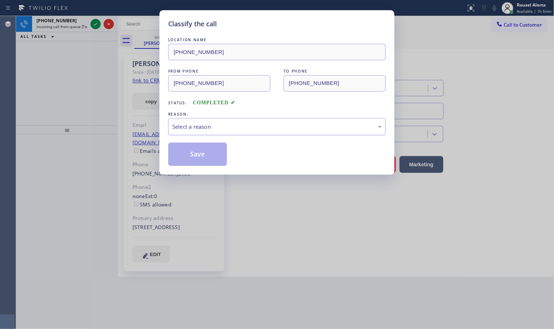
click at [190, 130] on div "Select a reason" at bounding box center [276, 127] width 209 height 8
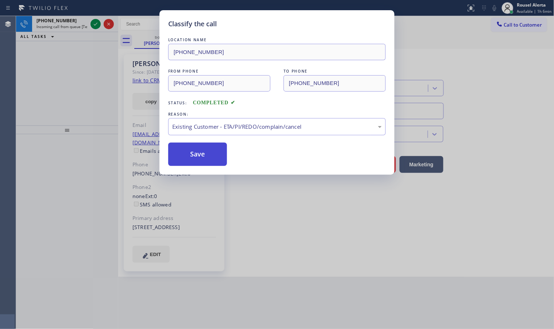
click at [213, 163] on button "Save" at bounding box center [197, 154] width 59 height 23
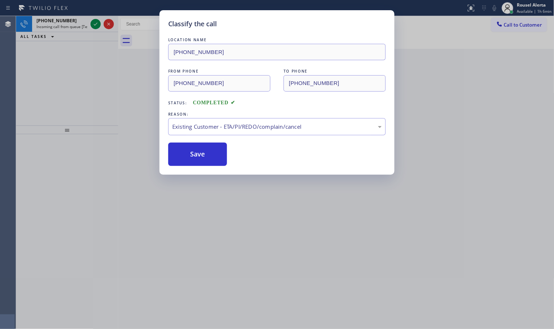
click at [77, 31] on div "Classify the call LOCATION NAME Top Rated Electric Woodbridge([PERSON_NAME] Ele…" at bounding box center [285, 172] width 538 height 313
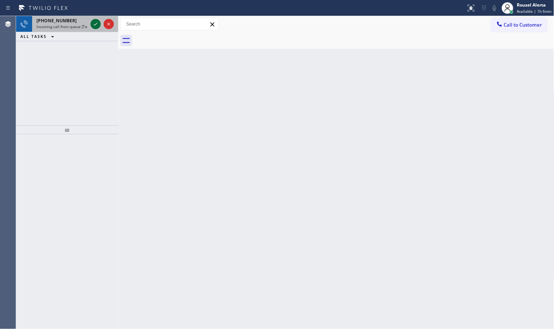
drag, startPoint x: 80, startPoint y: 22, endPoint x: 95, endPoint y: 25, distance: 15.9
click at [83, 24] on div "[PHONE_NUMBER] Incoming call from queue [Test] All" at bounding box center [60, 24] width 57 height 16
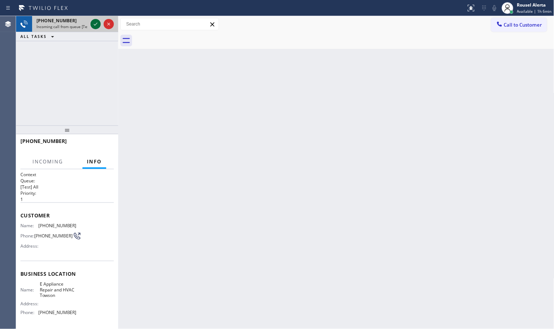
click at [92, 23] on icon at bounding box center [95, 24] width 9 height 9
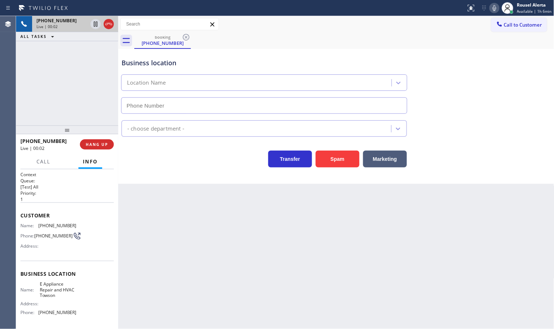
type input "[PHONE_NUMBER]"
click at [320, 162] on button "Spam" at bounding box center [338, 159] width 44 height 17
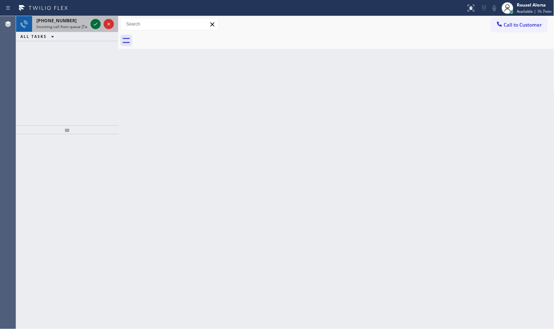
click at [95, 24] on icon at bounding box center [95, 24] width 9 height 9
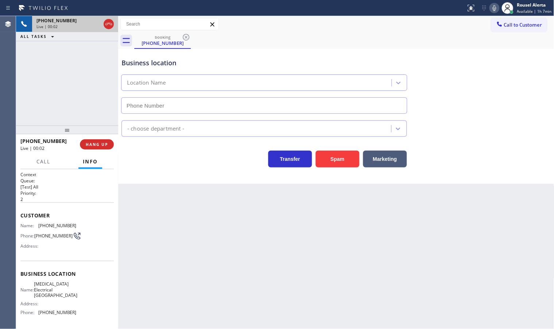
type input "[PHONE_NUMBER]"
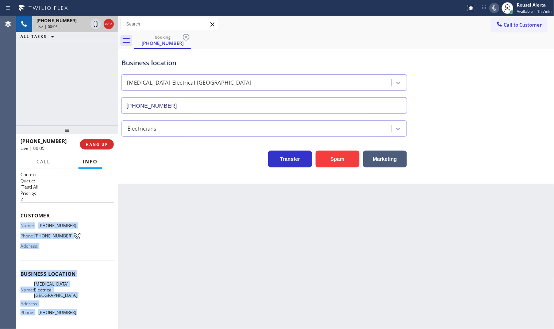
drag, startPoint x: 20, startPoint y: 225, endPoint x: 72, endPoint y: 314, distance: 102.6
click at [72, 314] on div "Context Queue: [Test] All Priority: 2 Customer Name: [PHONE_NUMBER] Phone: [PHO…" at bounding box center [66, 276] width 93 height 211
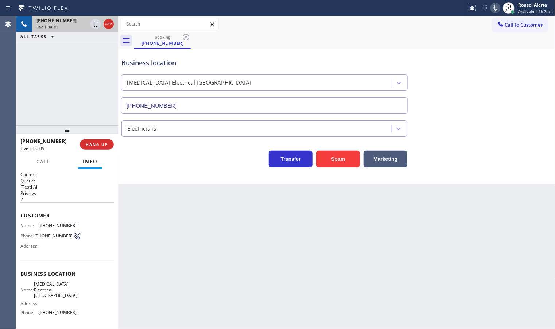
click at [416, 33] on div "booking [PHONE_NUMBER]" at bounding box center [344, 40] width 421 height 16
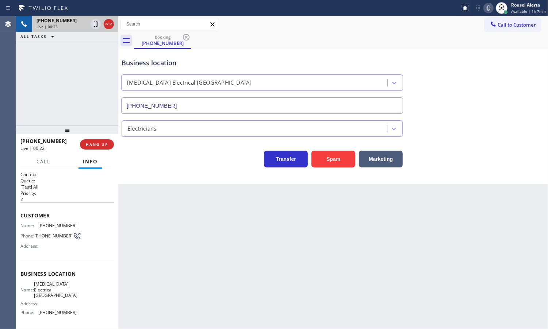
click at [413, 43] on div "booking [PHONE_NUMBER]" at bounding box center [340, 40] width 413 height 16
click at [101, 101] on div "[PHONE_NUMBER] Live | 02:24 ALL TASKS ALL TASKS ACTIVE TASKS TASKS IN WRAP UP" at bounding box center [67, 70] width 102 height 109
click at [227, 277] on div "Back to Dashboard Change Sender ID Customers Technicians Select a contact Outbo…" at bounding box center [332, 172] width 429 height 313
click at [90, 126] on div at bounding box center [67, 130] width 102 height 9
click at [173, 236] on div "Back to Dashboard Change Sender ID Customers Technicians Select a contact Outbo…" at bounding box center [332, 172] width 429 height 313
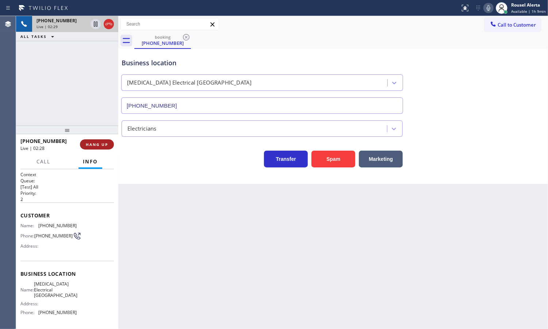
click at [103, 147] on span "HANG UP" at bounding box center [97, 144] width 22 height 5
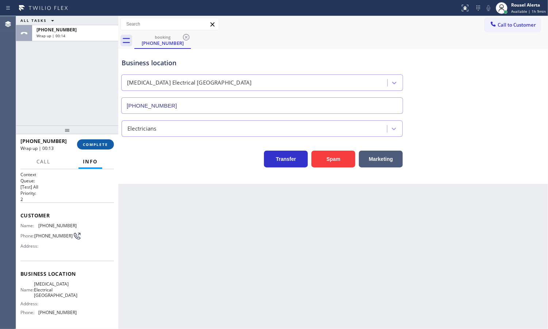
click at [94, 148] on button "COMPLETE" at bounding box center [95, 144] width 37 height 10
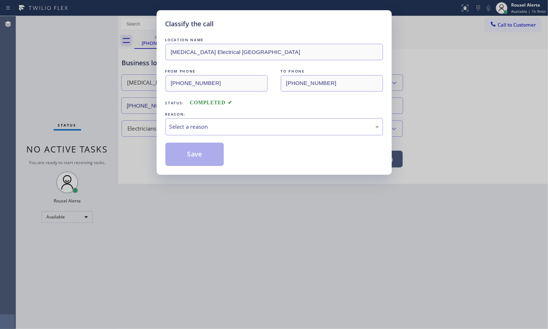
click at [227, 127] on div "Select a reason" at bounding box center [273, 127] width 209 height 8
click at [205, 156] on button "Save" at bounding box center [194, 154] width 59 height 23
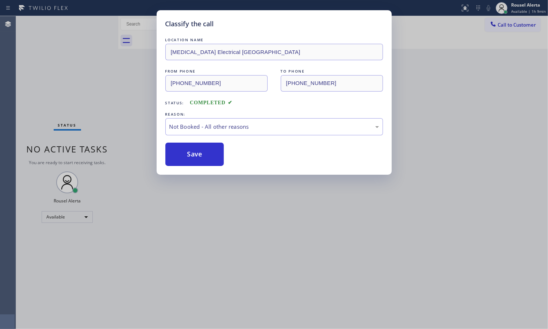
click at [219, 252] on div "Classify the call LOCATION NAME [MEDICAL_DATA] Electrical [GEOGRAPHIC_DATA] FRO…" at bounding box center [274, 164] width 548 height 329
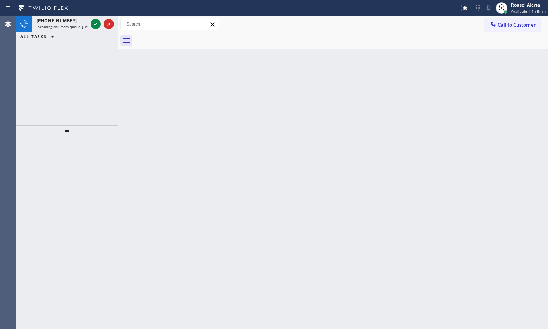
drag, startPoint x: 95, startPoint y: 26, endPoint x: 108, endPoint y: 65, distance: 41.0
click at [95, 26] on icon at bounding box center [95, 24] width 9 height 9
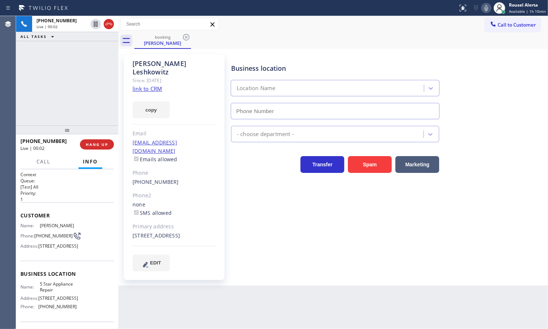
type input "[PHONE_NUMBER]"
click at [148, 85] on link "link to CRM" at bounding box center [147, 88] width 30 height 7
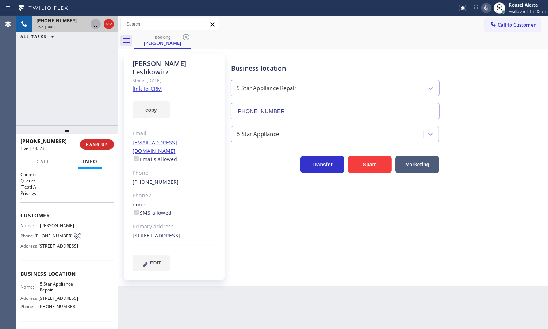
click at [93, 25] on icon at bounding box center [95, 24] width 9 height 9
click at [487, 6] on icon at bounding box center [486, 8] width 9 height 9
click at [81, 77] on div "[PHONE_NUMBER] Live | 00:52 ALL TASKS ALL TASKS ACTIVE TASKS TASKS IN WRAP UP" at bounding box center [67, 70] width 102 height 109
click at [45, 159] on span "Call" at bounding box center [43, 161] width 14 height 7
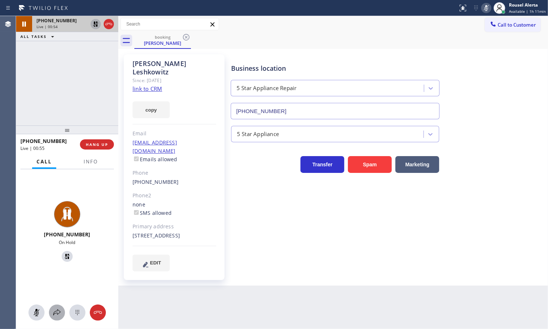
click at [55, 309] on icon at bounding box center [57, 312] width 9 height 9
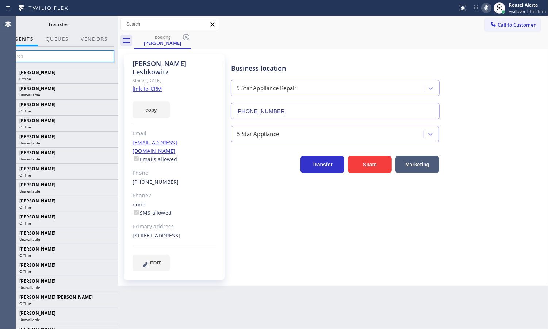
click at [62, 62] on input "text" at bounding box center [59, 56] width 110 height 12
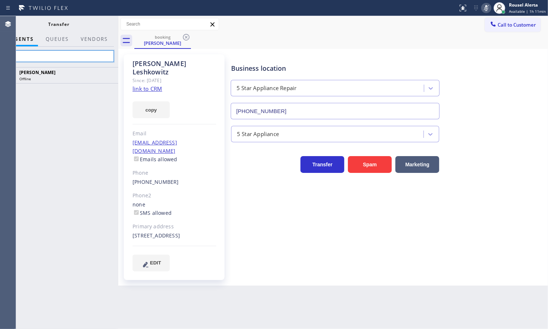
click at [73, 50] on input "tat" at bounding box center [59, 56] width 110 height 12
type input "t"
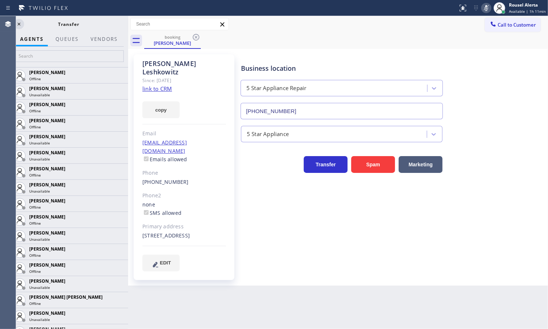
drag, startPoint x: 119, startPoint y: 16, endPoint x: 129, endPoint y: 15, distance: 10.0
click at [129, 15] on div "Status report No issues detected If you experience an issue, please download th…" at bounding box center [274, 164] width 548 height 329
click at [20, 26] on icon at bounding box center [19, 24] width 9 height 9
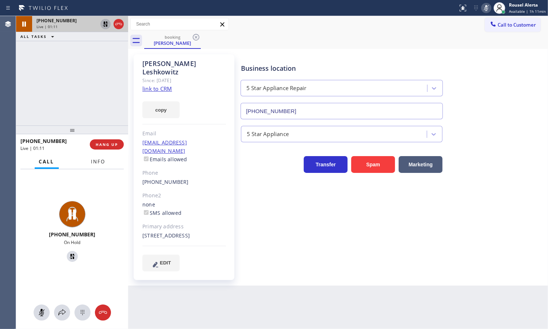
click at [97, 165] on span "Info" at bounding box center [98, 161] width 14 height 7
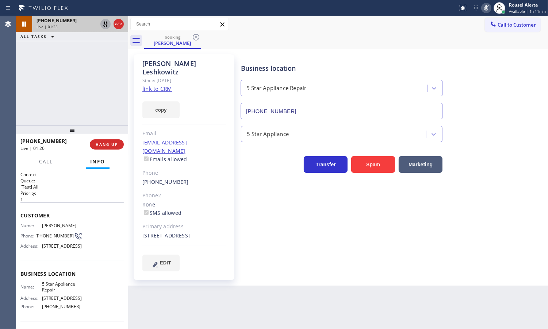
click at [66, 19] on div "[PHONE_NUMBER]" at bounding box center [66, 21] width 61 height 6
click at [104, 24] on icon at bounding box center [105, 24] width 5 height 5
click at [487, 10] on icon at bounding box center [486, 8] width 9 height 9
drag, startPoint x: 79, startPoint y: 72, endPoint x: 95, endPoint y: 95, distance: 27.7
click at [80, 72] on div "[PHONE_NUMBER] Live | 02:06 ALL TASKS ALL TASKS ACTIVE TASKS TASKS IN WRAP UP" at bounding box center [72, 70] width 112 height 109
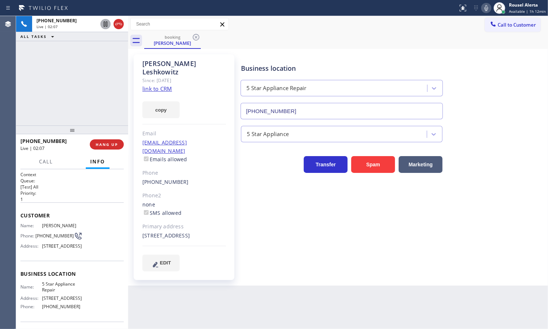
click at [199, 298] on div "Back to Dashboard Change Sender ID Customers Technicians Select a contact Outbo…" at bounding box center [338, 172] width 420 height 313
click at [95, 107] on div "[PHONE_NUMBER] Live | 02:08 ALL TASKS ALL TASKS ACTIVE TASKS TASKS IN WRAP UP" at bounding box center [72, 70] width 112 height 109
click at [107, 77] on div "[PHONE_NUMBER] Live | 02:31 ALL TASKS ALL TASKS ACTIVE TASKS TASKS IN WRAP UP" at bounding box center [72, 70] width 112 height 109
click at [105, 27] on icon at bounding box center [105, 24] width 9 height 9
click at [486, 9] on icon at bounding box center [486, 8] width 4 height 6
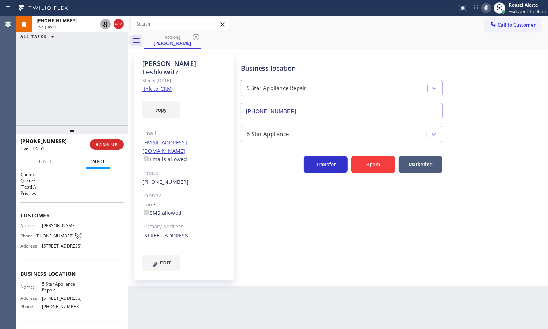
click at [106, 23] on icon at bounding box center [105, 24] width 9 height 9
click at [486, 8] on icon at bounding box center [486, 8] width 4 height 6
click at [50, 54] on div "[PHONE_NUMBER] Live | 05:55 ALL TASKS ALL TASKS ACTIVE TASKS TASKS IN WRAP UP" at bounding box center [72, 70] width 112 height 109
click at [253, 304] on div "Back to Dashboard Change Sender ID Customers Technicians Select a contact Outbo…" at bounding box center [338, 172] width 420 height 313
click at [77, 76] on div "[PHONE_NUMBER] Live | 06:08 ALL TASKS ALL TASKS ACTIVE TASKS TASKS IN WRAP UP" at bounding box center [72, 70] width 112 height 109
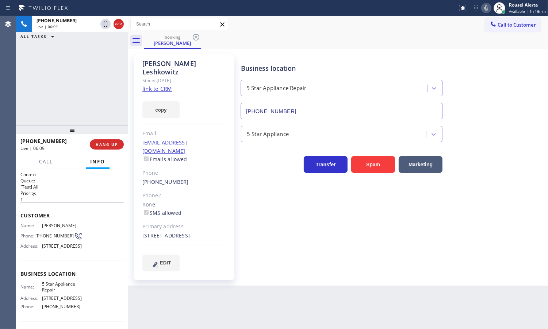
click at [188, 297] on div "Back to Dashboard Change Sender ID Customers Technicians Select a contact Outbo…" at bounding box center [338, 172] width 420 height 313
click at [97, 88] on div "[PHONE_NUMBER] Live | 06:11 ALL TASKS ALL TASKS ACTIVE TASKS TASKS IN WRAP UP" at bounding box center [72, 70] width 112 height 109
click at [90, 65] on div "[PHONE_NUMBER] Live | 06:21 ALL TASKS ALL TASKS ACTIVE TASKS TASKS IN WRAP UP" at bounding box center [72, 70] width 112 height 109
click at [193, 303] on div "Back to Dashboard Change Sender ID Customers Technicians Select a contact Outbo…" at bounding box center [338, 172] width 420 height 313
click at [97, 101] on div "[PHONE_NUMBER] Live | 06:22 ALL TASKS ALL TASKS ACTIVE TASKS TASKS IN WRAP UP" at bounding box center [72, 70] width 112 height 109
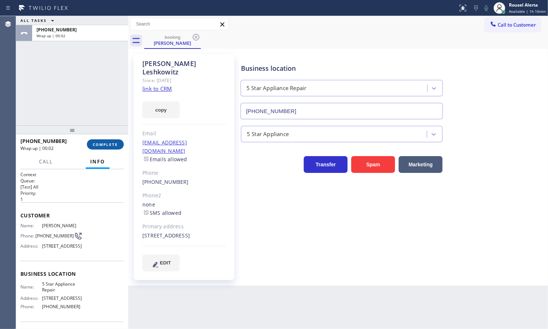
click at [109, 143] on span "COMPLETE" at bounding box center [105, 144] width 25 height 5
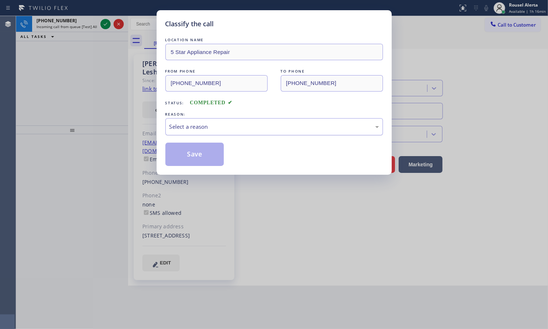
click at [241, 121] on div "Select a reason" at bounding box center [273, 126] width 217 height 17
click at [205, 163] on button "Save" at bounding box center [194, 154] width 59 height 23
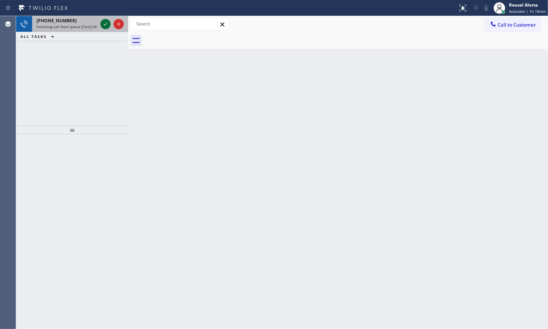
click at [106, 22] on icon at bounding box center [105, 24] width 9 height 9
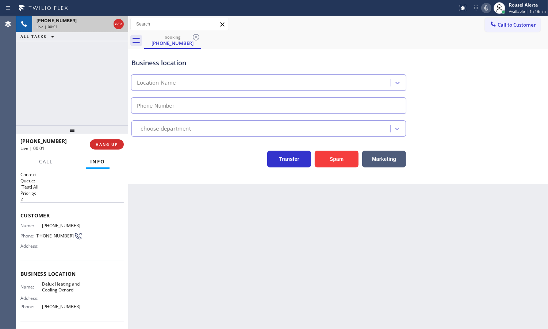
type input "[PHONE_NUMBER]"
click at [329, 163] on button "Spam" at bounding box center [336, 159] width 44 height 17
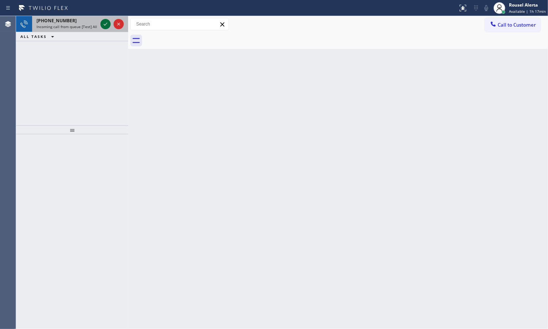
click at [103, 24] on icon at bounding box center [105, 24] width 9 height 9
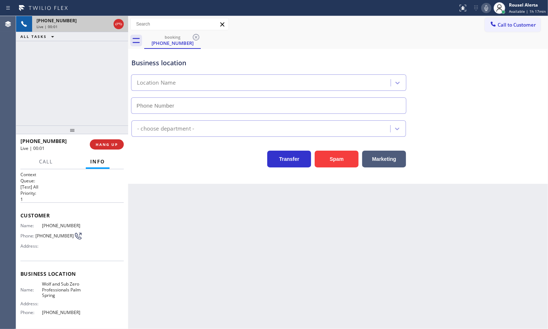
type input "[PHONE_NUMBER]"
click at [341, 160] on button "Spam" at bounding box center [336, 159] width 44 height 17
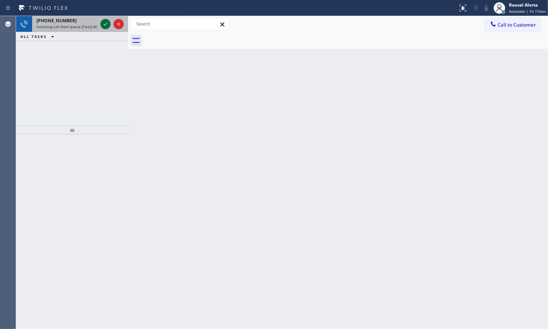
click at [103, 23] on icon at bounding box center [105, 24] width 9 height 9
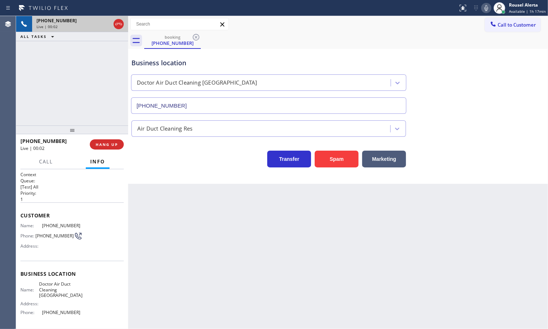
type input "[PHONE_NUMBER]"
click at [207, 262] on div "Back to Dashboard Change Sender ID Customers Technicians Select a contact Outbo…" at bounding box center [338, 172] width 420 height 313
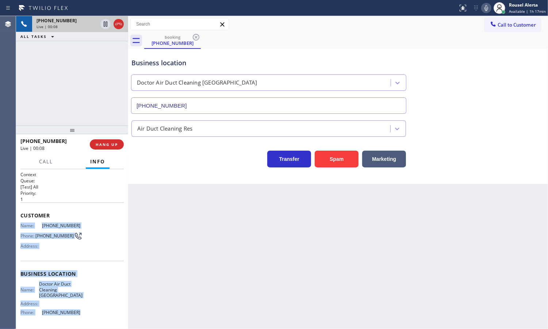
drag, startPoint x: 21, startPoint y: 223, endPoint x: 79, endPoint y: 316, distance: 109.6
click at [79, 316] on div "Context Queue: [Test] All Priority: 1 Customer Name: [PHONE_NUMBER] Phone: [PHO…" at bounding box center [71, 276] width 103 height 211
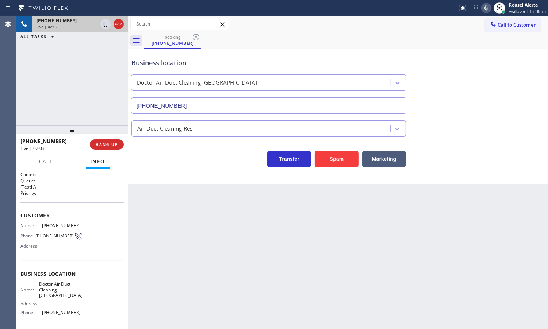
click at [51, 57] on div "[PHONE_NUMBER] Live | 02:02 ALL TASKS ALL TASKS ACTIVE TASKS TASKS IN WRAP UP" at bounding box center [72, 70] width 112 height 109
click at [103, 26] on icon at bounding box center [105, 24] width 9 height 9
click at [488, 12] on icon at bounding box center [486, 8] width 9 height 9
click at [89, 55] on div "[PHONE_NUMBER] Live | 05:02 ALL TASKS ALL TASKS ACTIVE TASKS TASKS IN WRAP UP" at bounding box center [72, 70] width 112 height 109
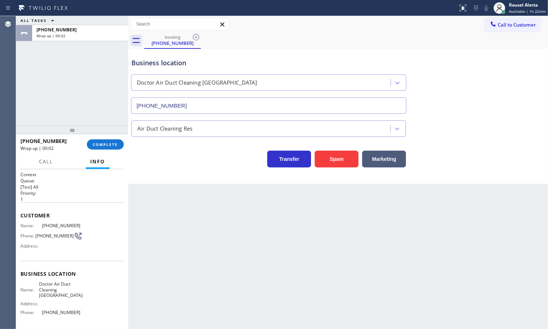
click at [91, 70] on div "ALL TASKS ALL TASKS ACTIVE TASKS TASKS IN WRAP UP [PHONE_NUMBER] Wrap up | 00:02" at bounding box center [72, 70] width 112 height 109
click at [185, 261] on div "Back to Dashboard Change Sender ID Customers Technicians Select a contact Outbo…" at bounding box center [338, 172] width 420 height 313
click at [506, 30] on button "Call to Customer" at bounding box center [513, 25] width 56 height 14
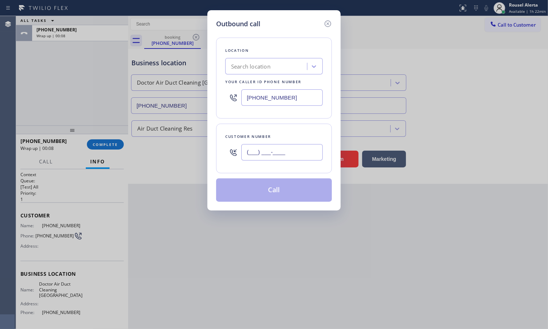
click at [298, 149] on input "(___) ___-____" at bounding box center [281, 152] width 81 height 16
paste input "747) 289-8196"
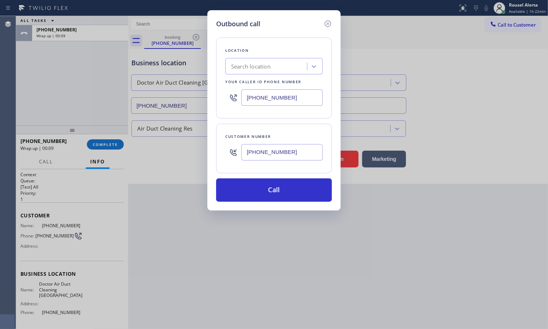
type input "[PHONE_NUMBER]"
paste input "805) 259-3419"
drag, startPoint x: 294, startPoint y: 99, endPoint x: 224, endPoint y: 101, distance: 69.3
click at [224, 101] on div "Location Search location Your caller id phone number [PHONE_NUMBER]" at bounding box center [274, 78] width 116 height 81
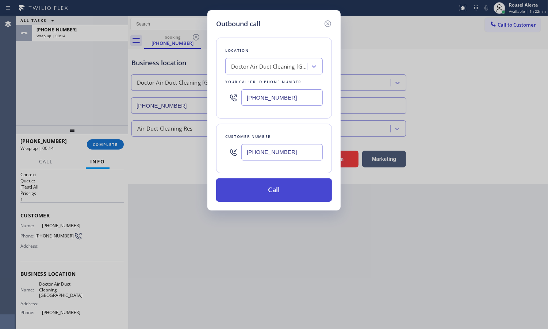
type input "[PHONE_NUMBER]"
click at [277, 192] on button "Call" at bounding box center [274, 189] width 116 height 23
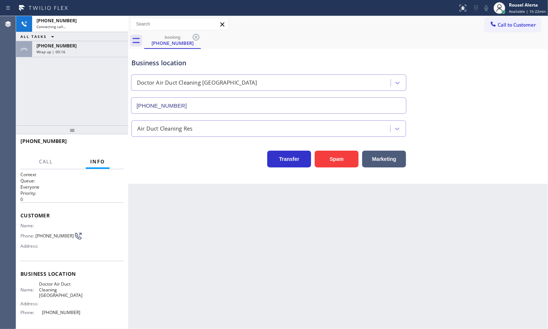
click at [69, 58] on div "[PHONE_NUMBER] Connecting call… ALL TASKS ALL TASKS ACTIVE TASKS TASKS IN WRAP …" at bounding box center [72, 70] width 112 height 109
click at [73, 50] on div "Wrap up | 00:16" at bounding box center [79, 51] width 87 height 5
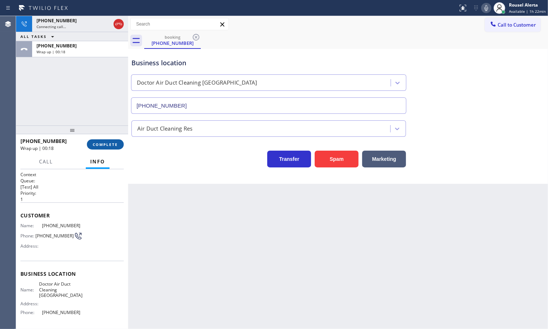
click at [96, 145] on span "COMPLETE" at bounding box center [105, 144] width 25 height 5
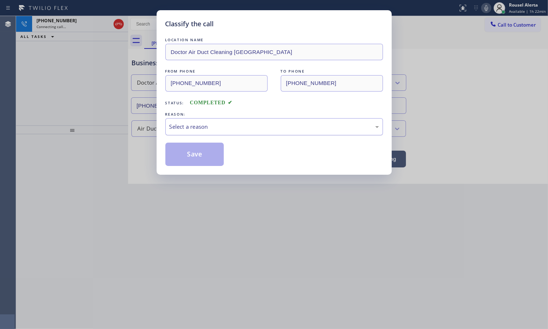
click at [203, 124] on div "Select a reason" at bounding box center [273, 127] width 209 height 8
click at [201, 156] on button "Save" at bounding box center [194, 154] width 59 height 23
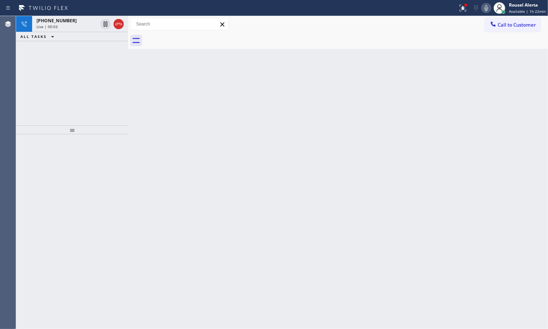
click at [101, 56] on div "[PHONE_NUMBER] Live | 00:03 ALL TASKS ALL TASKS ACTIVE TASKS TASKS IN WRAP UP" at bounding box center [72, 70] width 112 height 109
click at [271, 63] on div "Back to Dashboard Change Sender ID Customers Technicians Select a contact Outbo…" at bounding box center [338, 172] width 420 height 313
drag, startPoint x: 309, startPoint y: 139, endPoint x: 148, endPoint y: 89, distance: 168.7
click at [306, 139] on div "Back to Dashboard Change Sender ID Customers Technicians Select a contact Outbo…" at bounding box center [338, 172] width 420 height 313
click at [116, 26] on icon at bounding box center [118, 24] width 9 height 9
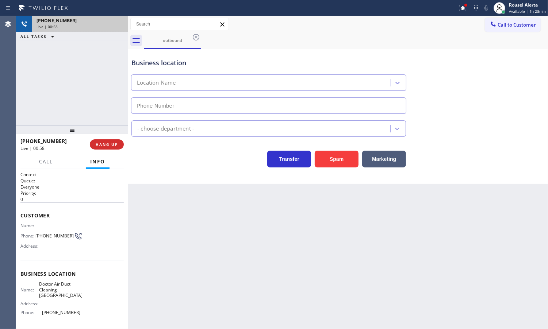
click at [250, 197] on div "Back to Dashboard Change Sender ID Customers Technicians Select a contact Outbo…" at bounding box center [338, 172] width 420 height 313
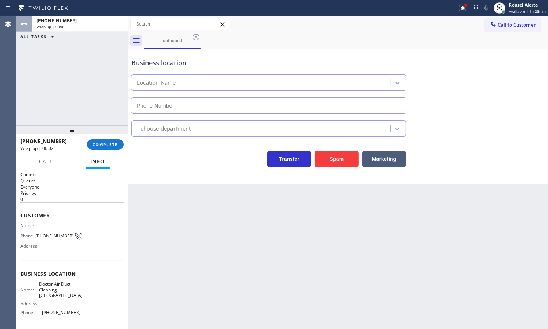
type input "[PHONE_NUMBER]"
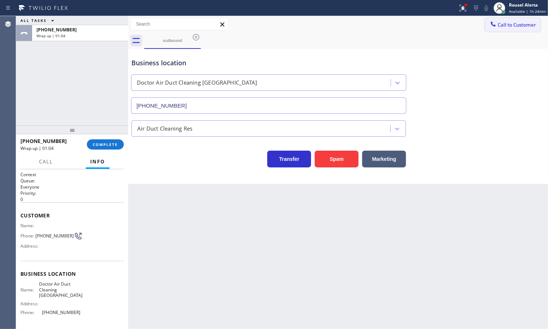
click at [519, 28] on button "Call to Customer" at bounding box center [513, 25] width 56 height 14
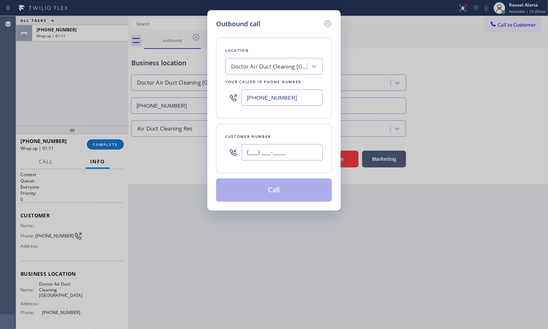
click at [293, 146] on input "(___) ___-____" at bounding box center [281, 152] width 81 height 16
paste input "747) 289-8196"
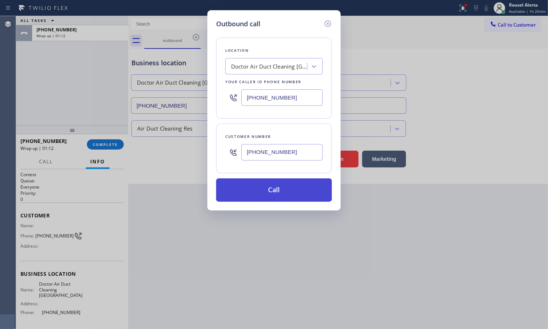
type input "[PHONE_NUMBER]"
click at [276, 193] on button "Call" at bounding box center [274, 189] width 116 height 23
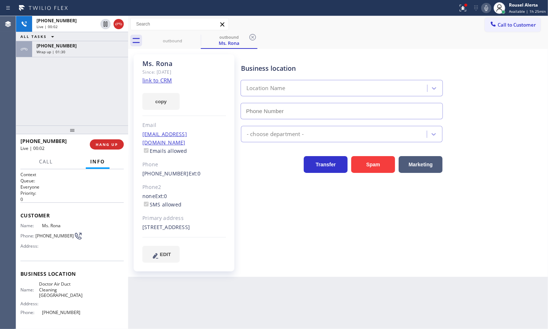
type input "[PHONE_NUMBER]"
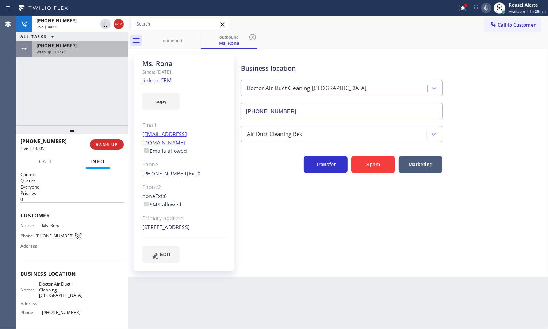
click at [88, 55] on div "[PHONE_NUMBER] Wrap up | 01:33" at bounding box center [78, 49] width 93 height 16
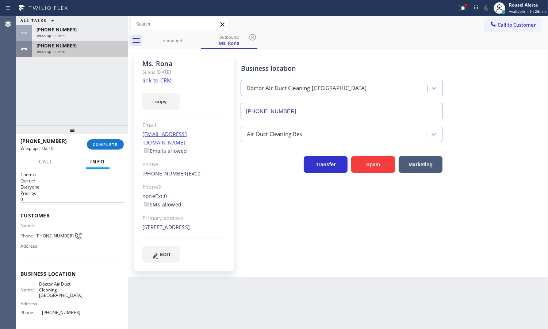
click at [92, 49] on div "Wrap up | 02:10" at bounding box center [79, 51] width 87 height 5
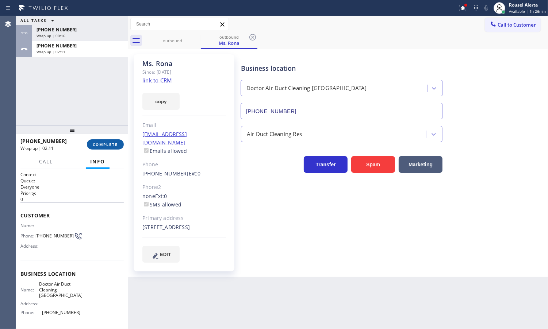
click at [101, 142] on span "COMPLETE" at bounding box center [105, 144] width 25 height 5
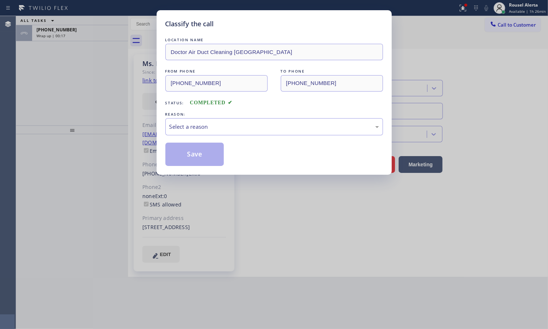
click at [215, 114] on div "REASON:" at bounding box center [273, 115] width 217 height 8
click at [218, 129] on div "Select a reason" at bounding box center [273, 127] width 209 height 8
click at [194, 154] on button "Save" at bounding box center [194, 154] width 59 height 23
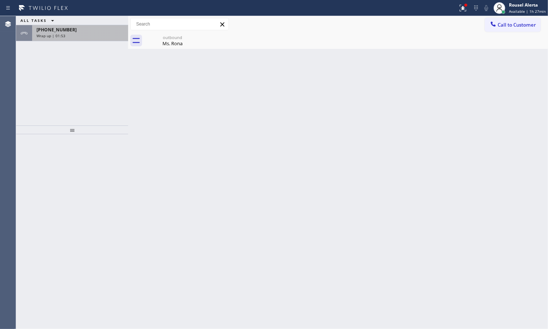
click at [57, 38] on span "Wrap up | 01:53" at bounding box center [50, 35] width 29 height 5
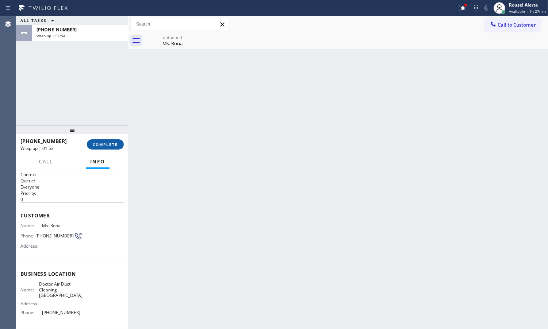
click at [103, 148] on button "COMPLETE" at bounding box center [105, 144] width 37 height 10
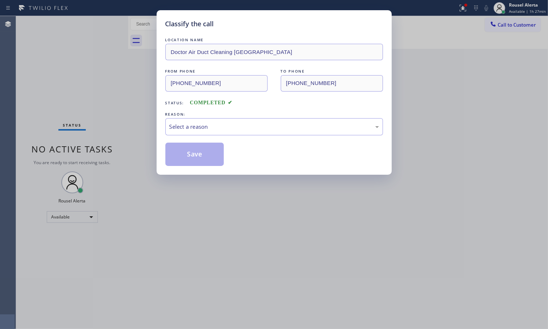
click at [238, 145] on div "Save" at bounding box center [273, 154] width 217 height 23
click at [241, 139] on div "LOCATION NAME Doctor Air Duct Cleaning [GEOGRAPHIC_DATA] FROM PHONE [PHONE_NUMB…" at bounding box center [273, 101] width 217 height 130
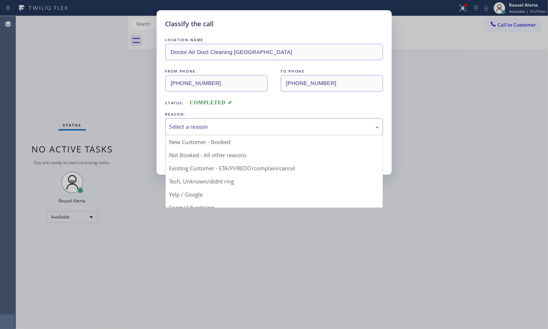
click at [244, 134] on div "Select a reason" at bounding box center [273, 126] width 217 height 17
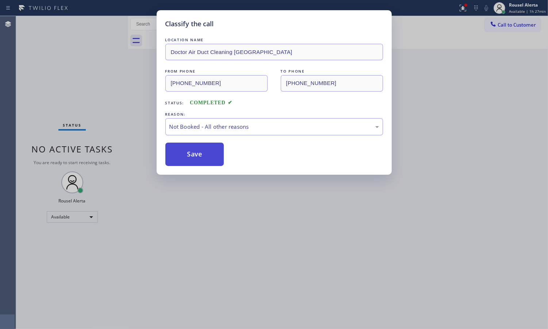
click at [209, 157] on button "Save" at bounding box center [194, 154] width 59 height 23
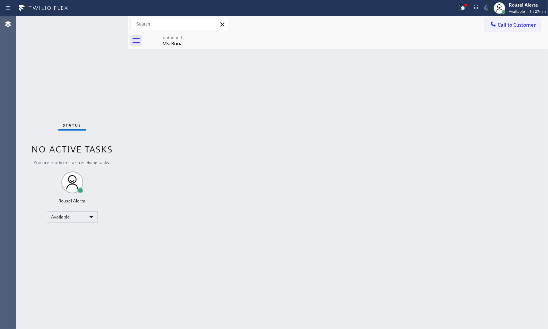
drag, startPoint x: 165, startPoint y: 53, endPoint x: 165, endPoint y: 42, distance: 10.9
click at [165, 52] on div "Back to Dashboard Change Sender ID Customers Technicians Select a contact Outbo…" at bounding box center [338, 172] width 420 height 313
click at [166, 41] on div "Ms. Rona" at bounding box center [172, 43] width 55 height 7
click at [171, 40] on div at bounding box center [346, 40] width 404 height 16
click at [234, 119] on div "Back to Dashboard Change Sender ID Customers Technicians Select a contact Outbo…" at bounding box center [338, 172] width 420 height 313
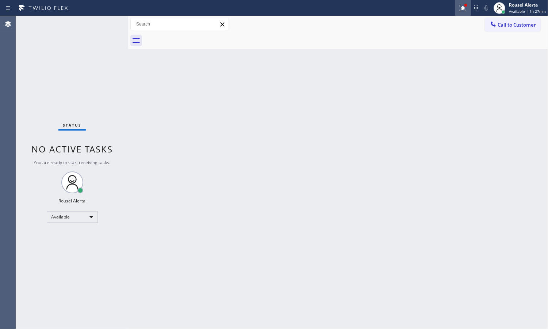
click at [461, 11] on icon at bounding box center [462, 8] width 9 height 9
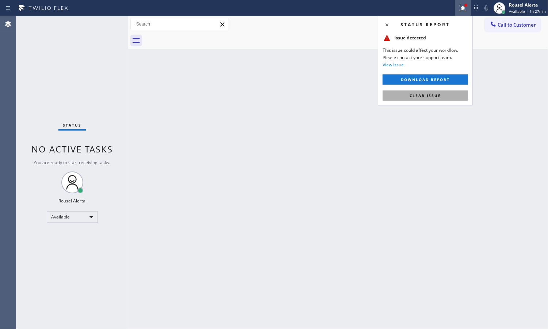
click at [446, 93] on button "Clear issue" at bounding box center [424, 95] width 85 height 10
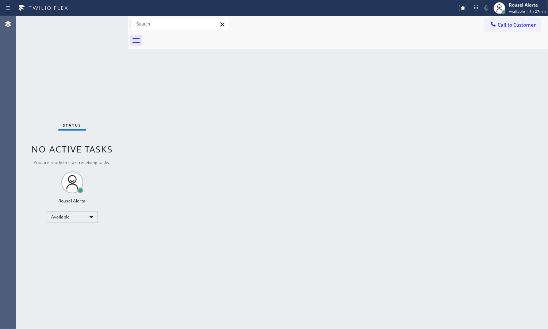
click at [422, 119] on div "Back to Dashboard Change Sender ID Customers Technicians Select a contact Outbo…" at bounding box center [338, 172] width 420 height 313
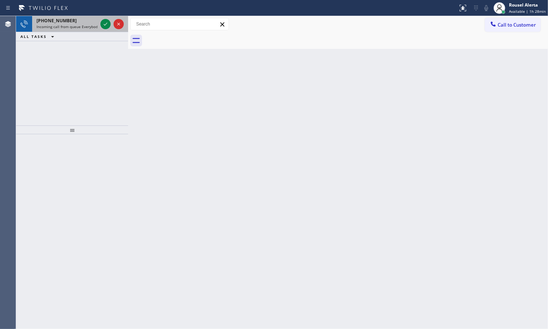
click at [94, 24] on span "Incoming call from queue Everybody" at bounding box center [67, 26] width 63 height 5
click at [103, 24] on icon at bounding box center [105, 24] width 9 height 9
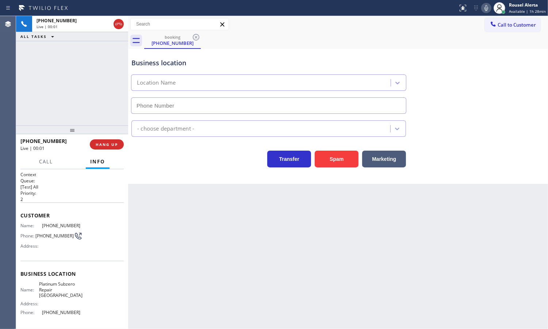
type input "[PHONE_NUMBER]"
click at [340, 162] on button "Spam" at bounding box center [336, 159] width 44 height 17
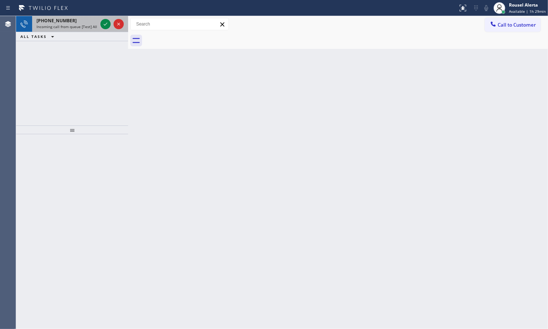
click at [85, 23] on div "[PHONE_NUMBER]" at bounding box center [66, 21] width 61 height 6
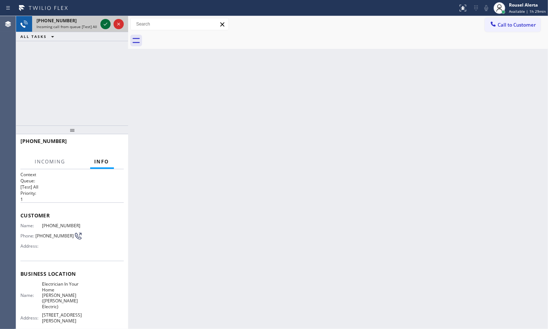
click at [103, 24] on icon at bounding box center [105, 24] width 9 height 9
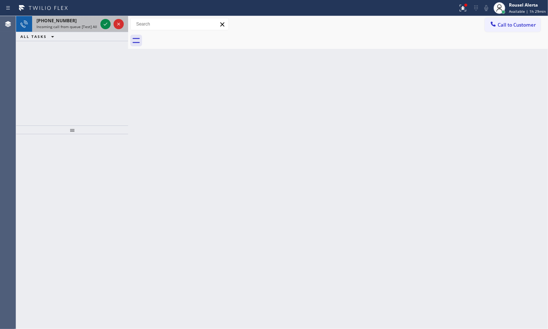
click at [90, 26] on span "Incoming call from queue [Test] All" at bounding box center [66, 26] width 61 height 5
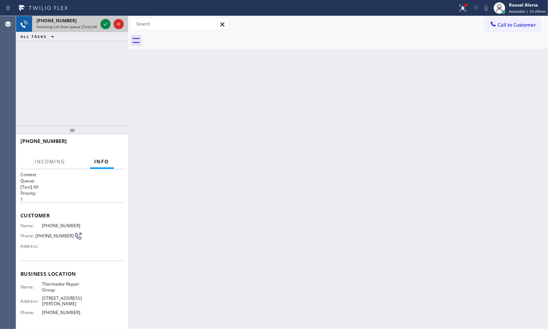
click at [100, 24] on div at bounding box center [112, 24] width 26 height 16
click at [103, 27] on icon at bounding box center [105, 24] width 9 height 9
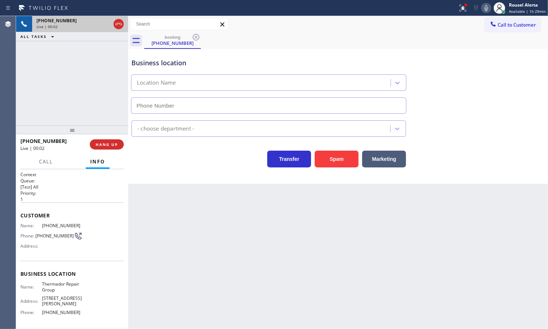
type input "[PHONE_NUMBER]"
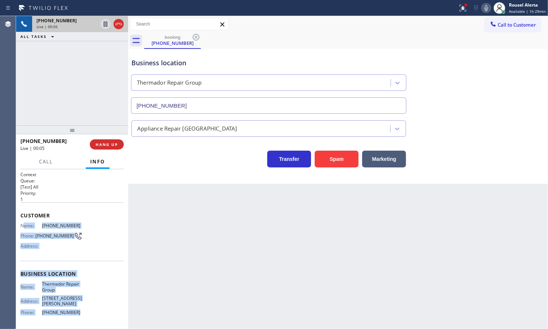
drag, startPoint x: 23, startPoint y: 227, endPoint x: 78, endPoint y: 311, distance: 100.7
click at [78, 311] on div "Context Queue: [Test] All Priority: 1 Customer Name: [PHONE_NUMBER] Phone: [PHO…" at bounding box center [71, 276] width 103 height 211
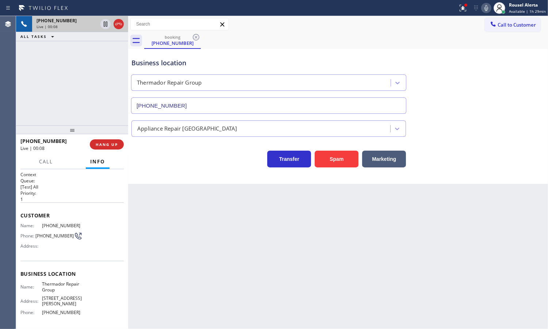
click at [427, 35] on div "booking [PHONE_NUMBER]" at bounding box center [346, 40] width 404 height 16
click at [462, 10] on icon at bounding box center [462, 8] width 9 height 9
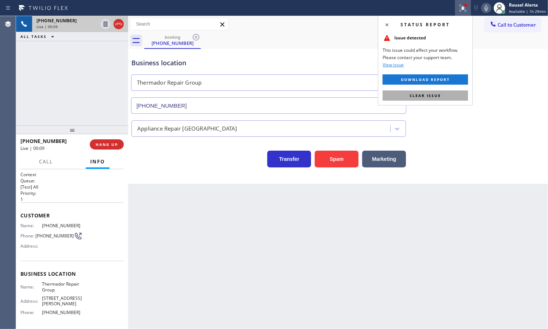
click at [436, 92] on button "Clear issue" at bounding box center [424, 95] width 85 height 10
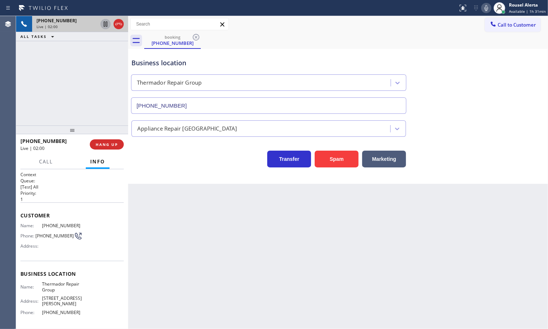
click at [107, 26] on icon at bounding box center [106, 24] width 4 height 5
click at [483, 8] on icon at bounding box center [486, 8] width 9 height 9
click at [101, 26] on icon at bounding box center [105, 24] width 9 height 9
drag, startPoint x: 485, startPoint y: 8, endPoint x: 499, endPoint y: 23, distance: 20.6
click at [486, 8] on icon at bounding box center [486, 8] width 9 height 9
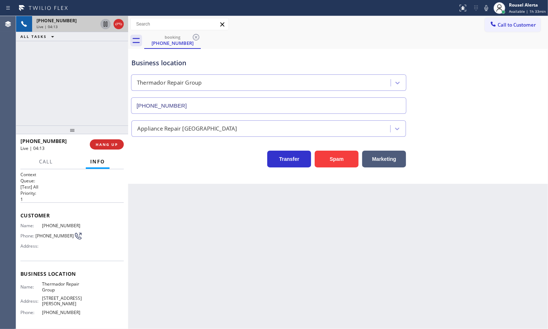
click at [188, 235] on div "Back to Dashboard Change Sender ID Customers Technicians Select a contact Outbo…" at bounding box center [338, 172] width 420 height 313
click at [39, 160] on button "Call" at bounding box center [46, 162] width 23 height 14
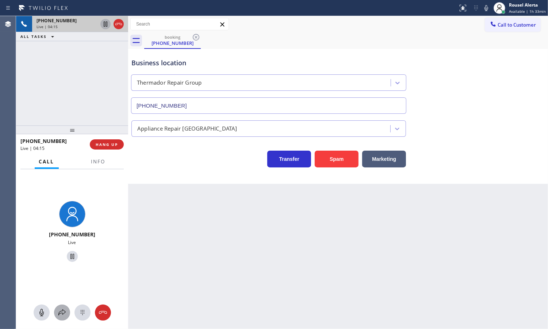
click at [63, 306] on button at bounding box center [62, 313] width 16 height 16
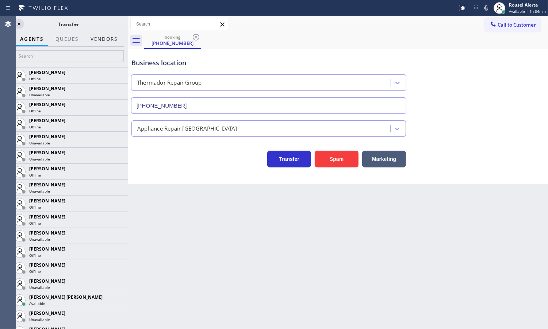
click at [103, 32] on button "Vendors" at bounding box center [104, 39] width 36 height 14
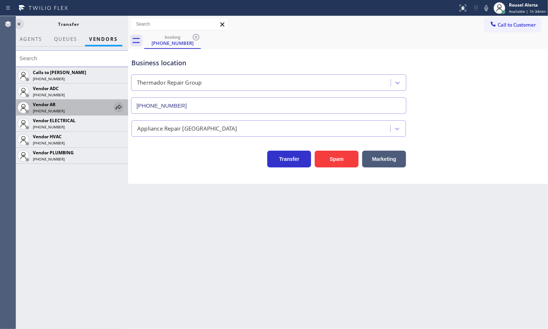
click at [114, 107] on icon at bounding box center [118, 107] width 9 height 9
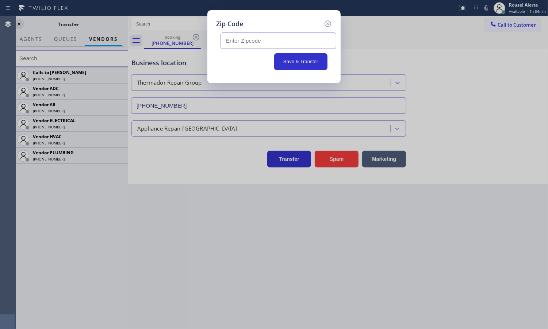
click at [322, 42] on input "text" at bounding box center [278, 40] width 116 height 16
paste input "94589"
type input "94589"
click at [311, 63] on button "Save & Transfer" at bounding box center [301, 61] width 54 height 17
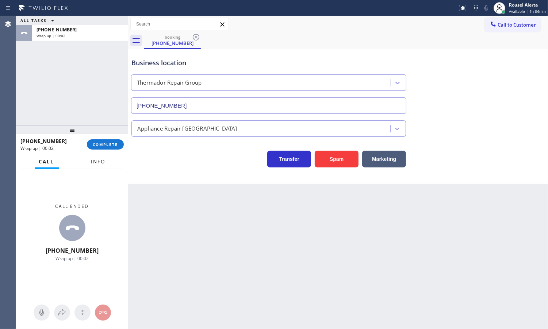
click at [90, 165] on button "Info" at bounding box center [98, 162] width 23 height 14
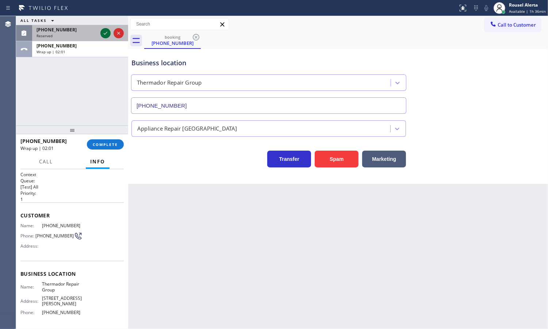
click at [103, 31] on icon at bounding box center [105, 33] width 9 height 9
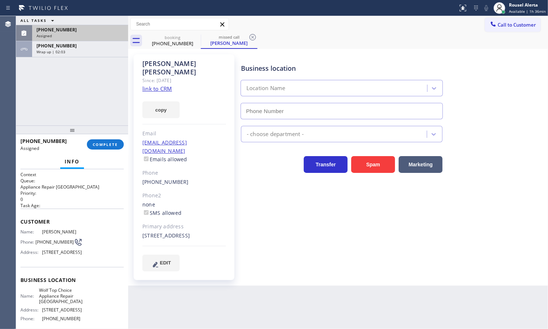
type input "[PHONE_NUMBER]"
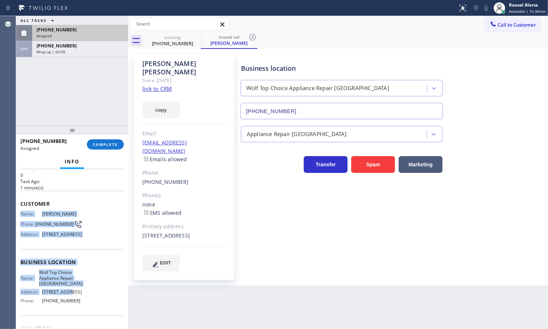
scroll to position [46, 0]
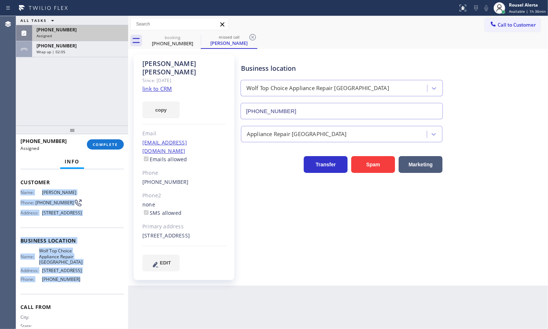
drag, startPoint x: 26, startPoint y: 235, endPoint x: 72, endPoint y: 289, distance: 71.0
click at [72, 289] on div "Context Queue: Appliance Repair High End Priority: 0 Task Age: [DEMOGRAPHIC_DAT…" at bounding box center [71, 238] width 103 height 224
drag, startPoint x: 54, startPoint y: 42, endPoint x: 58, endPoint y: 50, distance: 9.0
click at [54, 43] on span "[PHONE_NUMBER]" at bounding box center [56, 46] width 40 height 6
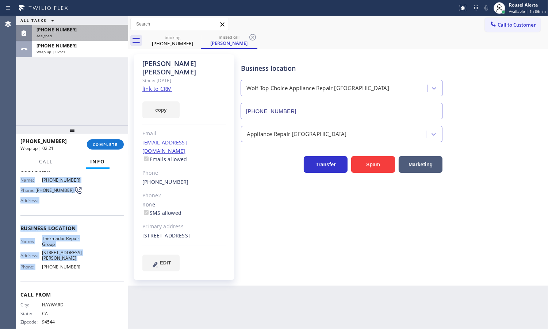
scroll to position [34, 0]
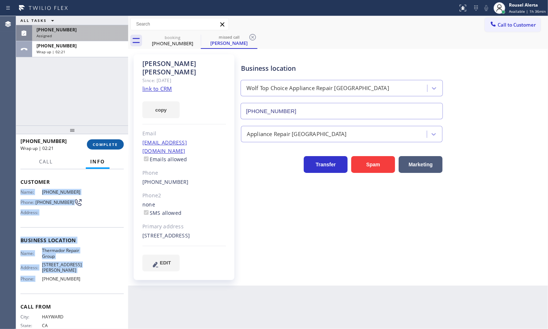
click at [97, 143] on span "COMPLETE" at bounding box center [105, 144] width 25 height 5
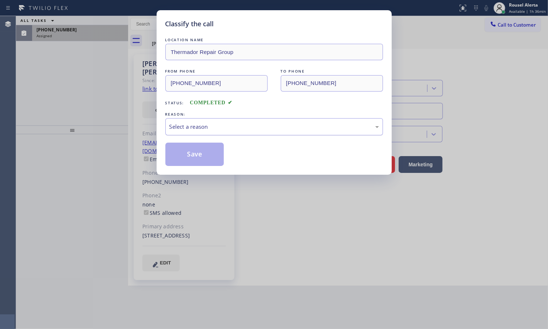
click at [225, 128] on div "Select a reason" at bounding box center [273, 127] width 209 height 8
click at [194, 159] on button "Save" at bounding box center [194, 154] width 59 height 23
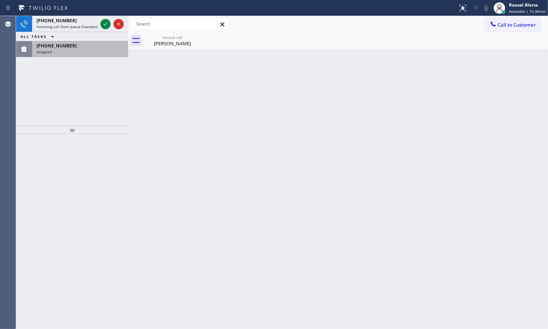
click at [88, 49] on div "Assigned" at bounding box center [79, 51] width 87 height 5
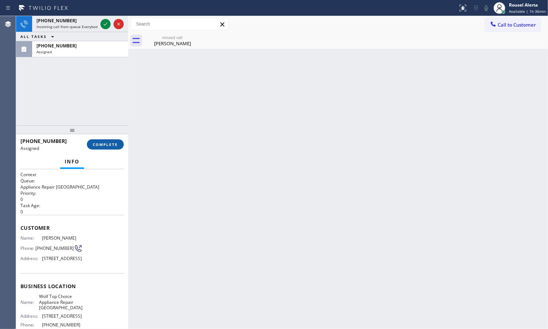
click at [114, 144] on span "COMPLETE" at bounding box center [105, 144] width 25 height 5
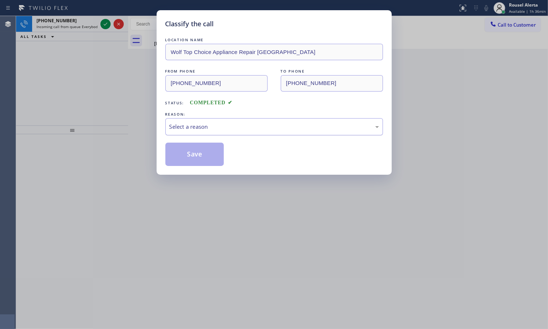
click at [204, 129] on div "Select a reason" at bounding box center [273, 127] width 209 height 8
click at [190, 165] on button "Save" at bounding box center [194, 154] width 59 height 23
click at [81, 20] on div "Classify the call LOCATION NAME Top Rated Electric Woodbridge([PERSON_NAME] Ele…" at bounding box center [282, 172] width 532 height 313
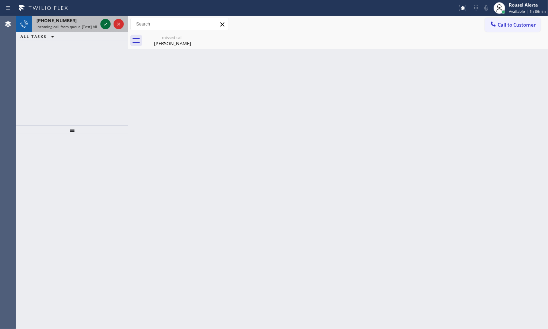
click at [107, 25] on icon at bounding box center [105, 24] width 9 height 9
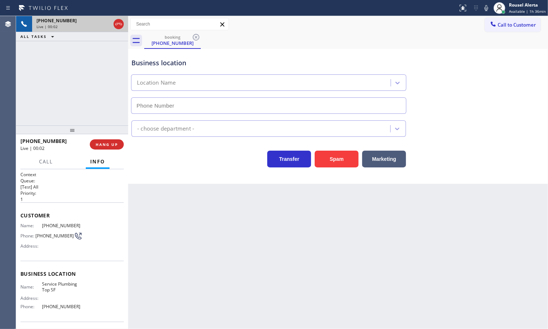
type input "[PHONE_NUMBER]"
click at [330, 159] on button "Spam" at bounding box center [336, 159] width 44 height 17
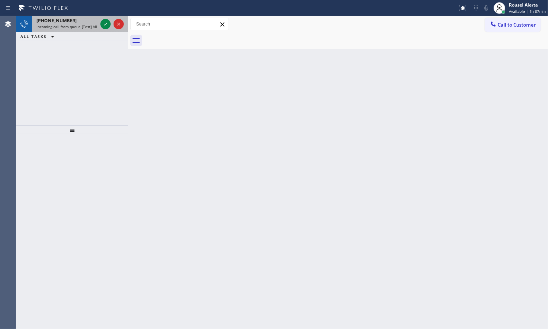
drag, startPoint x: 83, startPoint y: 23, endPoint x: 87, endPoint y: 23, distance: 4.0
click at [83, 23] on div "[PHONE_NUMBER]" at bounding box center [66, 21] width 61 height 6
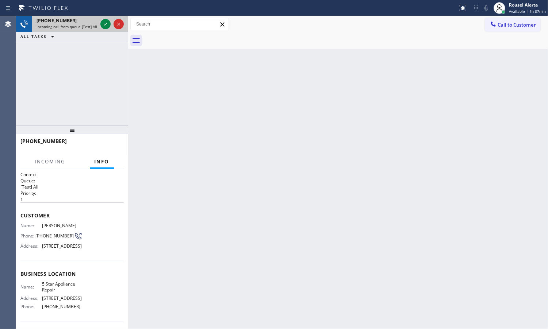
click at [99, 22] on div at bounding box center [112, 24] width 26 height 16
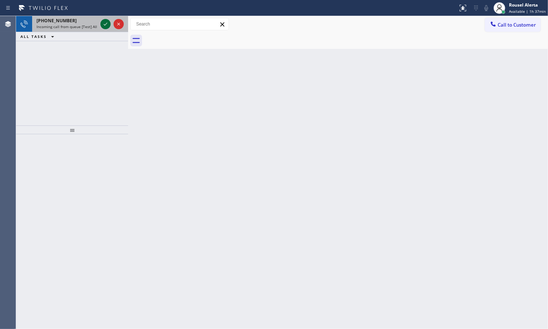
drag, startPoint x: 101, startPoint y: 22, endPoint x: 106, endPoint y: 23, distance: 5.1
click at [106, 23] on icon at bounding box center [105, 24] width 9 height 9
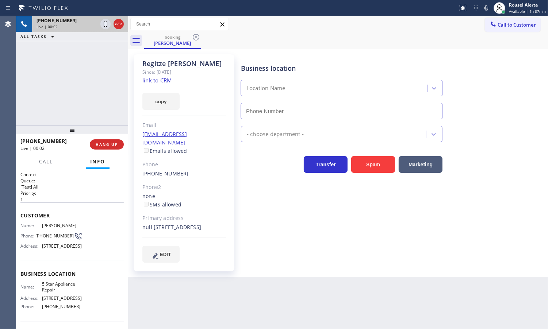
type input "[PHONE_NUMBER]"
click at [158, 78] on link "link to CRM" at bounding box center [157, 80] width 30 height 7
click at [97, 99] on div "[PHONE_NUMBER] Live | 00:51 ALL TASKS ALL TASKS ACTIVE TASKS TASKS IN WRAP UP" at bounding box center [72, 70] width 112 height 109
click at [105, 26] on icon at bounding box center [105, 24] width 9 height 9
click at [486, 5] on icon at bounding box center [486, 8] width 9 height 9
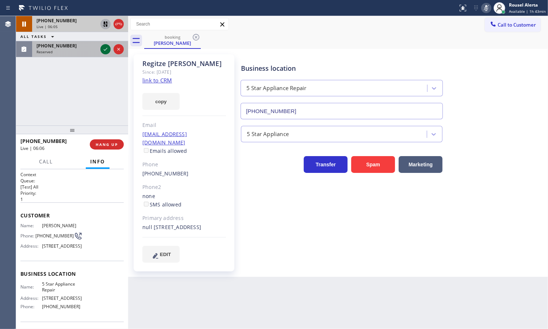
click at [105, 49] on icon at bounding box center [105, 49] width 9 height 9
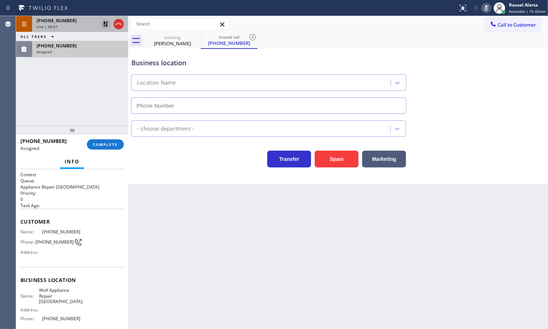
type input "[PHONE_NUMBER]"
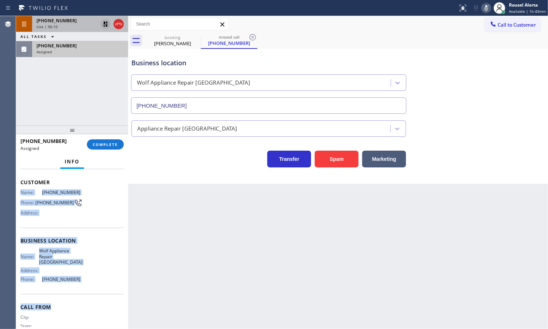
scroll to position [51, 0]
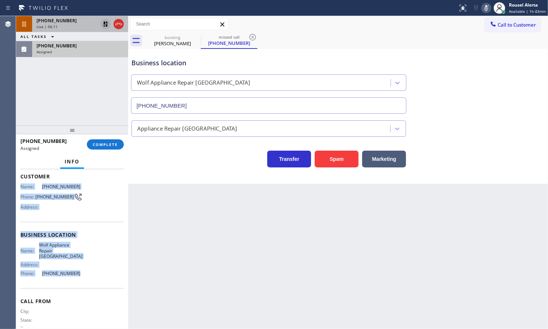
drag, startPoint x: 24, startPoint y: 236, endPoint x: 97, endPoint y: 271, distance: 80.8
click at [97, 271] on div "Context Queue: Appliance Repair High End Priority: 0 Task Age: [DEMOGRAPHIC_DAT…" at bounding box center [72, 249] width 112 height 160
click at [77, 49] on div "Assigned" at bounding box center [79, 51] width 87 height 5
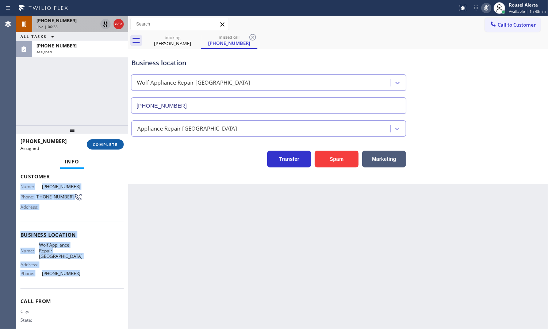
click at [99, 146] on span "COMPLETE" at bounding box center [105, 144] width 25 height 5
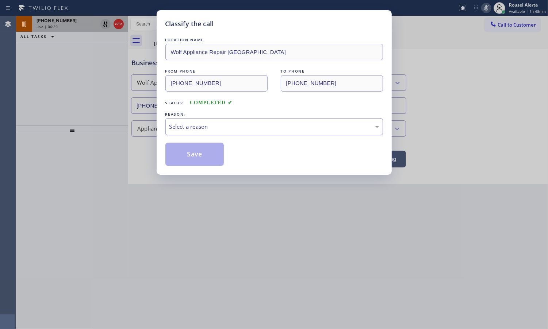
click at [234, 132] on div "Select a reason" at bounding box center [273, 126] width 217 height 17
drag, startPoint x: 237, startPoint y: 153, endPoint x: 223, endPoint y: 154, distance: 13.9
click at [195, 152] on button "Save" at bounding box center [194, 154] width 59 height 23
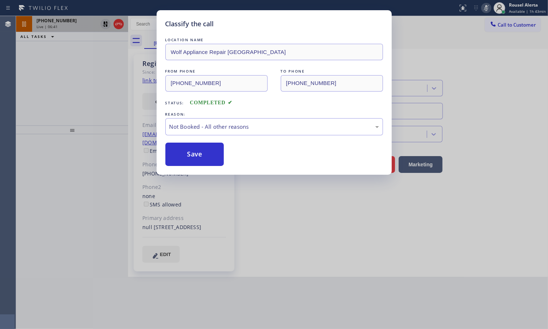
click at [103, 99] on div "Classify the call LOCATION NAME Wolf Appliance Repair Phoenix FROM PHONE [PHONE…" at bounding box center [274, 164] width 548 height 329
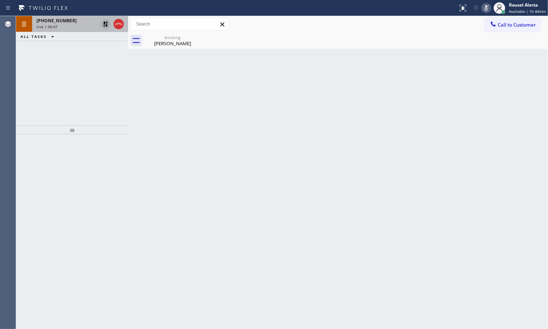
click at [74, 27] on div "Live | 06:47" at bounding box center [66, 26] width 61 height 5
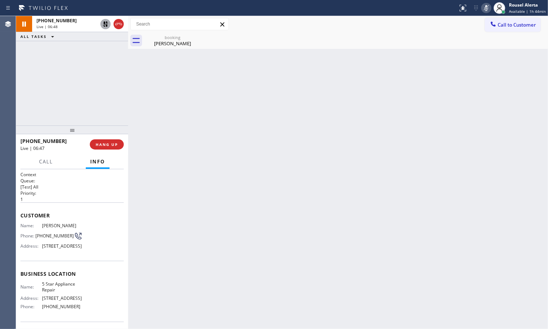
click at [104, 26] on icon at bounding box center [105, 24] width 5 height 5
click at [486, 9] on rect at bounding box center [485, 7] width 5 height 5
click at [166, 45] on div "[PERSON_NAME]" at bounding box center [172, 43] width 55 height 7
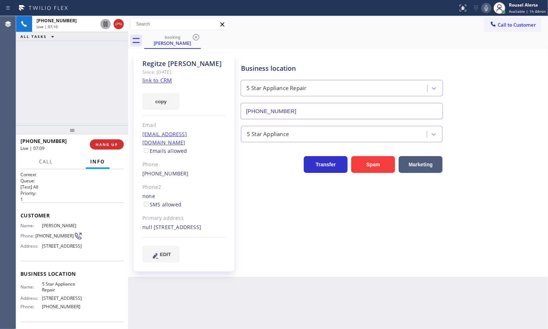
click at [108, 69] on div "[PHONE_NUMBER] Live | 07:10 ALL TASKS ALL TASKS ACTIVE TASKS TASKS IN WRAP UP" at bounding box center [72, 70] width 112 height 109
click at [55, 164] on button "Call" at bounding box center [46, 162] width 23 height 14
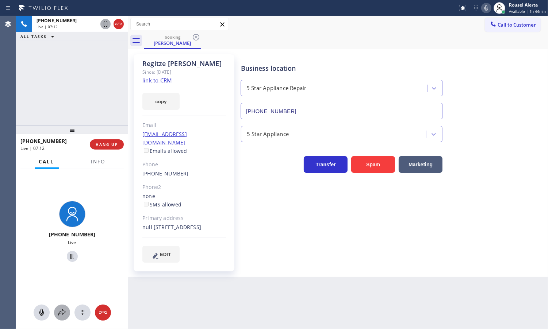
click at [62, 308] on icon at bounding box center [62, 312] width 9 height 9
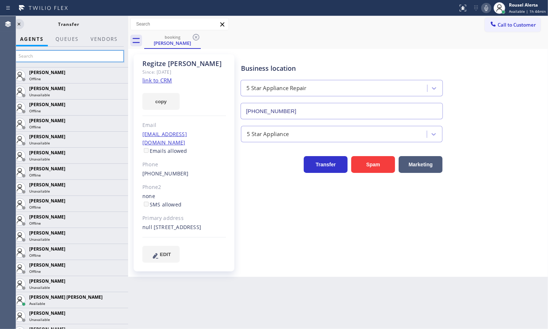
click at [54, 59] on input "text" at bounding box center [69, 56] width 110 height 12
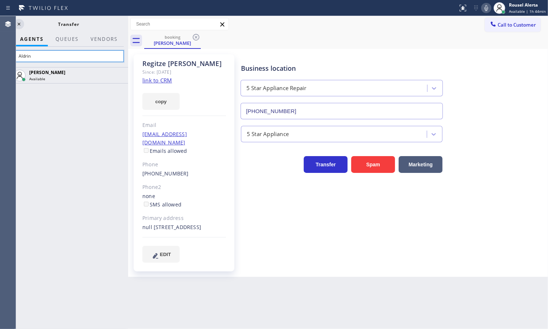
type input "Aldrin"
click at [0, 0] on icon at bounding box center [0, 0] width 0 height 0
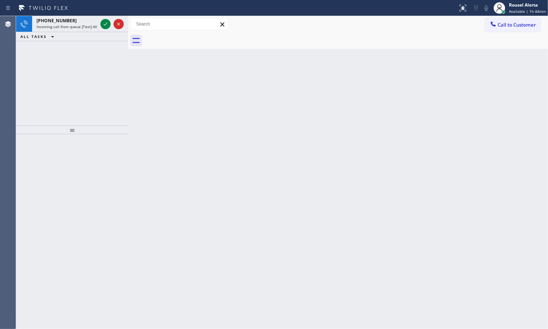
drag, startPoint x: 73, startPoint y: 75, endPoint x: 77, endPoint y: 52, distance: 23.4
click at [73, 75] on div "[PHONE_NUMBER] Incoming call from queue [Test] All ALL TASKS ALL TASKS ACTIVE T…" at bounding box center [72, 70] width 112 height 109
click at [75, 21] on div "[PHONE_NUMBER]" at bounding box center [66, 21] width 61 height 6
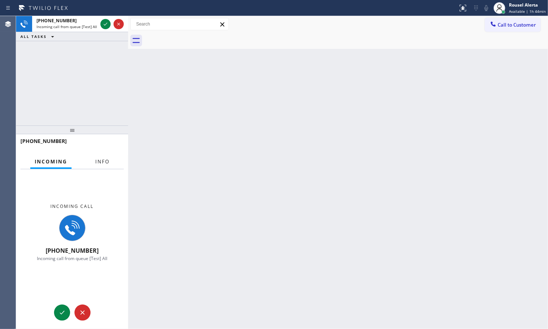
click at [95, 166] on button "Info" at bounding box center [102, 162] width 23 height 14
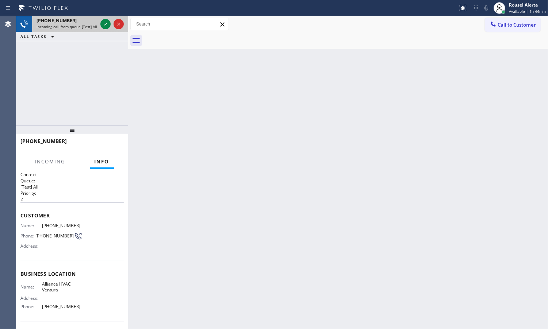
click at [102, 30] on div at bounding box center [112, 24] width 26 height 16
click at [102, 24] on icon at bounding box center [105, 24] width 9 height 9
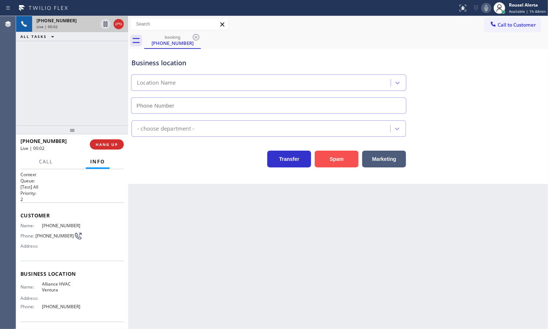
type input "[PHONE_NUMBER]"
click at [328, 153] on button "Spam" at bounding box center [336, 159] width 44 height 17
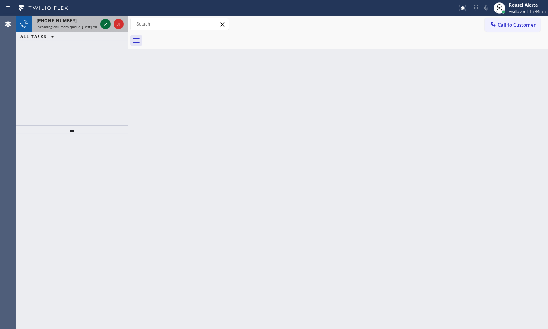
click at [105, 25] on icon at bounding box center [105, 24] width 9 height 9
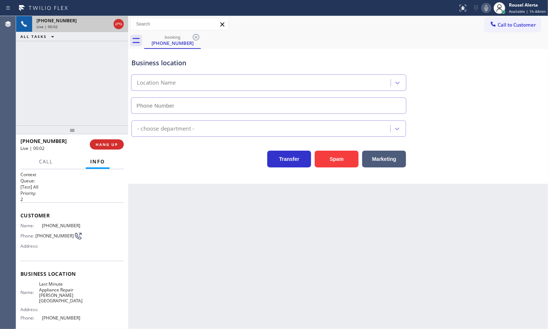
type input "[PHONE_NUMBER]"
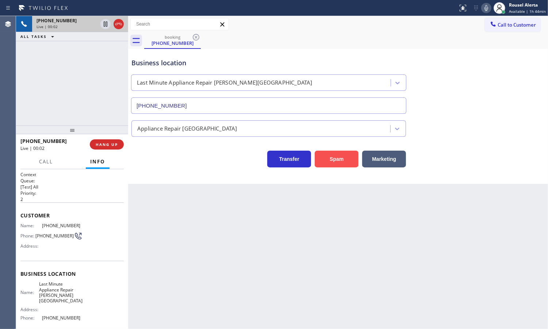
click at [336, 158] on button "Spam" at bounding box center [336, 159] width 44 height 17
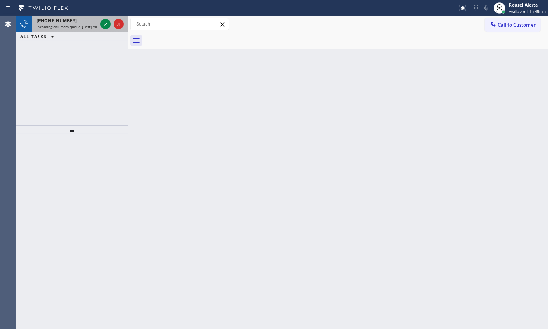
click at [89, 28] on span "Incoming call from queue [Test] All" at bounding box center [66, 26] width 61 height 5
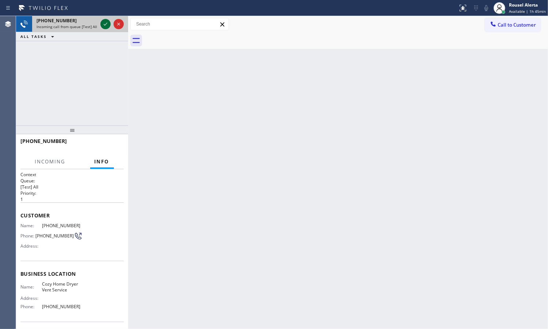
click at [101, 25] on icon at bounding box center [105, 24] width 9 height 9
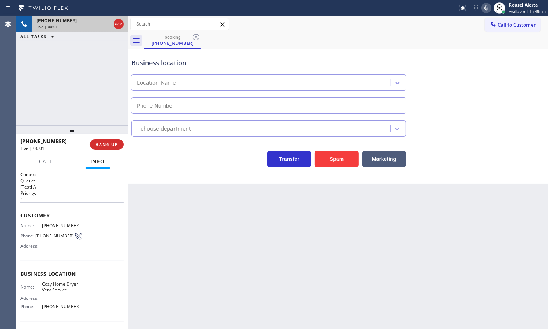
type input "[PHONE_NUMBER]"
click at [325, 158] on button "Spam" at bounding box center [336, 159] width 44 height 17
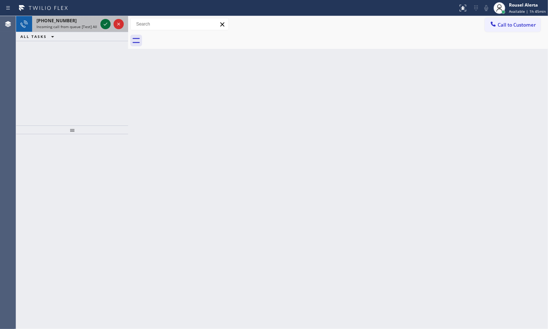
drag, startPoint x: 81, startPoint y: 23, endPoint x: 102, endPoint y: 27, distance: 21.6
click at [81, 23] on div "[PHONE_NUMBER]" at bounding box center [66, 21] width 61 height 6
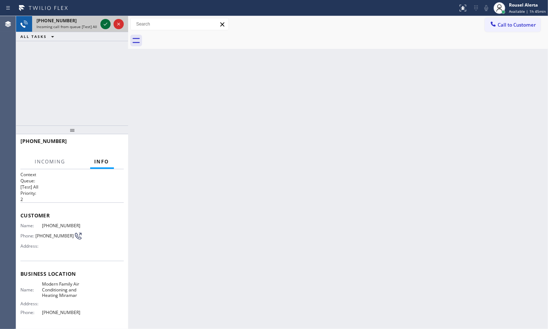
click at [104, 23] on icon at bounding box center [105, 24] width 9 height 9
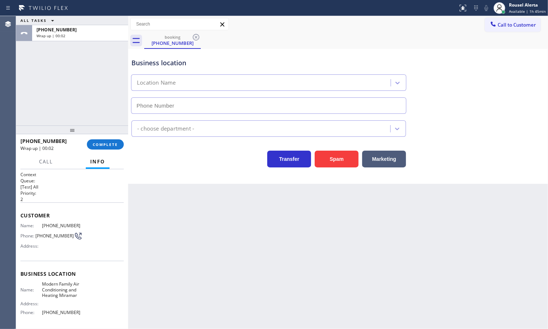
type input "[PHONE_NUMBER]"
click at [119, 143] on button "COMPLETE" at bounding box center [105, 144] width 37 height 10
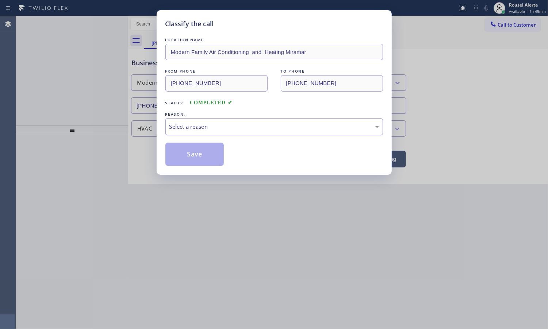
click at [221, 130] on div "Select a reason" at bounding box center [273, 127] width 209 height 8
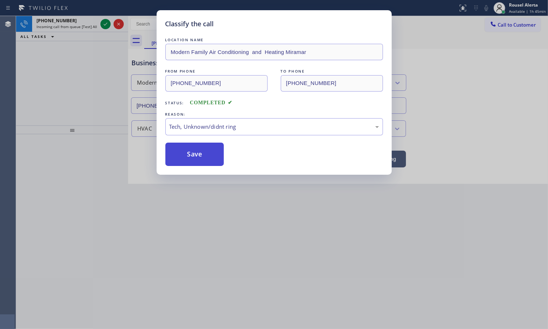
click at [205, 157] on button "Save" at bounding box center [194, 154] width 59 height 23
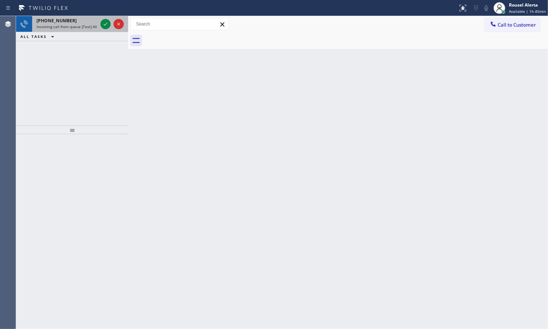
drag, startPoint x: 88, startPoint y: 21, endPoint x: 93, endPoint y: 22, distance: 5.6
click at [88, 22] on div "[PHONE_NUMBER]" at bounding box center [66, 21] width 61 height 6
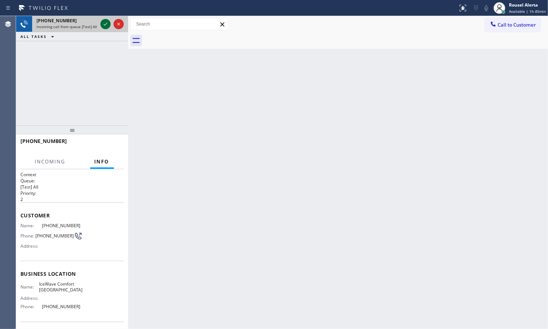
click at [106, 26] on icon at bounding box center [105, 24] width 9 height 9
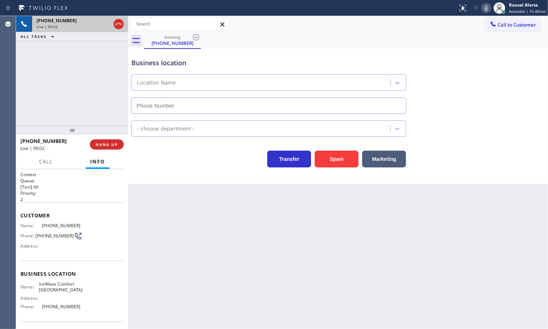
type input "[PHONE_NUMBER]"
click at [333, 163] on button "Spam" at bounding box center [336, 159] width 44 height 17
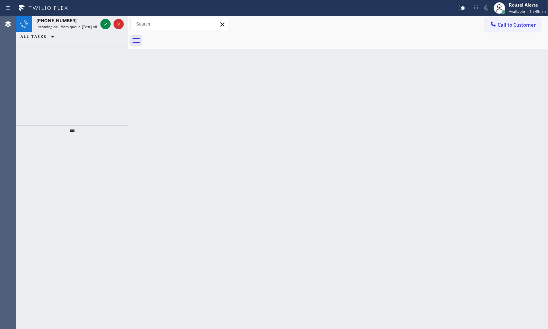
click at [61, 32] on div "ALL TASKS ALL TASKS ACTIVE TASKS TASKS IN WRAP UP" at bounding box center [72, 36] width 112 height 9
click at [104, 28] on button at bounding box center [105, 24] width 10 height 10
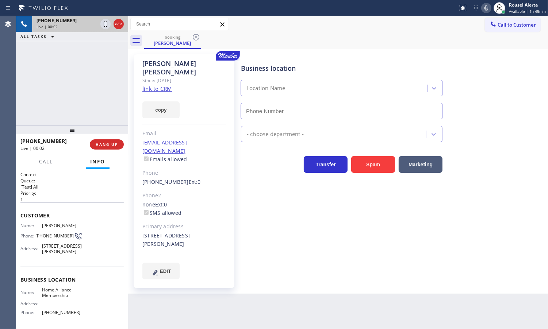
type input "[PHONE_NUMBER]"
click at [156, 85] on link "link to CRM" at bounding box center [157, 88] width 30 height 7
click at [249, 318] on div "Back to Dashboard Change Sender ID Customers Technicians Select a contact Outbo…" at bounding box center [338, 172] width 420 height 313
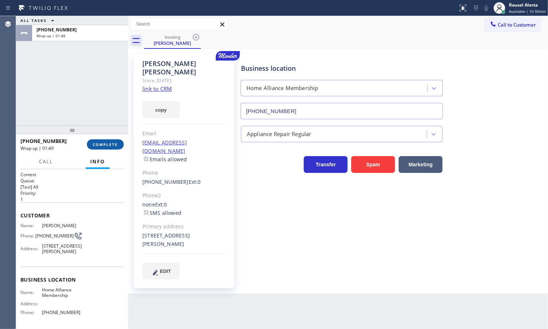
click at [106, 147] on button "COMPLETE" at bounding box center [105, 144] width 37 height 10
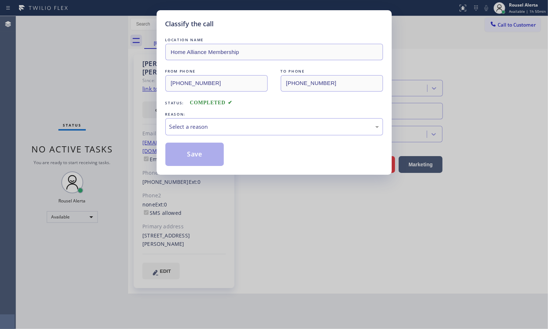
click at [253, 140] on div "LOCATION NAME Home Alliance Membership FROM PHONE [PHONE_NUMBER] TO PHONE [PHON…" at bounding box center [273, 101] width 217 height 130
click at [260, 132] on div "Select a reason" at bounding box center [273, 126] width 217 height 17
click at [209, 155] on button "Save" at bounding box center [194, 154] width 59 height 23
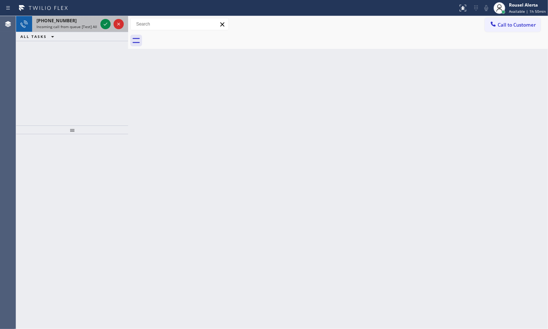
click at [79, 26] on span "Incoming call from queue [Test] All" at bounding box center [66, 26] width 61 height 5
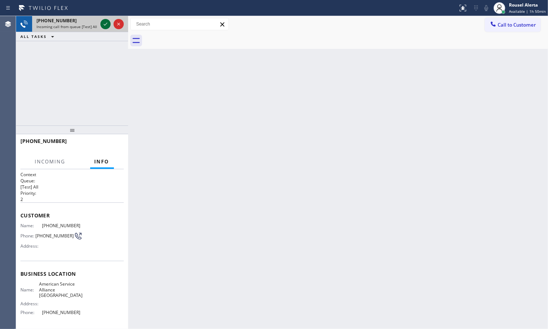
click at [102, 24] on icon at bounding box center [105, 24] width 9 height 9
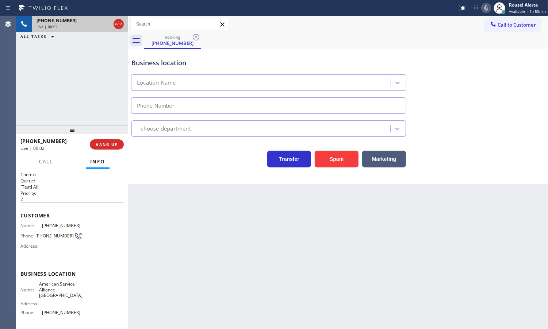
type input "[PHONE_NUMBER]"
click at [54, 57] on div "[PHONE_NUMBER] Live | 00:11 ALL TASKS ALL TASKS ACTIVE TASKS TASKS IN WRAP UP" at bounding box center [72, 70] width 112 height 109
click at [99, 139] on button "HANG UP" at bounding box center [107, 144] width 34 height 10
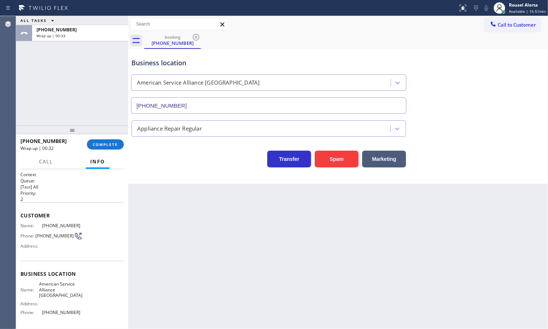
drag, startPoint x: 96, startPoint y: 69, endPoint x: 108, endPoint y: 101, distance: 35.0
click at [96, 68] on div "ALL TASKS ALL TASKS ACTIVE TASKS TASKS IN WRAP UP [PHONE_NUMBER] Wrap up | 00:33" at bounding box center [72, 70] width 112 height 109
click at [108, 143] on span "COMPLETE" at bounding box center [105, 144] width 25 height 5
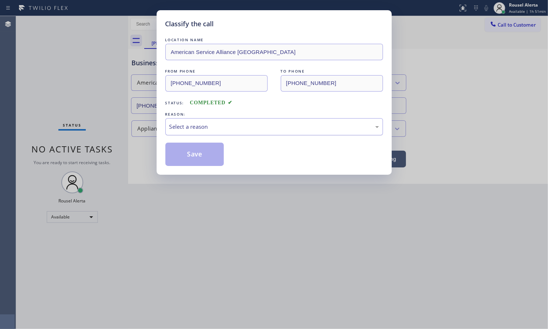
click at [236, 123] on div "Select a reason" at bounding box center [273, 127] width 209 height 8
click at [206, 166] on button "Save" at bounding box center [194, 154] width 59 height 23
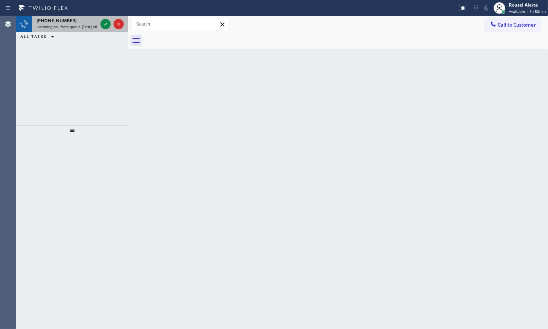
drag, startPoint x: 61, startPoint y: 27, endPoint x: 84, endPoint y: 26, distance: 23.0
click at [61, 27] on span "Incoming call from queue [Test] All" at bounding box center [66, 26] width 61 height 5
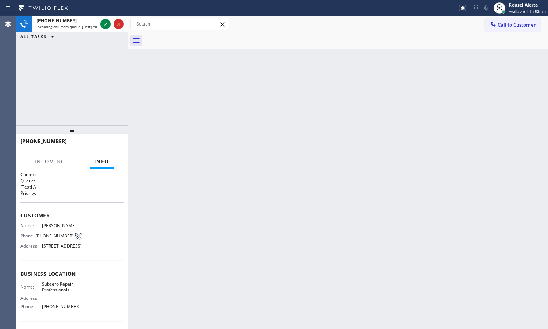
click at [243, 208] on div "Back to Dashboard Change Sender ID Customers Technicians Select a contact Outbo…" at bounding box center [338, 172] width 420 height 313
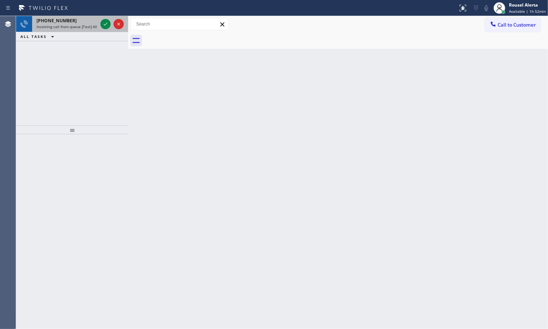
click at [70, 27] on span "Incoming call from queue [Test] All" at bounding box center [66, 26] width 61 height 5
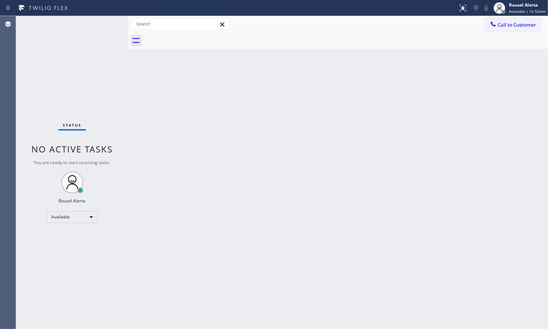
click at [103, 26] on div "Status No active tasks You are ready to start receiving tasks. Rousel Alerta Av…" at bounding box center [72, 172] width 112 height 313
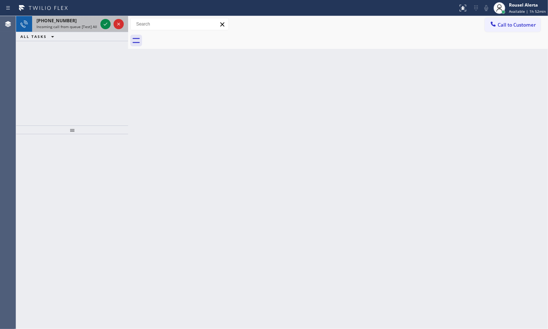
click at [73, 28] on span "Incoming call from queue [Test] All" at bounding box center [66, 26] width 61 height 5
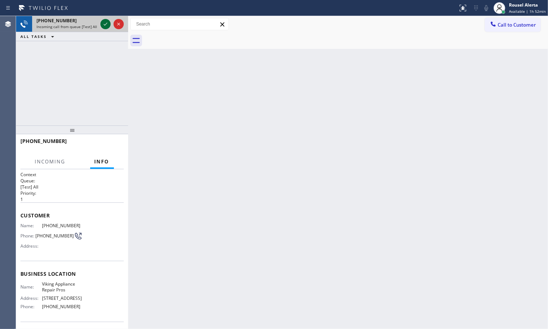
click at [103, 24] on icon at bounding box center [105, 24] width 9 height 9
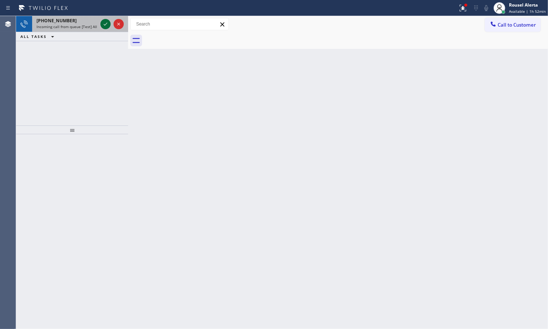
click at [103, 24] on icon at bounding box center [105, 24] width 9 height 9
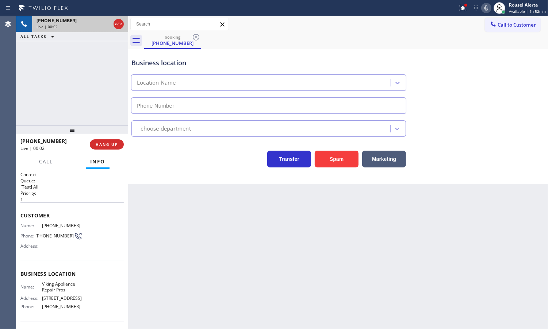
type input "[PHONE_NUMBER]"
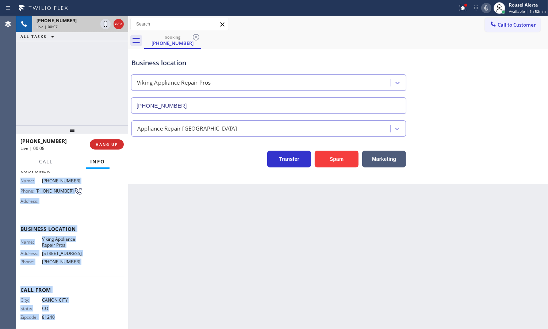
scroll to position [48, 0]
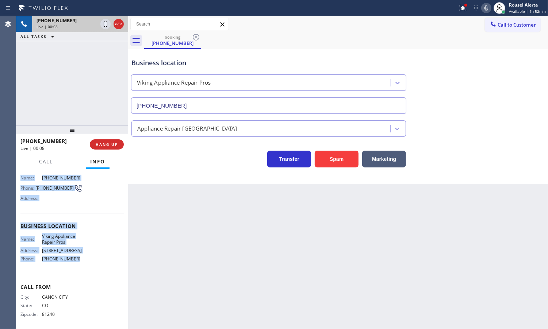
drag, startPoint x: 20, startPoint y: 225, endPoint x: 82, endPoint y: 275, distance: 79.9
click at [82, 275] on div "Context Queue: [Test] All Priority: 1 Customer Name: [PHONE_NUMBER] Phone: [PHO…" at bounding box center [71, 226] width 103 height 205
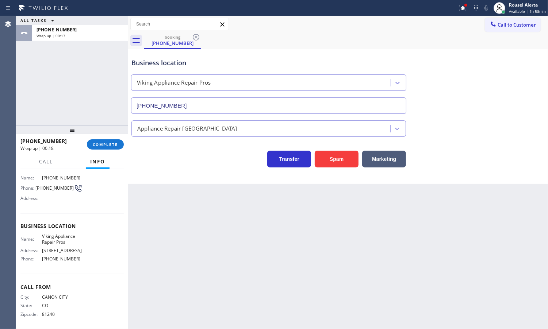
click at [319, 230] on div "Back to Dashboard Change Sender ID Customers Technicians Select a contact Outbo…" at bounding box center [338, 172] width 420 height 313
click at [43, 84] on div "ALL TASKS ALL TASKS ACTIVE TASKS TASKS IN WRAP UP [PHONE_NUMBER] Wrap up | 00:18" at bounding box center [72, 70] width 112 height 109
click at [180, 269] on div "Back to Dashboard Change Sender ID Customers Technicians Select a contact Outbo…" at bounding box center [338, 172] width 420 height 313
click at [104, 148] on button "COMPLETE" at bounding box center [105, 144] width 37 height 10
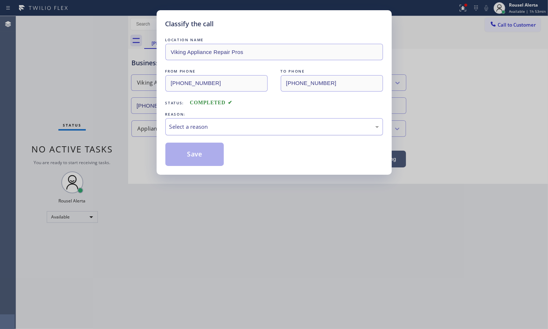
click at [225, 129] on div "Select a reason" at bounding box center [273, 127] width 209 height 8
click at [208, 155] on button "Save" at bounding box center [194, 154] width 59 height 23
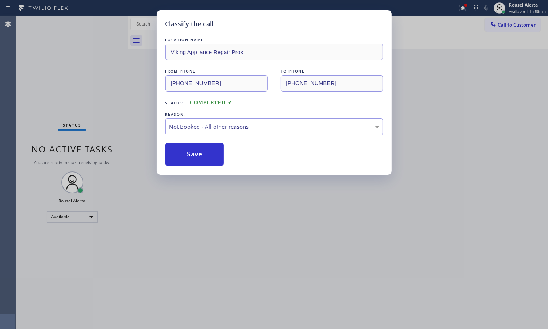
click at [272, 251] on div "Classify the call LOCATION NAME Viking Appliance Repair Pros FROM PHONE [PHONE_…" at bounding box center [274, 164] width 548 height 329
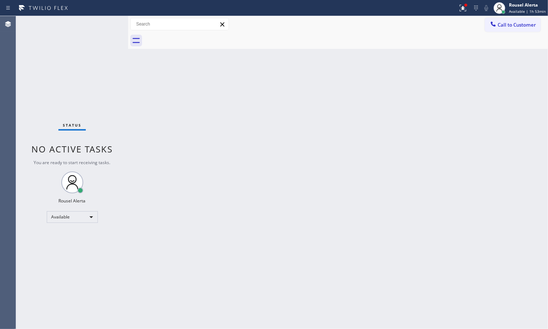
drag, startPoint x: 441, startPoint y: 50, endPoint x: 453, endPoint y: 30, distance: 23.3
click at [441, 50] on div "Back to Dashboard Change Sender ID Customers Technicians Select a contact Outbo…" at bounding box center [338, 172] width 420 height 313
click at [460, 11] on icon at bounding box center [462, 8] width 9 height 9
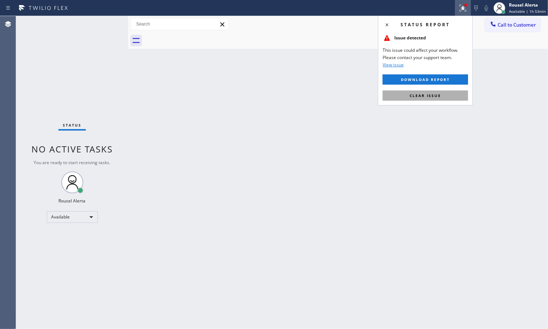
click at [445, 94] on button "Clear issue" at bounding box center [424, 95] width 85 height 10
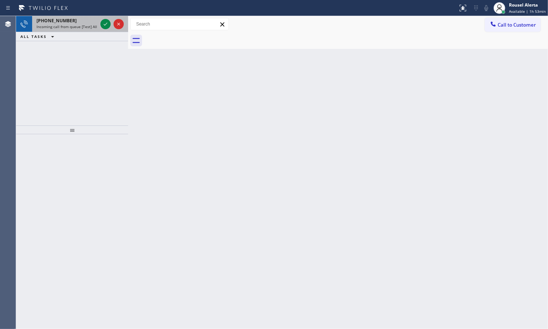
click at [83, 31] on div "[PHONE_NUMBER] Incoming call from queue [Test] All" at bounding box center [65, 24] width 67 height 16
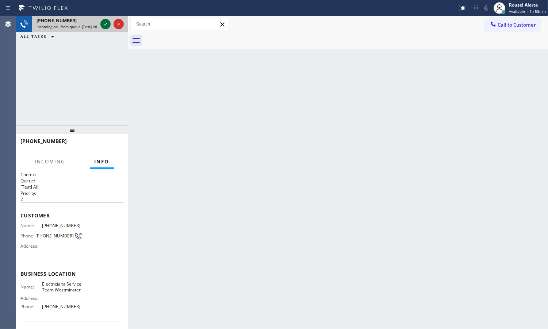
click at [104, 24] on icon at bounding box center [105, 24] width 9 height 9
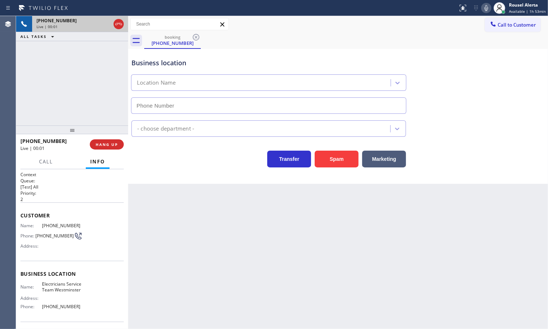
type input "[PHONE_NUMBER]"
click at [329, 311] on div "Back to Dashboard Change Sender ID Customers Technicians Select a contact Outbo…" at bounding box center [338, 172] width 420 height 313
click at [240, 249] on div "Back to Dashboard Change Sender ID Customers Technicians Select a contact Outbo…" at bounding box center [338, 172] width 420 height 313
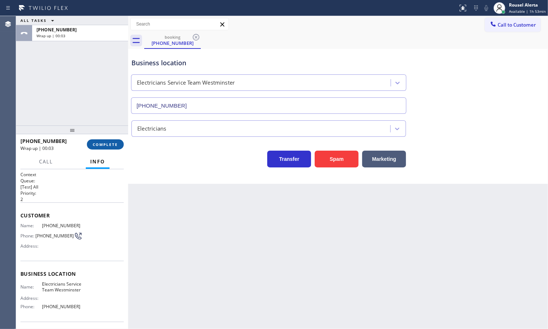
click at [93, 145] on span "COMPLETE" at bounding box center [105, 144] width 25 height 5
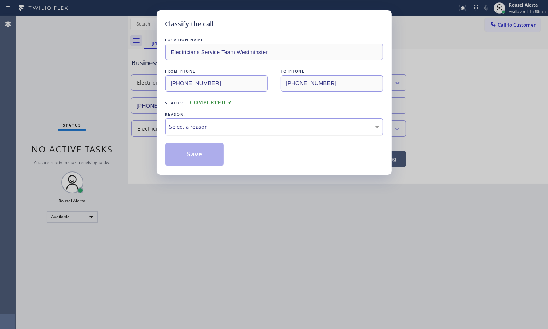
click at [227, 125] on div "Select a reason" at bounding box center [273, 127] width 209 height 8
click at [210, 155] on button "Save" at bounding box center [194, 154] width 59 height 23
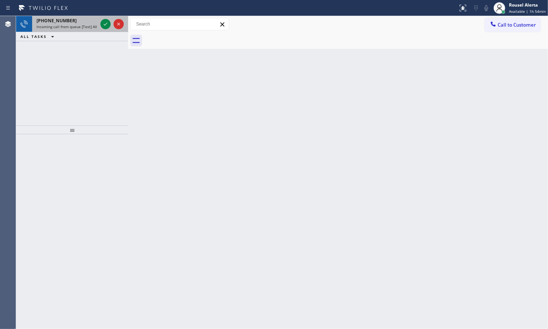
click at [88, 24] on span "Incoming call from queue [Test] All" at bounding box center [66, 26] width 61 height 5
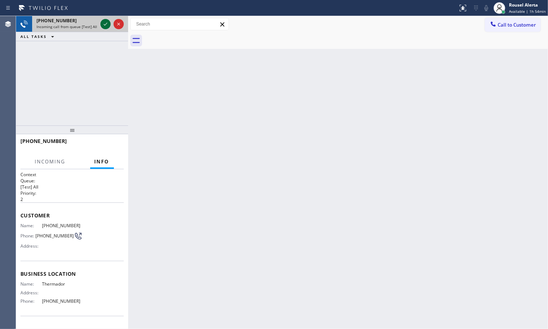
click at [104, 25] on icon at bounding box center [105, 24] width 9 height 9
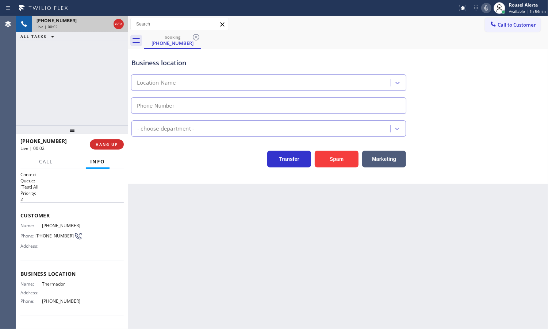
type input "[PHONE_NUMBER]"
drag, startPoint x: 150, startPoint y: 236, endPoint x: 152, endPoint y: 242, distance: 5.8
click at [152, 242] on div "Back to Dashboard Change Sender ID Customers Technicians Select a contact Outbo…" at bounding box center [338, 172] width 420 height 313
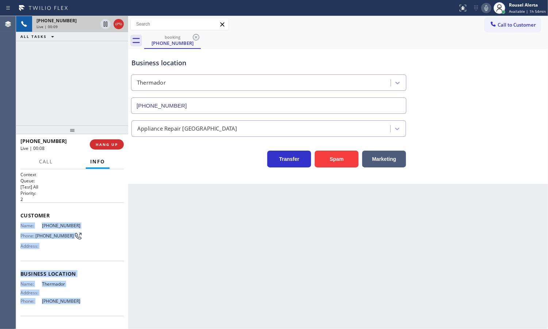
drag, startPoint x: 20, startPoint y: 221, endPoint x: 78, endPoint y: 300, distance: 97.3
click at [78, 300] on div "Context Queue: [Test] All Priority: 2 Customer Name: [PHONE_NUMBER] Phone: [PHO…" at bounding box center [71, 271] width 103 height 200
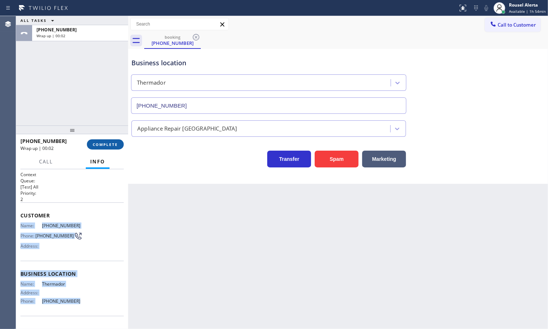
click at [103, 142] on span "COMPLETE" at bounding box center [105, 144] width 25 height 5
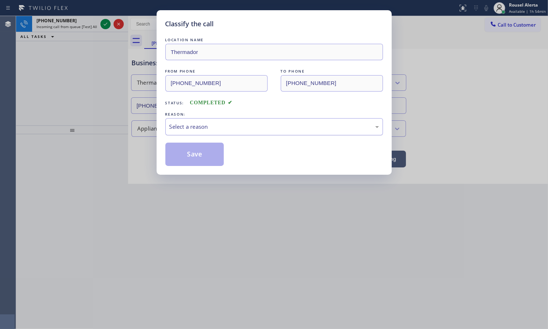
click at [208, 123] on div "Select a reason" at bounding box center [273, 126] width 217 height 17
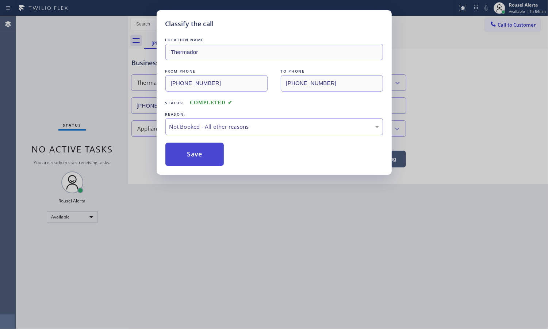
click at [205, 150] on button "Save" at bounding box center [194, 154] width 59 height 23
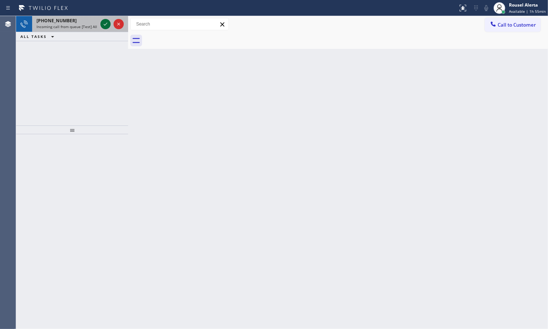
click at [105, 23] on icon at bounding box center [105, 24] width 9 height 9
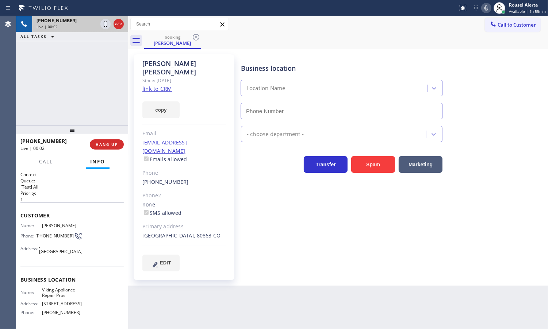
type input "[PHONE_NUMBER]"
click at [161, 85] on link "link to CRM" at bounding box center [157, 88] width 30 height 7
drag, startPoint x: 68, startPoint y: 235, endPoint x: 37, endPoint y: 234, distance: 31.4
click at [37, 234] on div "Phone: [PHONE_NUMBER]" at bounding box center [51, 236] width 62 height 9
click at [59, 67] on div "[PHONE_NUMBER] Live | 01:01 ALL TASKS ALL TASKS ACTIVE TASKS TASKS IN WRAP UP" at bounding box center [72, 70] width 112 height 109
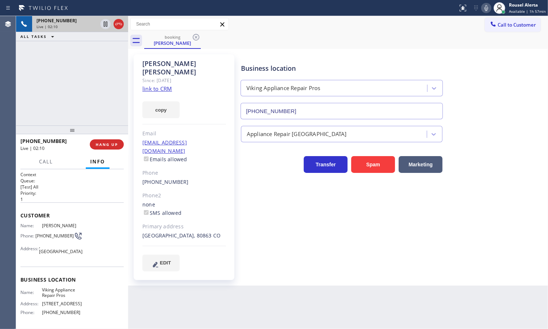
click at [103, 100] on div "[PHONE_NUMBER] Live | 02:10 ALL TASKS ALL TASKS ACTIVE TASKS TASKS IN WRAP UP" at bounding box center [72, 70] width 112 height 109
click at [186, 297] on div "Back to Dashboard Change Sender ID Customers Technicians Select a contact Outbo…" at bounding box center [338, 172] width 420 height 313
click at [108, 148] on button "HANG UP" at bounding box center [107, 144] width 34 height 10
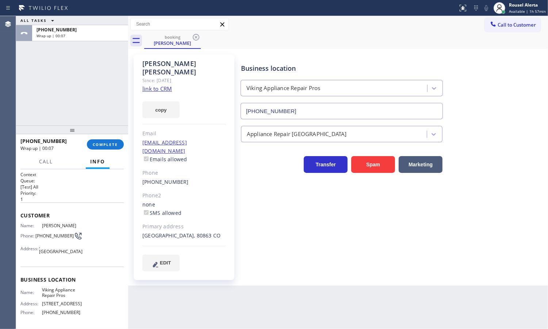
click at [103, 138] on div "[PHONE_NUMBER] Wrap up | 00:07 COMPLETE" at bounding box center [71, 144] width 103 height 19
click at [104, 143] on span "COMPLETE" at bounding box center [105, 144] width 25 height 5
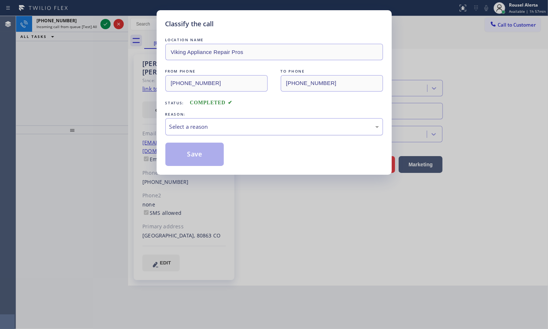
click at [229, 130] on div "Select a reason" at bounding box center [273, 127] width 209 height 8
click at [214, 162] on button "Save" at bounding box center [194, 154] width 59 height 23
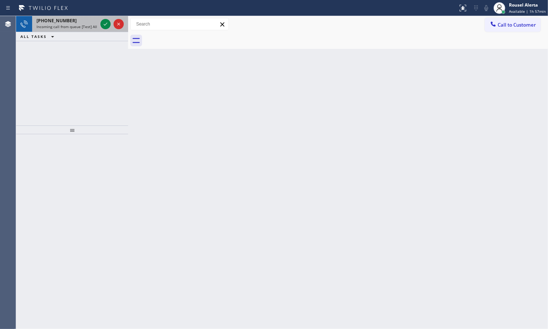
click at [81, 22] on div "[PHONE_NUMBER]" at bounding box center [66, 21] width 61 height 6
click at [77, 31] on div "[PHONE_NUMBER] Incoming call from queue [Test] All" at bounding box center [65, 24] width 67 height 16
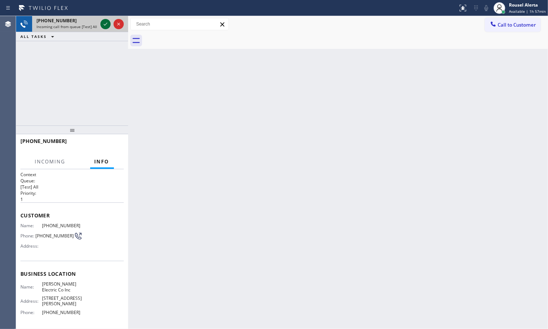
click at [103, 27] on icon at bounding box center [105, 24] width 9 height 9
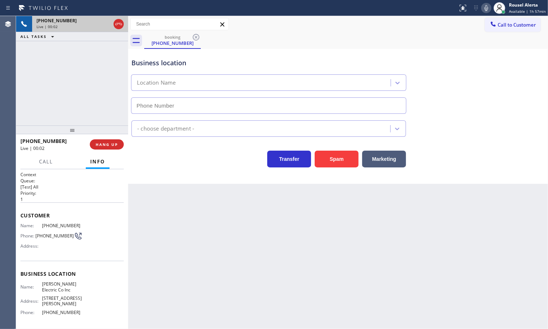
type input "[PHONE_NUMBER]"
click at [86, 69] on div "[PHONE_NUMBER] Live | 00:05 ALL TASKS ALL TASKS ACTIVE TASKS TASKS IN WRAP UP" at bounding box center [72, 70] width 112 height 109
click at [239, 291] on div "Back to Dashboard Change Sender ID Customers Technicians Select a contact Outbo…" at bounding box center [338, 172] width 420 height 313
click at [101, 101] on div "[PHONE_NUMBER] Live | 00:06 ALL TASKS ALL TASKS ACTIVE TASKS TASKS IN WRAP UP" at bounding box center [72, 70] width 112 height 109
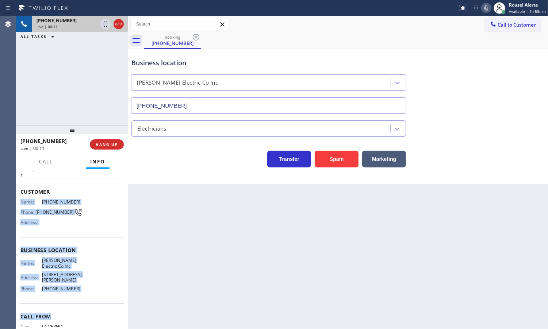
scroll to position [46, 0]
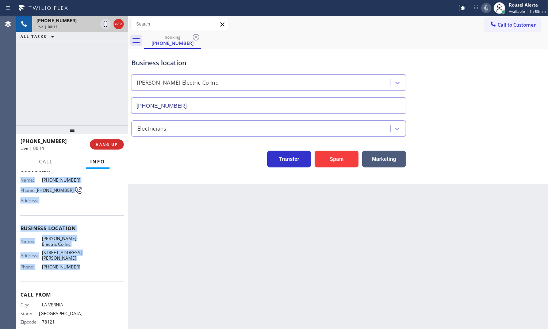
drag, startPoint x: 22, startPoint y: 232, endPoint x: 84, endPoint y: 276, distance: 76.4
click at [84, 276] on div "Context Queue: [Test] All Priority: 1 Customer Name: [PHONE_NUMBER] Phone: [PHO…" at bounding box center [72, 249] width 112 height 160
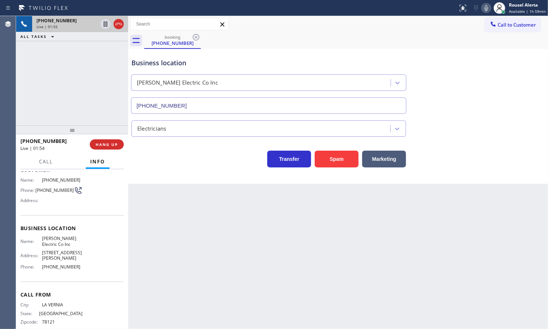
click at [221, 286] on div "Back to Dashboard Change Sender ID Customers Technicians Select a contact Outbo…" at bounding box center [338, 172] width 420 height 313
click at [79, 51] on div "[PHONE_NUMBER] Live | 01:58 ALL TASKS ALL TASKS ACTIVE TASKS TASKS IN WRAP UP" at bounding box center [72, 70] width 112 height 109
click at [234, 291] on div "Back to Dashboard Change Sender ID Customers Technicians Select a contact Outbo…" at bounding box center [338, 172] width 420 height 313
drag, startPoint x: 72, startPoint y: 40, endPoint x: 74, endPoint y: 45, distance: 4.4
click at [72, 41] on div "ALL TASKS ALL TASKS ACTIVE TASKS TASKS IN WRAP UP" at bounding box center [72, 36] width 112 height 9
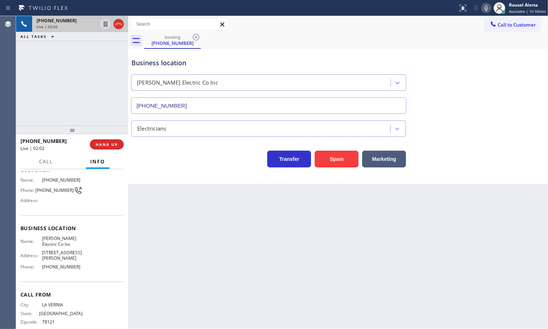
click at [227, 296] on div "Back to Dashboard Change Sender ID Customers Technicians Select a contact Outbo…" at bounding box center [338, 172] width 420 height 313
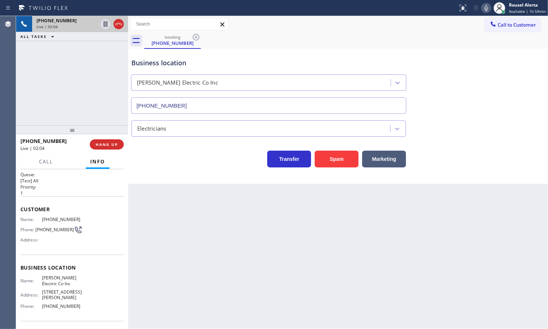
scroll to position [0, 0]
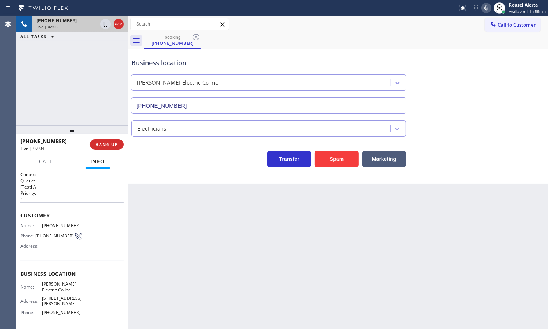
click at [155, 218] on div "Back to Dashboard Change Sender ID Customers Technicians Select a contact Outbo…" at bounding box center [338, 172] width 420 height 313
click at [104, 104] on div "[PHONE_NUMBER] Live | 02:05 ALL TASKS ALL TASKS ACTIVE TASKS TASKS IN WRAP UP" at bounding box center [72, 70] width 112 height 109
click at [183, 256] on div "Back to Dashboard Change Sender ID Customers Technicians Select a contact Outbo…" at bounding box center [338, 172] width 420 height 313
click at [108, 103] on div "[PHONE_NUMBER] Live | 02:11 ALL TASKS ALL TASKS ACTIVE TASKS TASKS IN WRAP UP" at bounding box center [72, 70] width 112 height 109
click at [154, 198] on div "Back to Dashboard Change Sender ID Customers Technicians Select a contact Outbo…" at bounding box center [338, 172] width 420 height 313
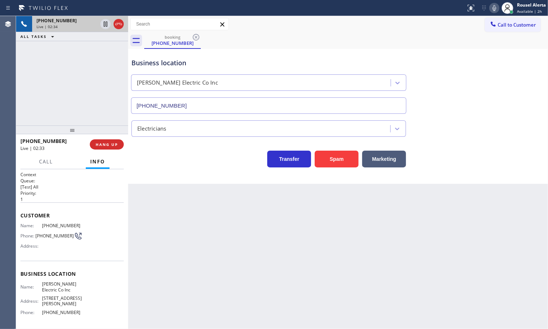
click at [408, 239] on div "Back to Dashboard Change Sender ID Customers Technicians Select a contact Outbo…" at bounding box center [338, 172] width 420 height 313
drag, startPoint x: 97, startPoint y: 81, endPoint x: 113, endPoint y: 110, distance: 33.3
click at [98, 81] on div "[PHONE_NUMBER] Live | 02:34 ALL TASKS ALL TASKS ACTIVE TASKS TASKS IN WRAP UP" at bounding box center [72, 70] width 112 height 109
click at [169, 232] on div "Back to Dashboard Change Sender ID Customers Technicians Select a contact Outbo…" at bounding box center [338, 172] width 420 height 313
drag, startPoint x: 95, startPoint y: 116, endPoint x: 121, endPoint y: 174, distance: 63.2
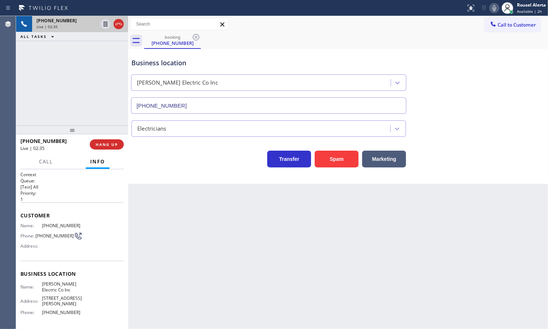
click at [95, 116] on div "[PHONE_NUMBER] Live | 02:35 ALL TASKS ALL TASKS ACTIVE TASKS TASKS IN WRAP UP" at bounding box center [72, 70] width 112 height 109
click at [165, 234] on div "Back to Dashboard Change Sender ID Customers Technicians Select a contact Outbo…" at bounding box center [338, 172] width 420 height 313
click at [387, 238] on div "Back to Dashboard Change Sender ID Customers Technicians Select a contact Outbo…" at bounding box center [338, 172] width 420 height 313
drag, startPoint x: 21, startPoint y: 54, endPoint x: 24, endPoint y: 55, distance: 3.8
click at [22, 55] on div "[PHONE_NUMBER] Live | 02:51 ALL TASKS ALL TASKS ACTIVE TASKS TASKS IN WRAP UP" at bounding box center [72, 70] width 112 height 109
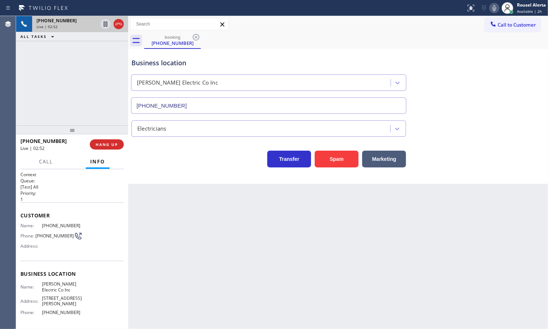
click at [226, 297] on div "Back to Dashboard Change Sender ID Customers Technicians Select a contact Outbo…" at bounding box center [338, 172] width 420 height 313
click at [441, 247] on div "Back to Dashboard Change Sender ID Customers Technicians Select a contact Outbo…" at bounding box center [338, 172] width 420 height 313
click at [279, 242] on div "Back to Dashboard Change Sender ID Customers Technicians Select a contact Outbo…" at bounding box center [338, 172] width 420 height 313
click at [96, 123] on div "[PHONE_NUMBER] Live | 03:48 ALL TASKS ALL TASKS ACTIVE TASKS TASKS IN WRAP UP" at bounding box center [72, 70] width 112 height 109
click at [157, 212] on div "Back to Dashboard Change Sender ID Customers Technicians Select a contact Outbo…" at bounding box center [338, 172] width 420 height 313
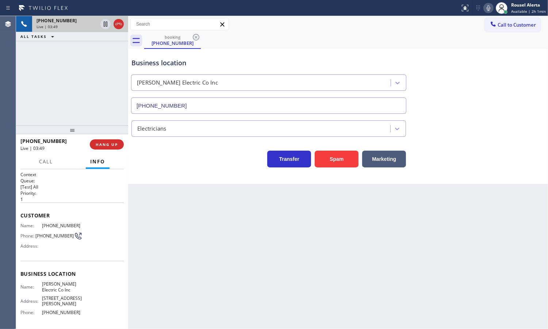
click at [101, 113] on div "[PHONE_NUMBER] Live | 03:49 ALL TASKS ALL TASKS ACTIVE TASKS TASKS IN WRAP UP" at bounding box center [72, 70] width 112 height 109
click at [151, 204] on div "Back to Dashboard Change Sender ID Customers Technicians Select a contact Outbo…" at bounding box center [338, 172] width 420 height 313
click at [111, 145] on span "HANG UP" at bounding box center [107, 144] width 22 height 5
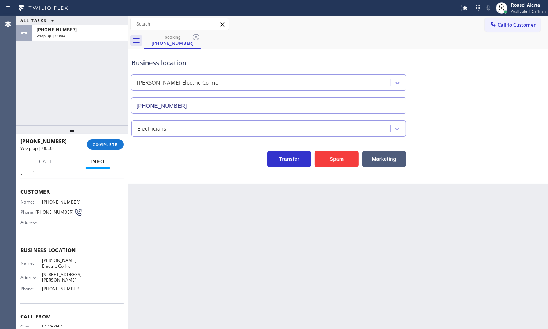
scroll to position [59, 0]
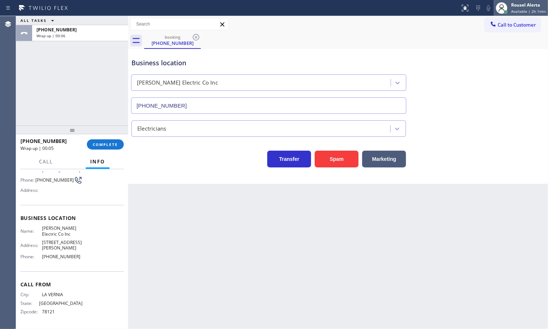
click at [529, 2] on div "Rousel Alerta" at bounding box center [528, 5] width 35 height 6
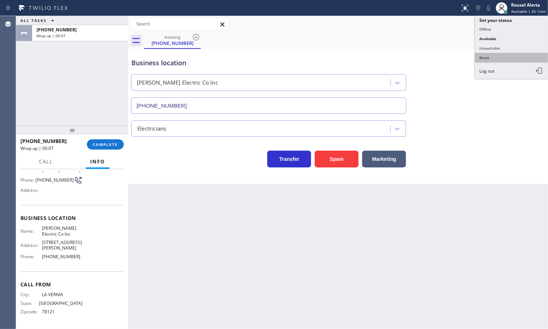
click at [493, 55] on button "Break" at bounding box center [511, 57] width 73 height 9
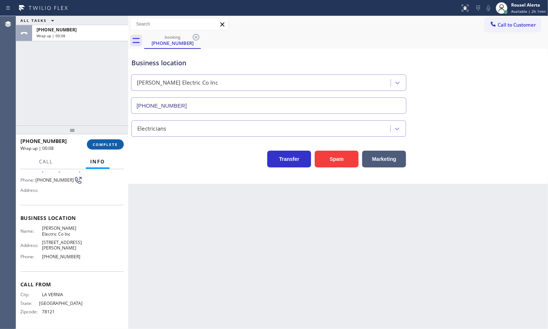
click at [100, 145] on span "COMPLETE" at bounding box center [105, 144] width 25 height 5
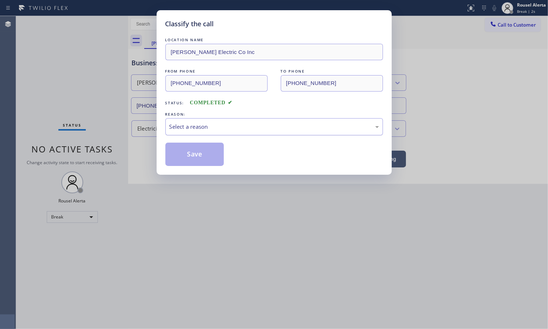
click at [218, 132] on div "Select a reason" at bounding box center [273, 126] width 217 height 17
click at [202, 161] on button "Save" at bounding box center [194, 154] width 59 height 23
